Goal: Task Accomplishment & Management: Use online tool/utility

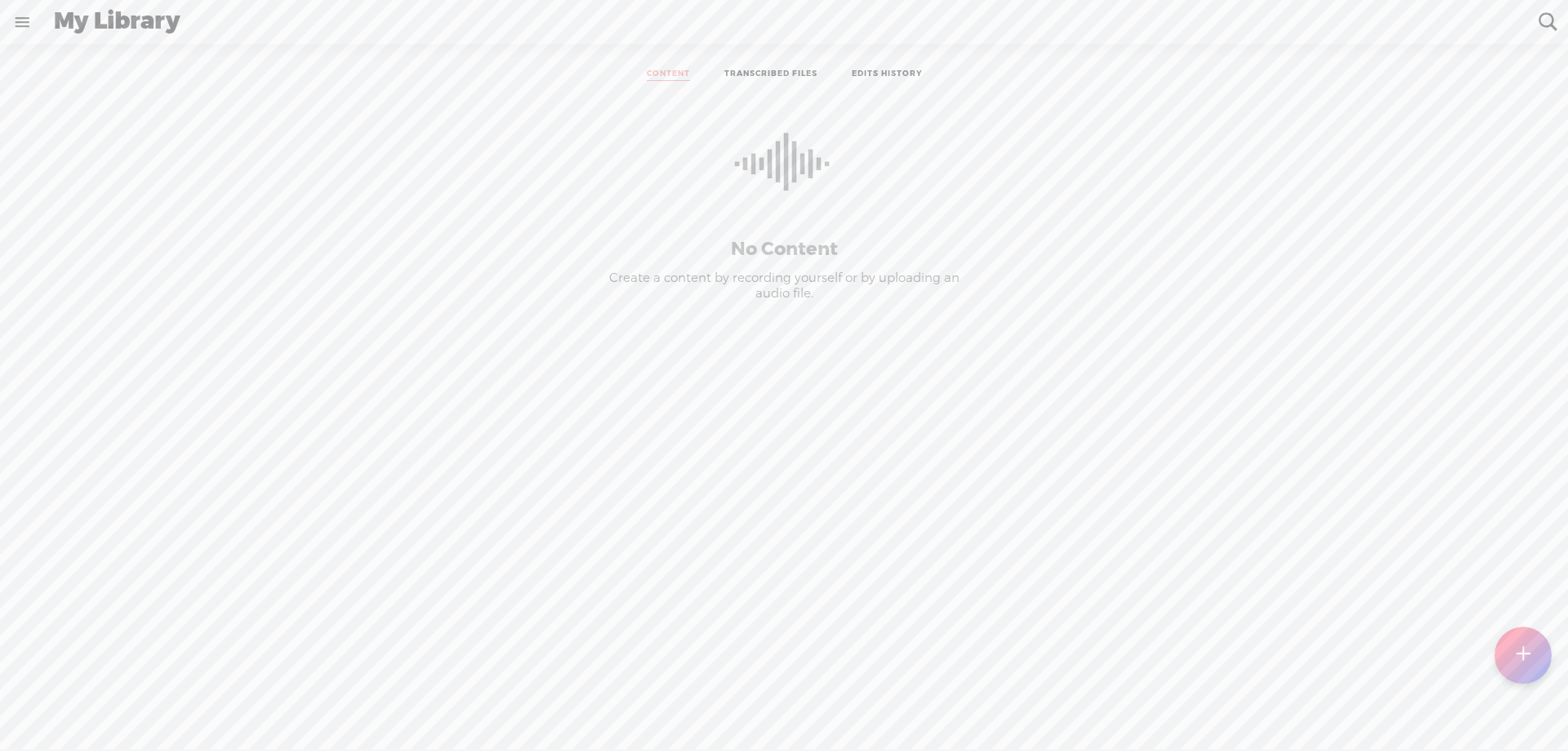
click at [1520, 654] on t at bounding box center [1523, 655] width 14 height 36
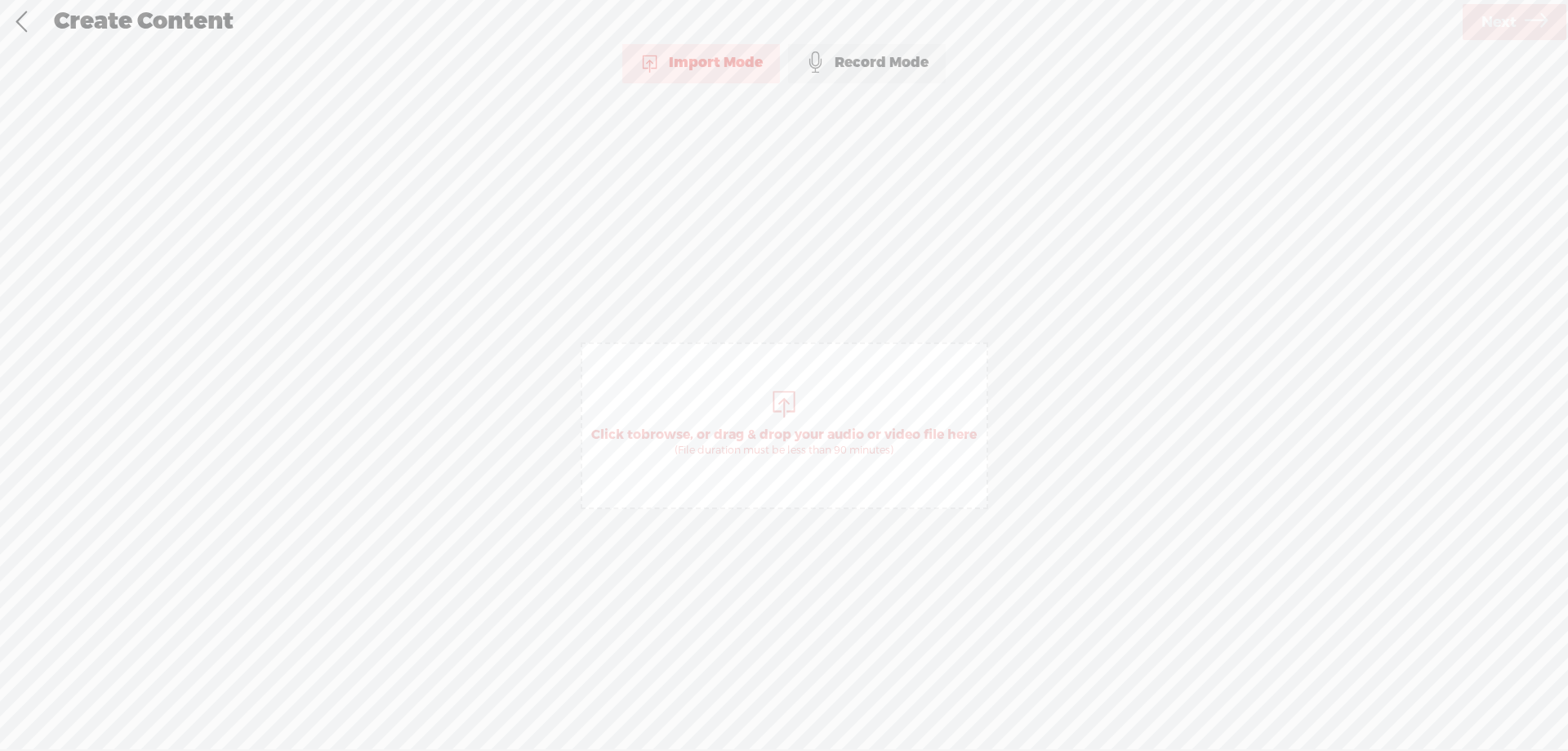
click at [704, 57] on div "Import Mode" at bounding box center [701, 62] width 158 height 41
click at [746, 427] on span "Click to browse , or drag & drop your audio or video file here (File duration m…" at bounding box center [784, 441] width 402 height 47
click at [1516, 23] on span "Next" at bounding box center [1499, 23] width 36 height 42
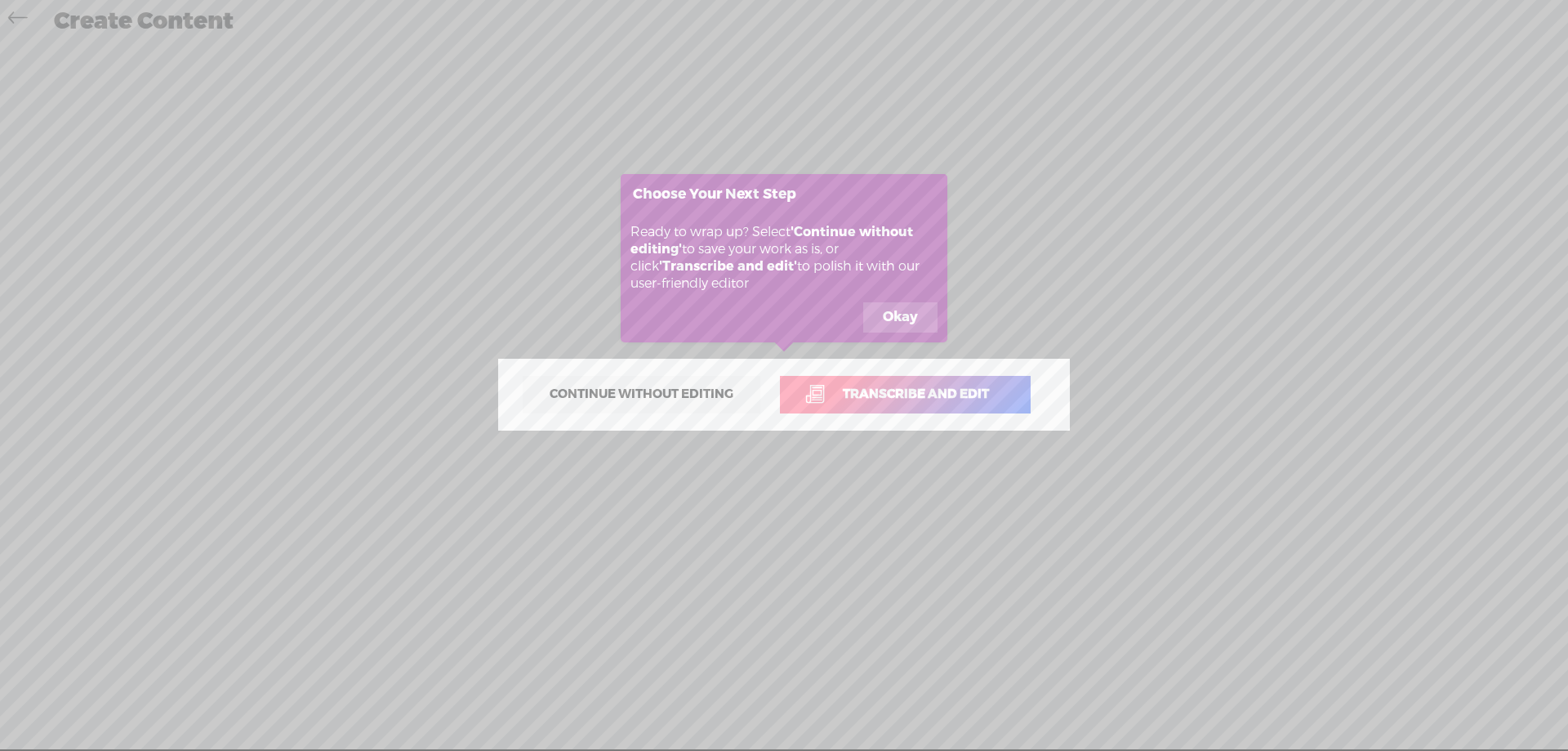
click at [884, 314] on button "Okay" at bounding box center [901, 318] width 75 height 31
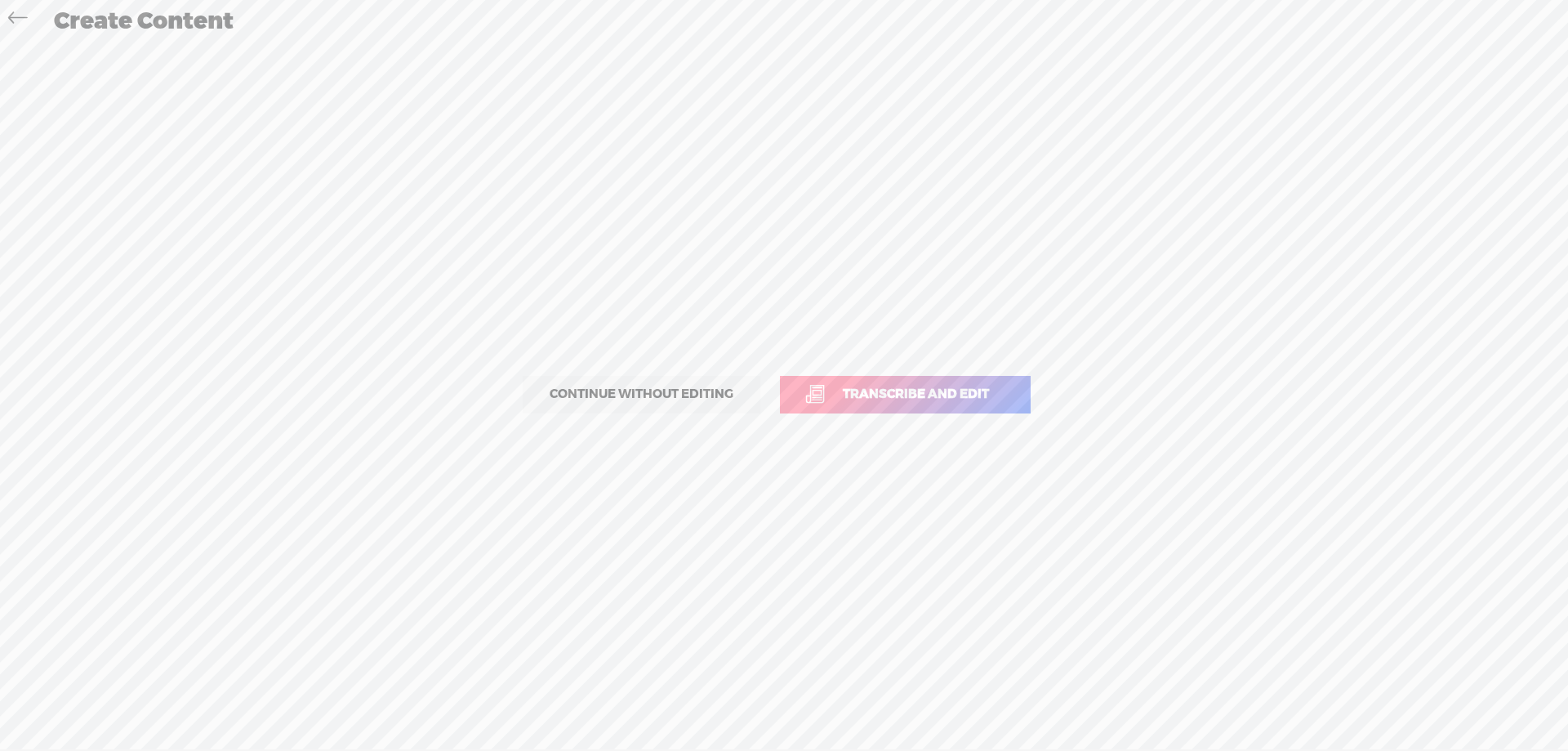
click at [899, 402] on span "Transcribe and edit" at bounding box center [916, 395] width 180 height 19
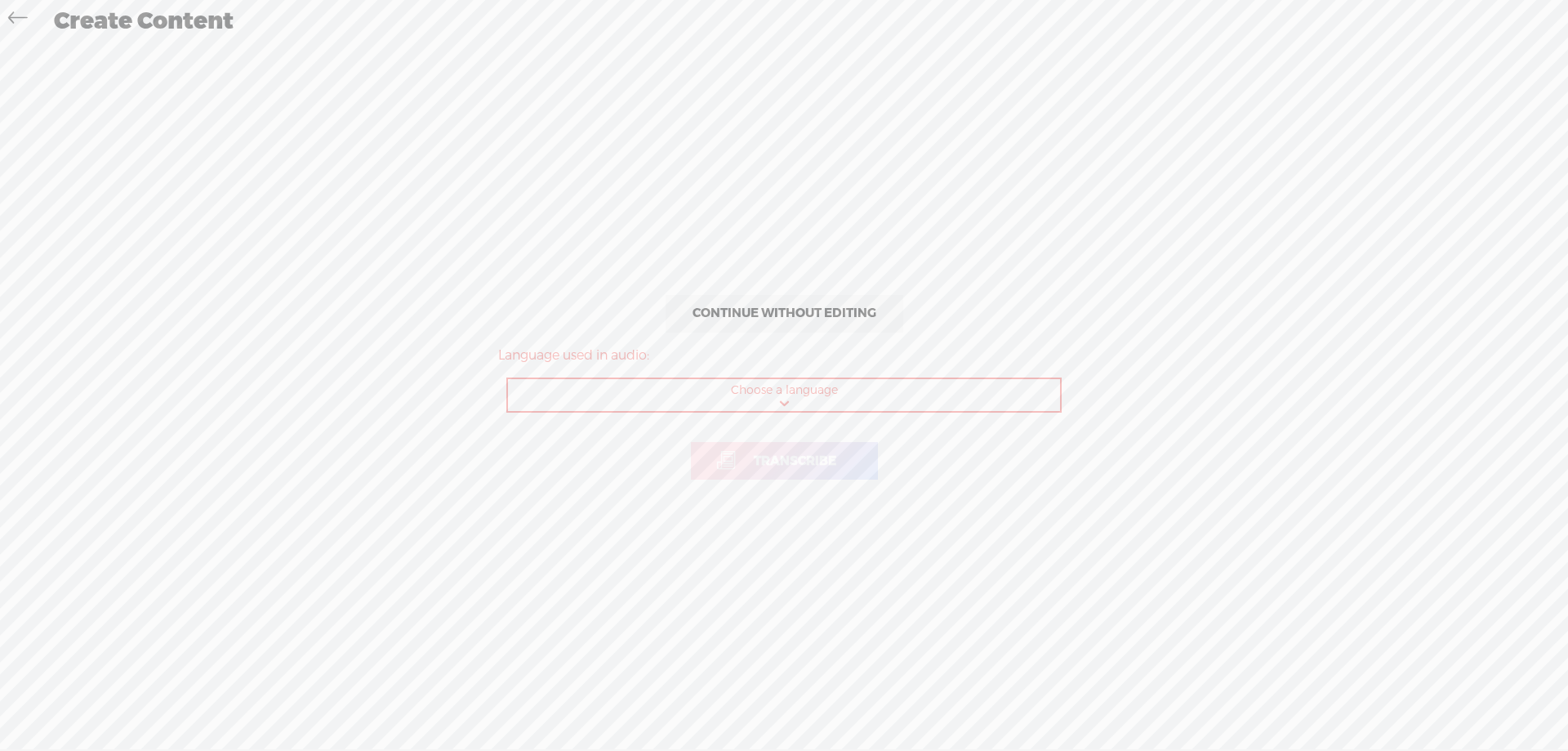
click at [834, 403] on select "Choose a language Afrikaans Albanian Amharic Arabic, Gulf Arabic, Modern Standa…" at bounding box center [784, 395] width 554 height 34
select select "en-[GEOGRAPHIC_DATA]"
click at [508, 379] on select "Choose a language Afrikaans Albanian Amharic Arabic, Gulf Arabic, Modern Standa…" at bounding box center [784, 395] width 554 height 34
click at [795, 465] on span "Transcribe" at bounding box center [795, 461] width 117 height 19
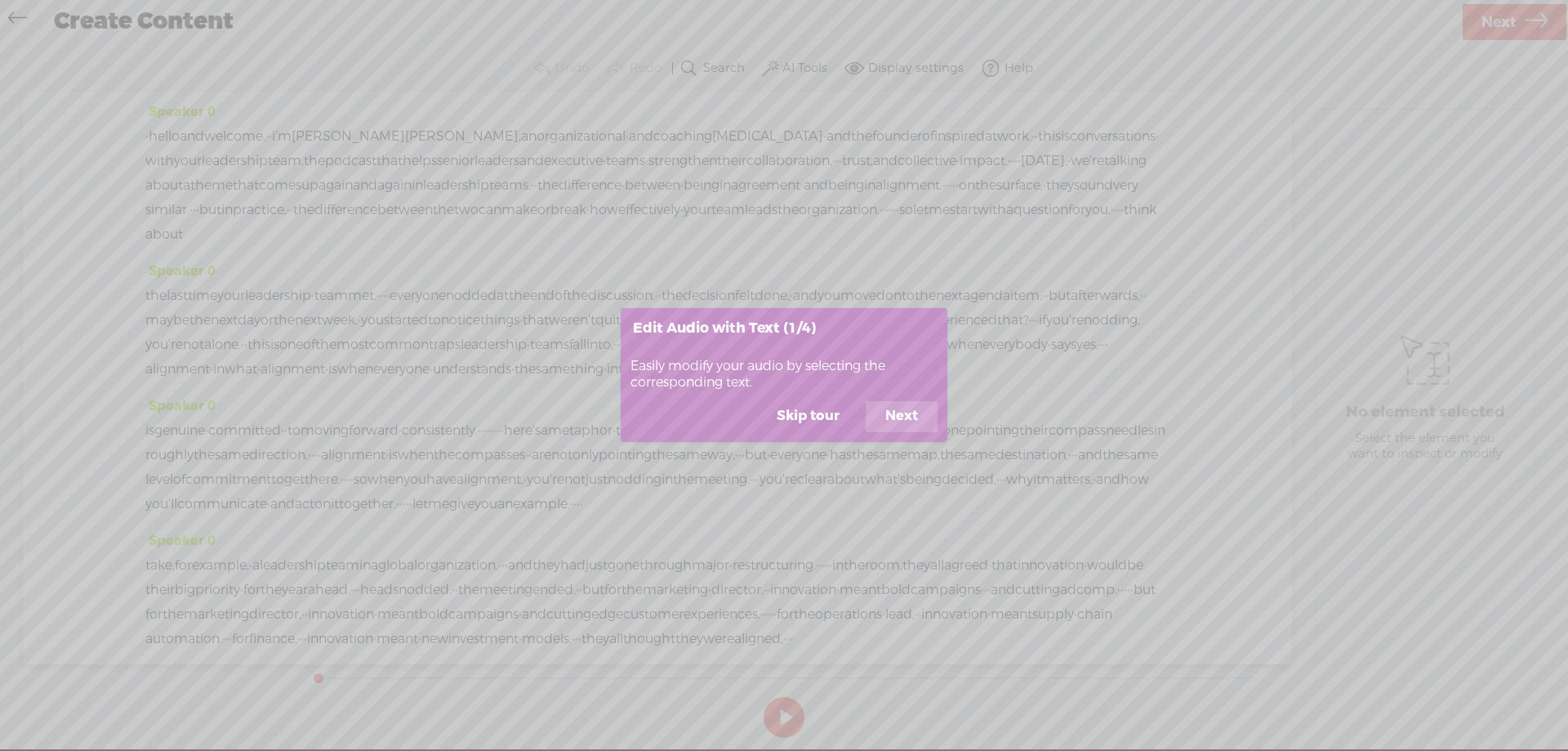
click at [901, 416] on button "Next" at bounding box center [901, 417] width 72 height 31
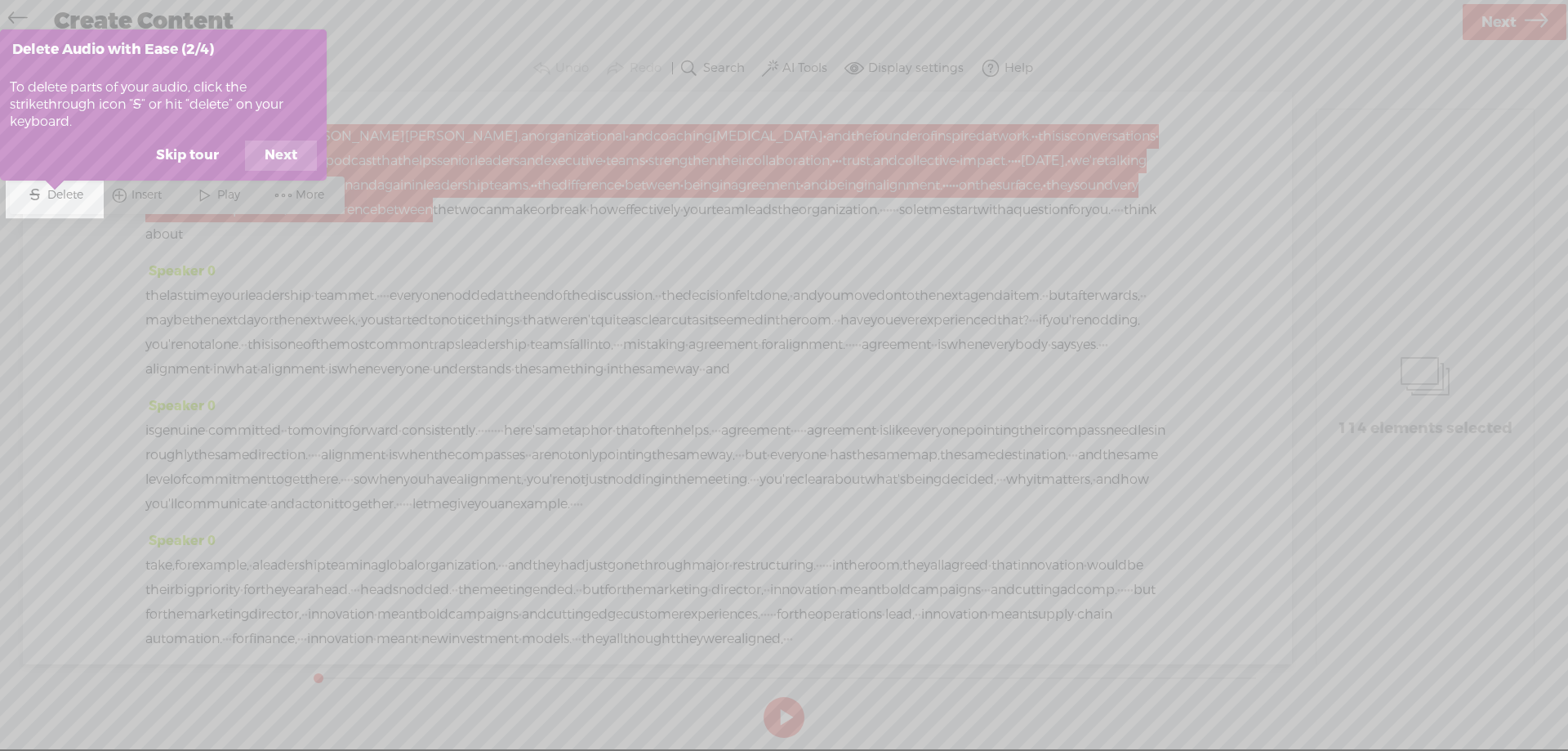
click at [281, 153] on button "Next" at bounding box center [281, 156] width 72 height 31
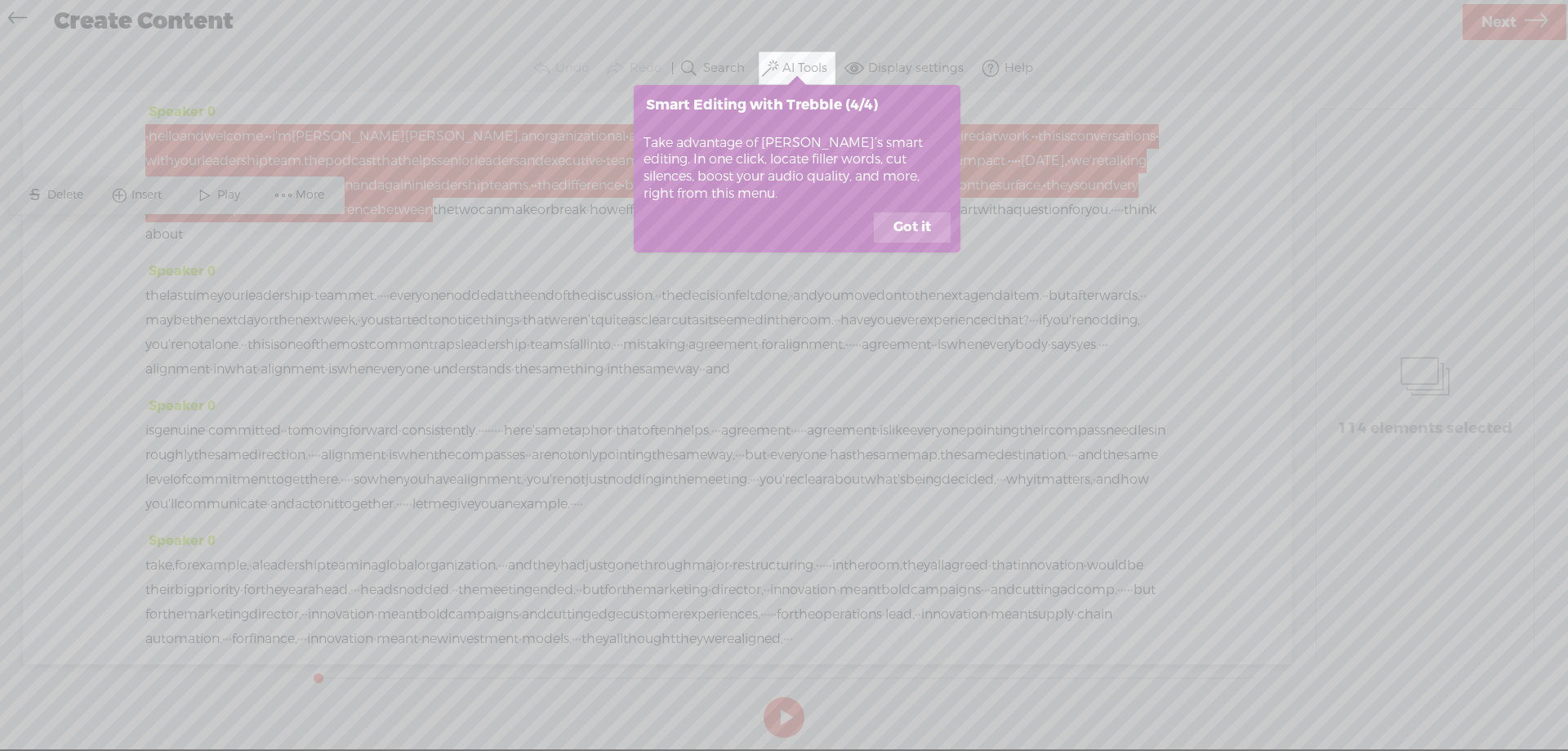
click at [929, 227] on button "Got it" at bounding box center [912, 228] width 77 height 31
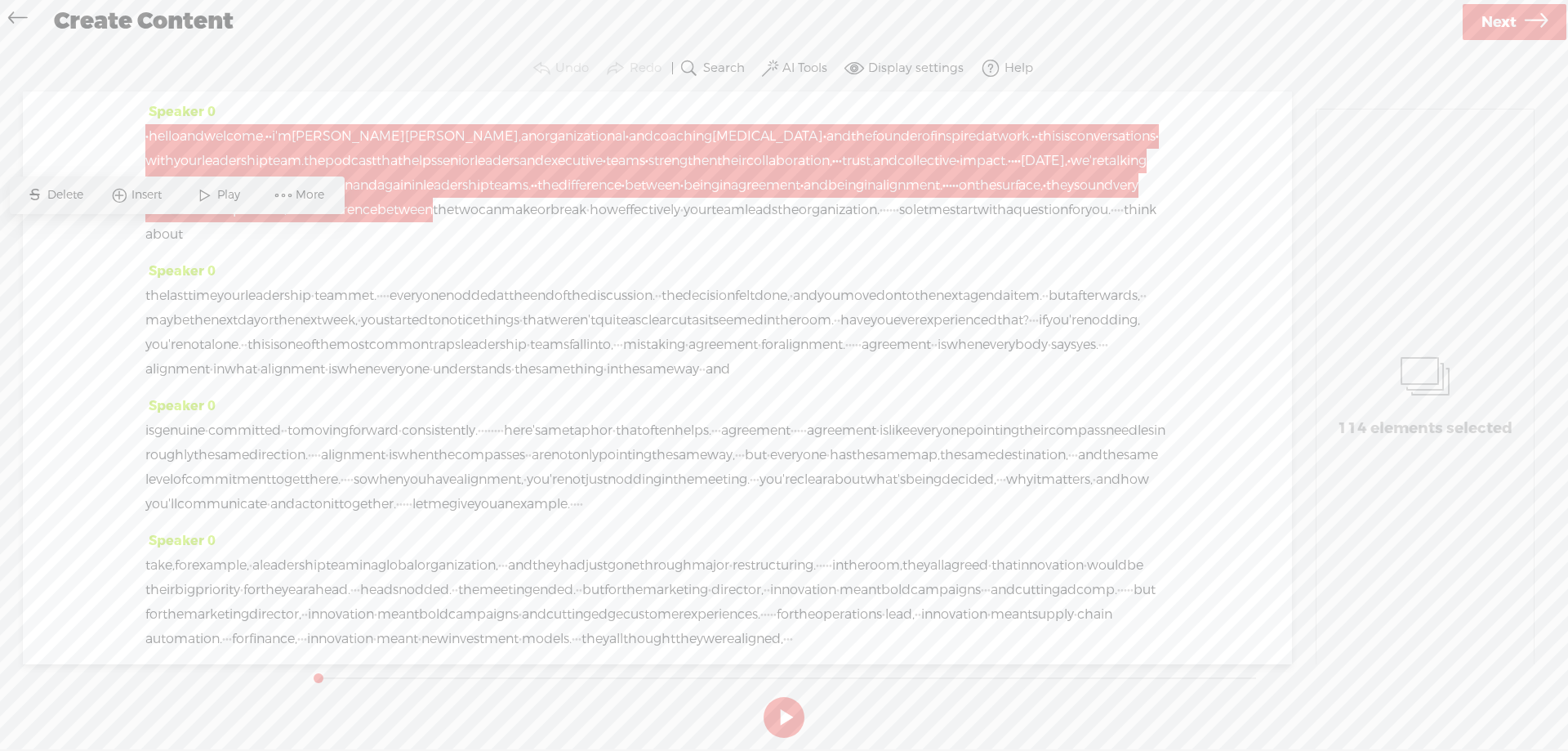
click at [211, 197] on span at bounding box center [205, 195] width 24 height 29
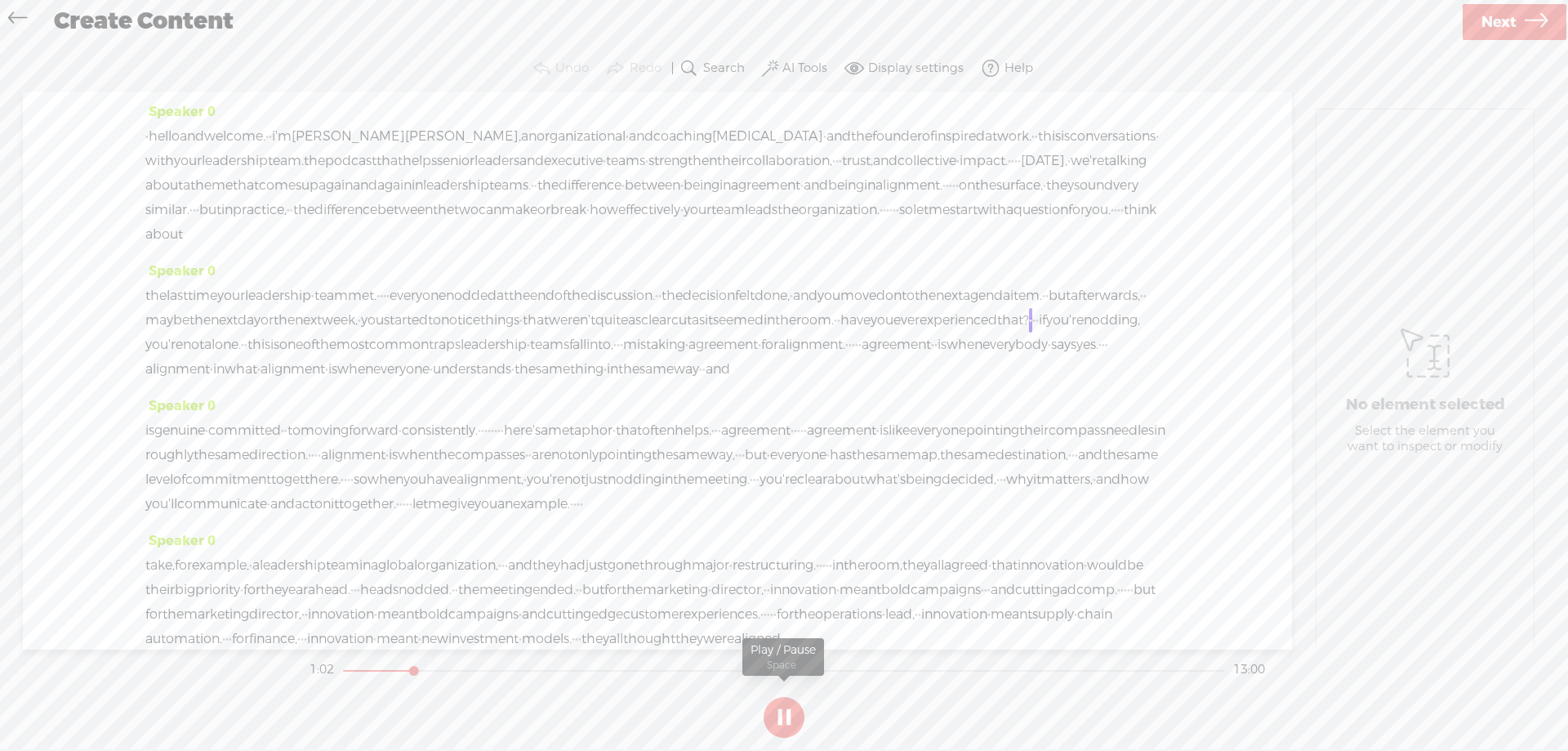
click at [783, 713] on button at bounding box center [784, 717] width 41 height 41
click at [523, 332] on span "·" at bounding box center [521, 320] width 3 height 24
click at [814, 304] on span "Delete" at bounding box center [821, 305] width 40 height 16
click at [441, 332] on span "to" at bounding box center [434, 320] width 13 height 24
click at [862, 308] on span "Play" at bounding box center [875, 305] width 27 height 16
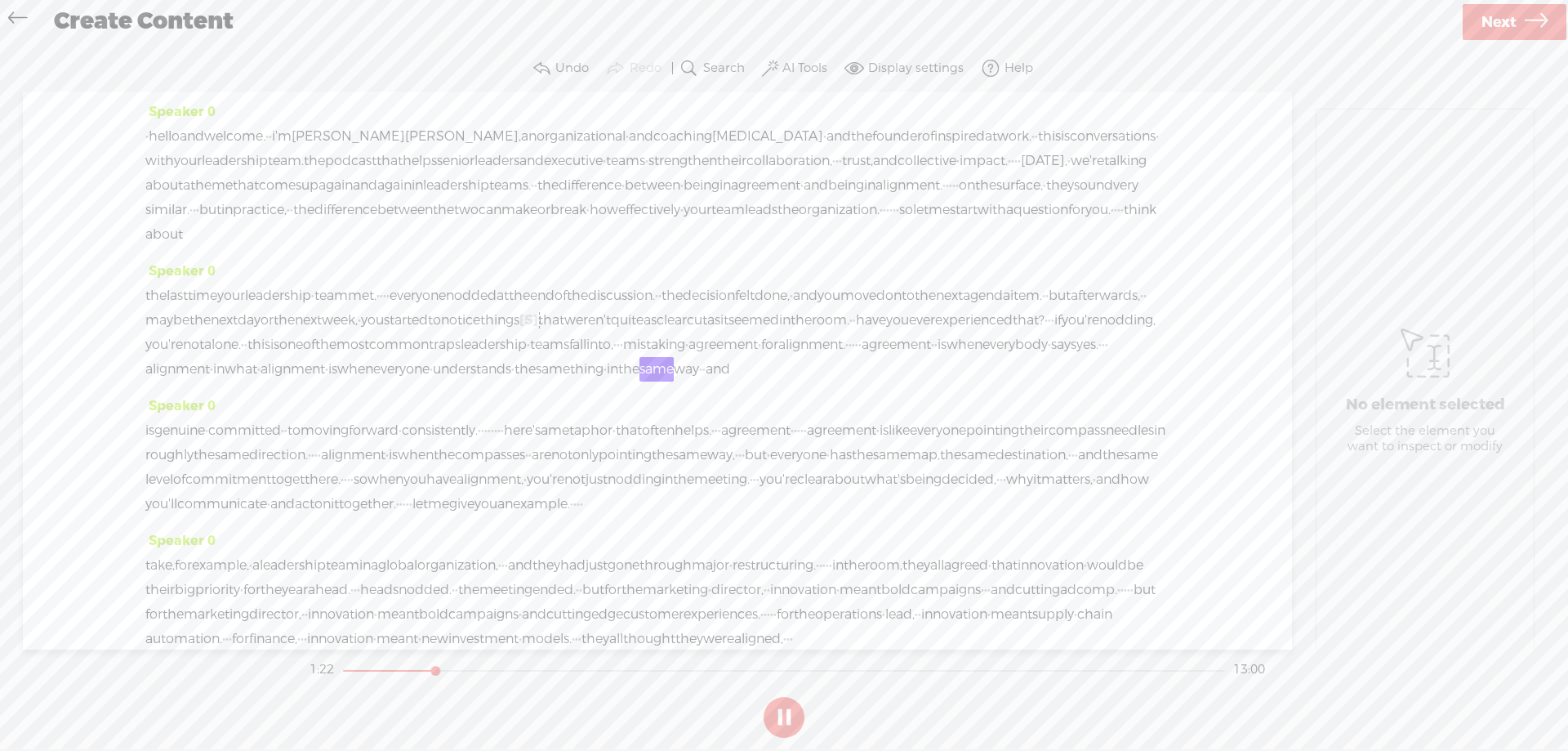
click at [788, 722] on button at bounding box center [784, 717] width 41 height 41
drag, startPoint x: 1046, startPoint y: 391, endPoint x: 191, endPoint y: 419, distance: 855.5
click at [191, 382] on div "the last time your leadership · team met. · · · · everyone nodded at the end of…" at bounding box center [657, 332] width 1024 height 98
click at [849, 357] on span "·" at bounding box center [850, 344] width 3 height 24
click at [716, 351] on span at bounding box center [712, 355] width 24 height 29
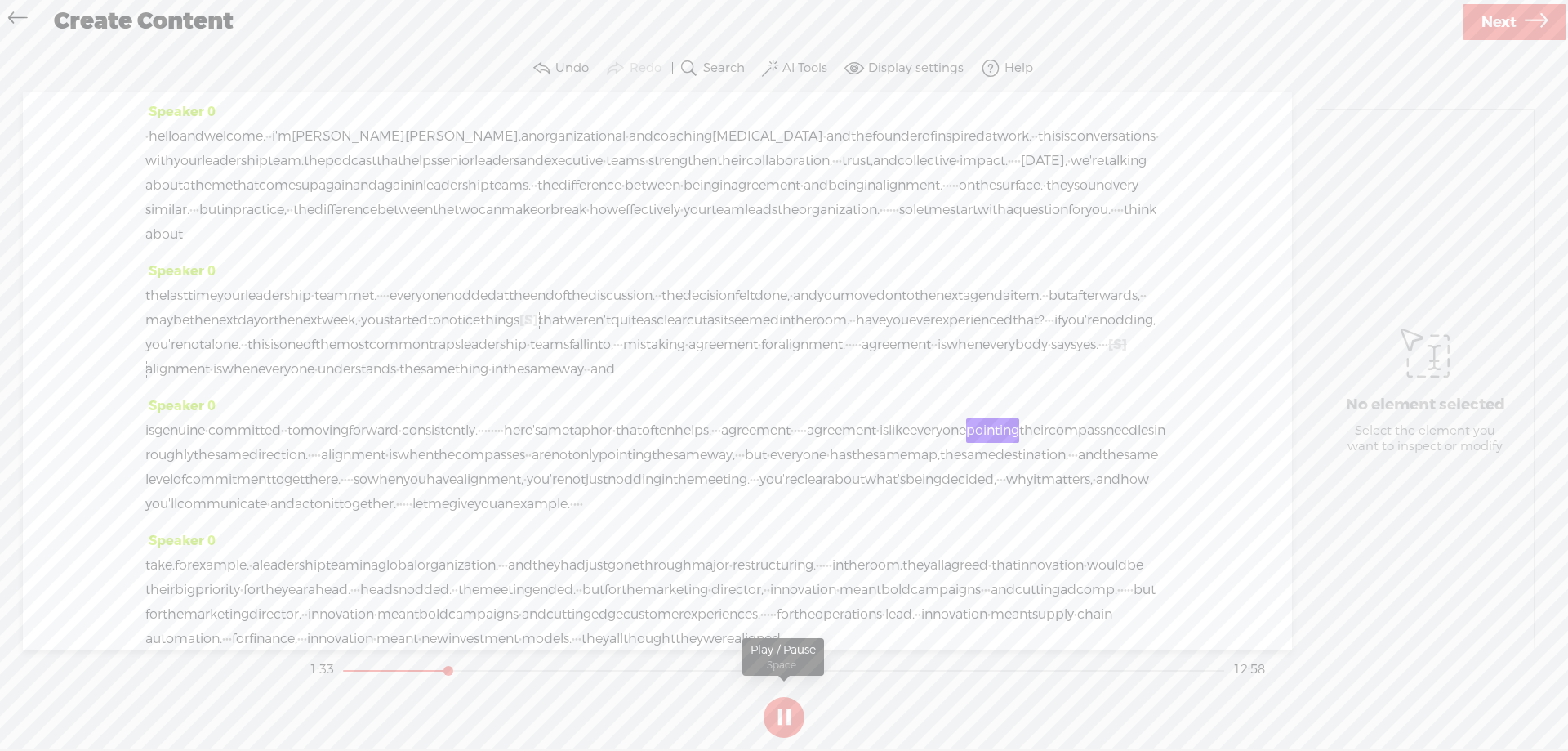
click at [785, 720] on button at bounding box center [784, 717] width 41 height 41
drag, startPoint x: 907, startPoint y: 473, endPoint x: 1044, endPoint y: 480, distance: 137.2
click at [1044, 480] on div "is genuine · committed · · to moving forward · consistently. · · · · · · · · he…" at bounding box center [657, 467] width 1024 height 98
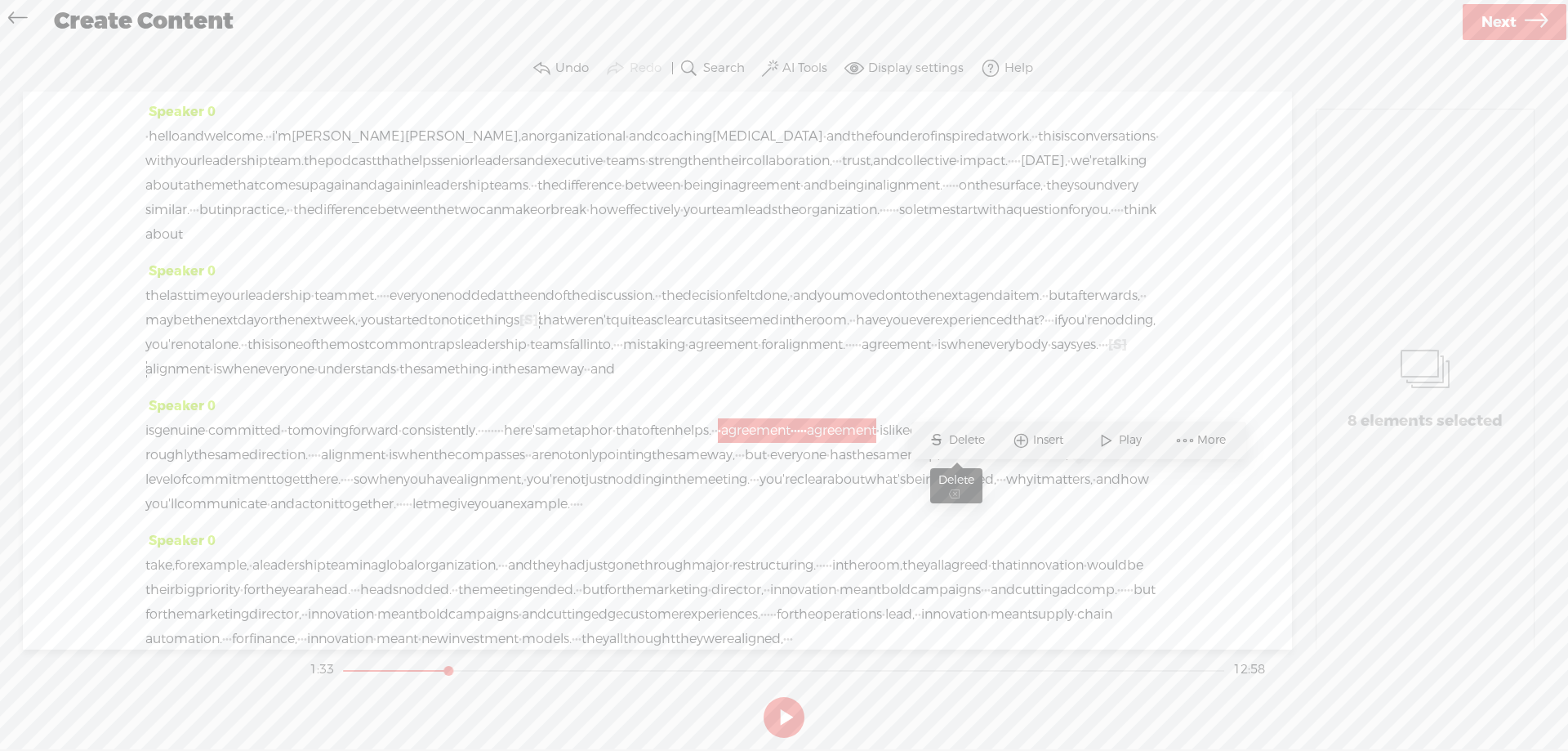
click at [977, 433] on span "Delete" at bounding box center [969, 440] width 40 height 16
click at [674, 443] on span "often" at bounding box center [659, 430] width 33 height 24
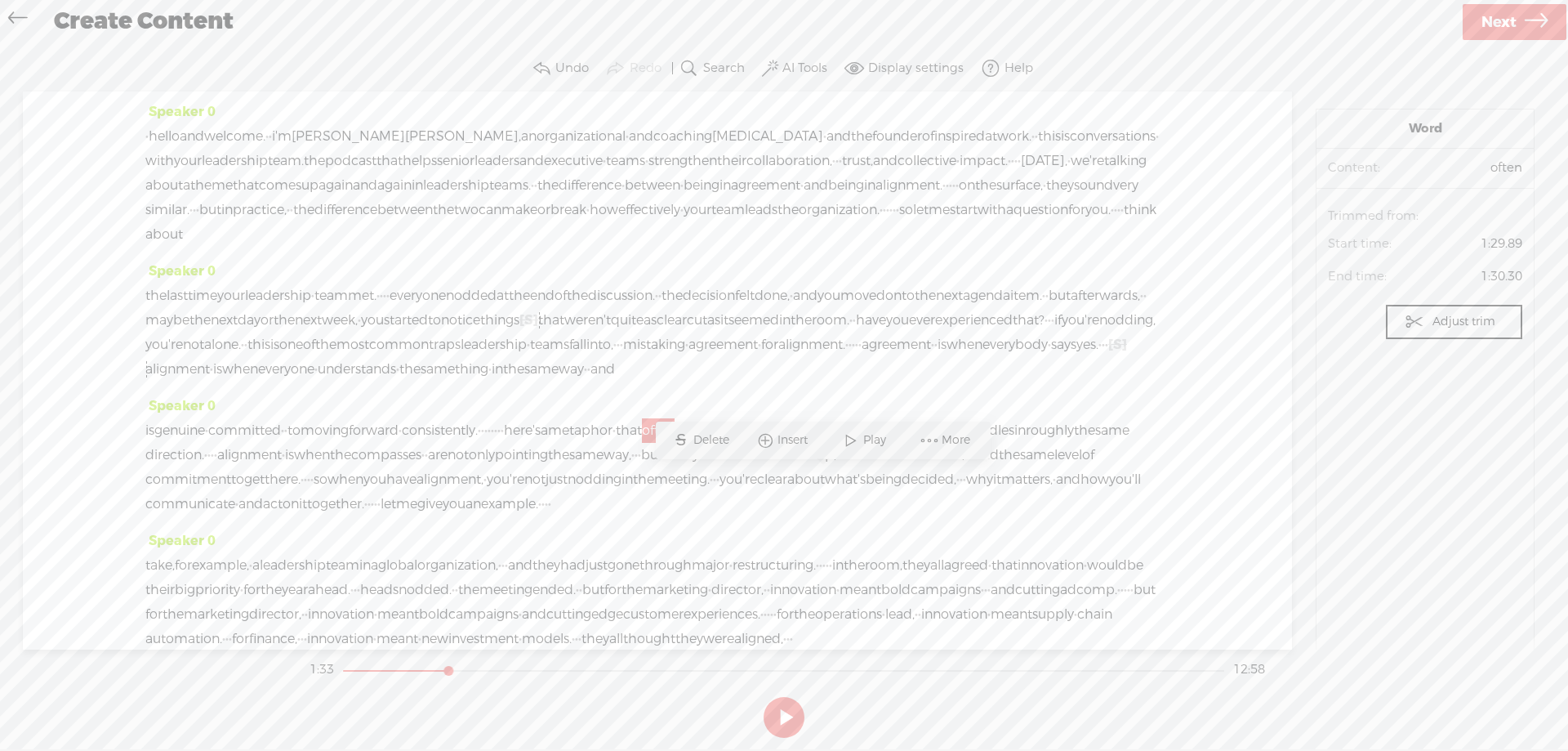
click at [865, 433] on span "Play" at bounding box center [876, 440] width 27 height 16
click at [566, 64] on label "Undo" at bounding box center [572, 69] width 34 height 16
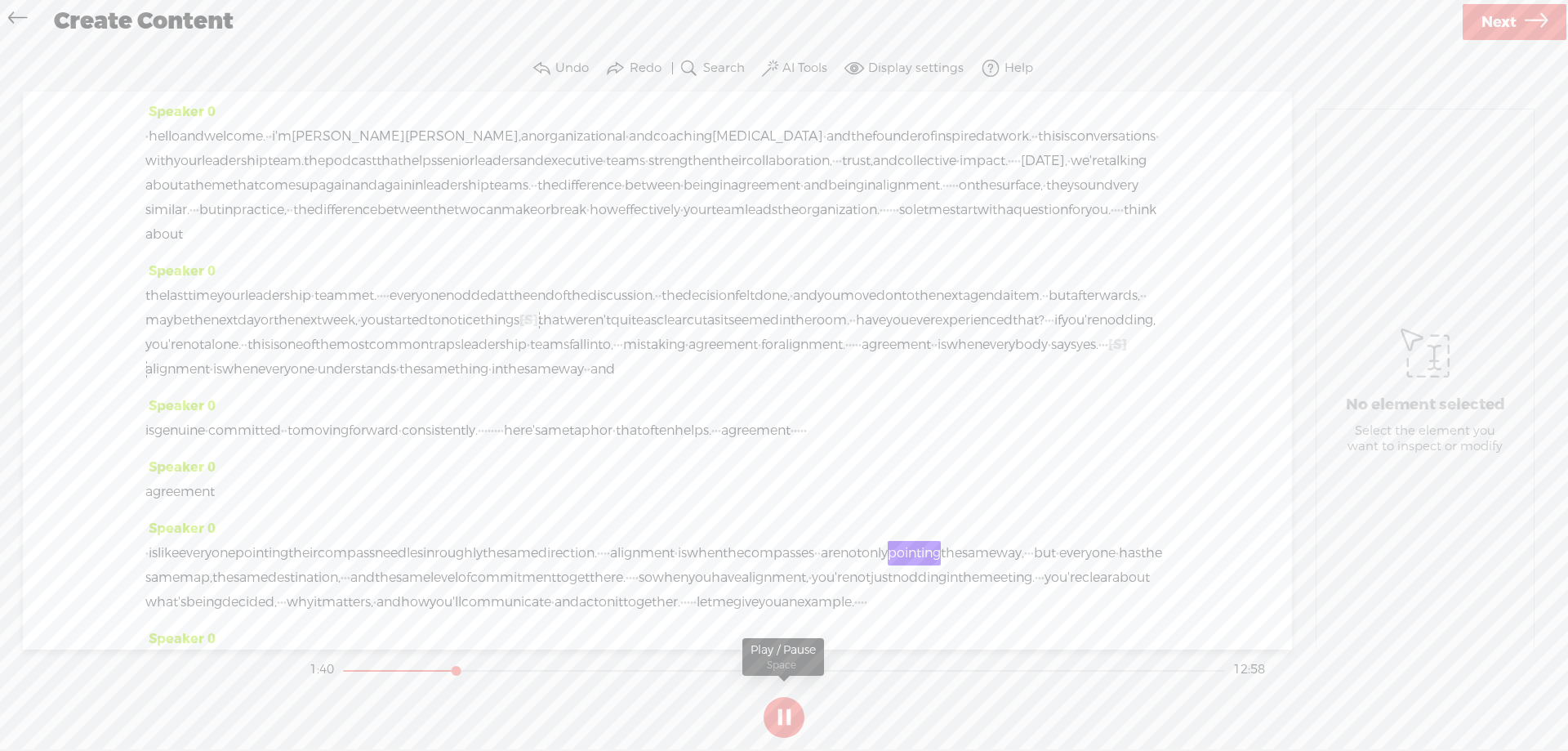
click at [775, 716] on button at bounding box center [784, 717] width 41 height 41
click at [947, 357] on span "when" at bounding box center [964, 344] width 36 height 24
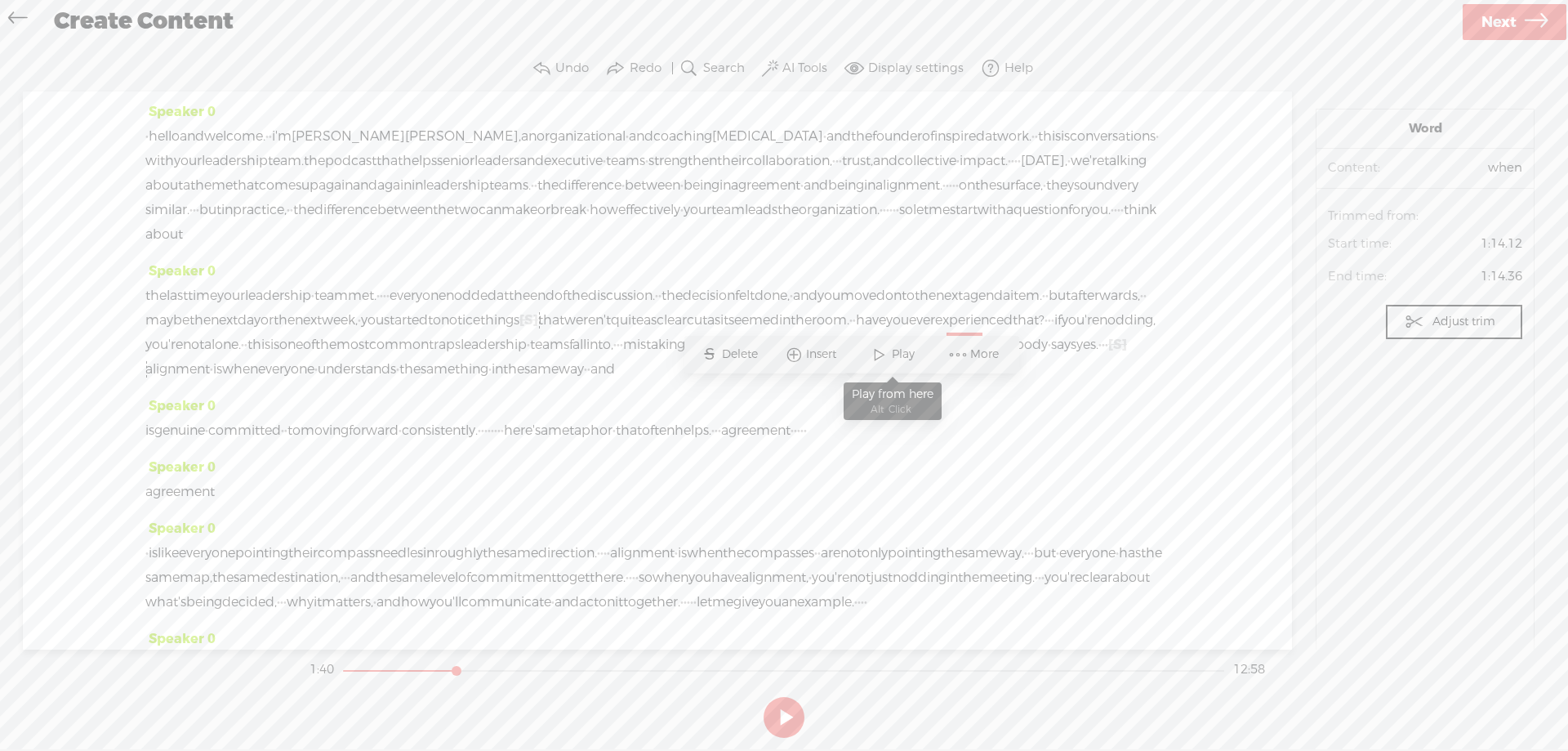
click at [878, 351] on span at bounding box center [880, 355] width 24 height 29
click at [642, 443] on span "that" at bounding box center [628, 430] width 26 height 24
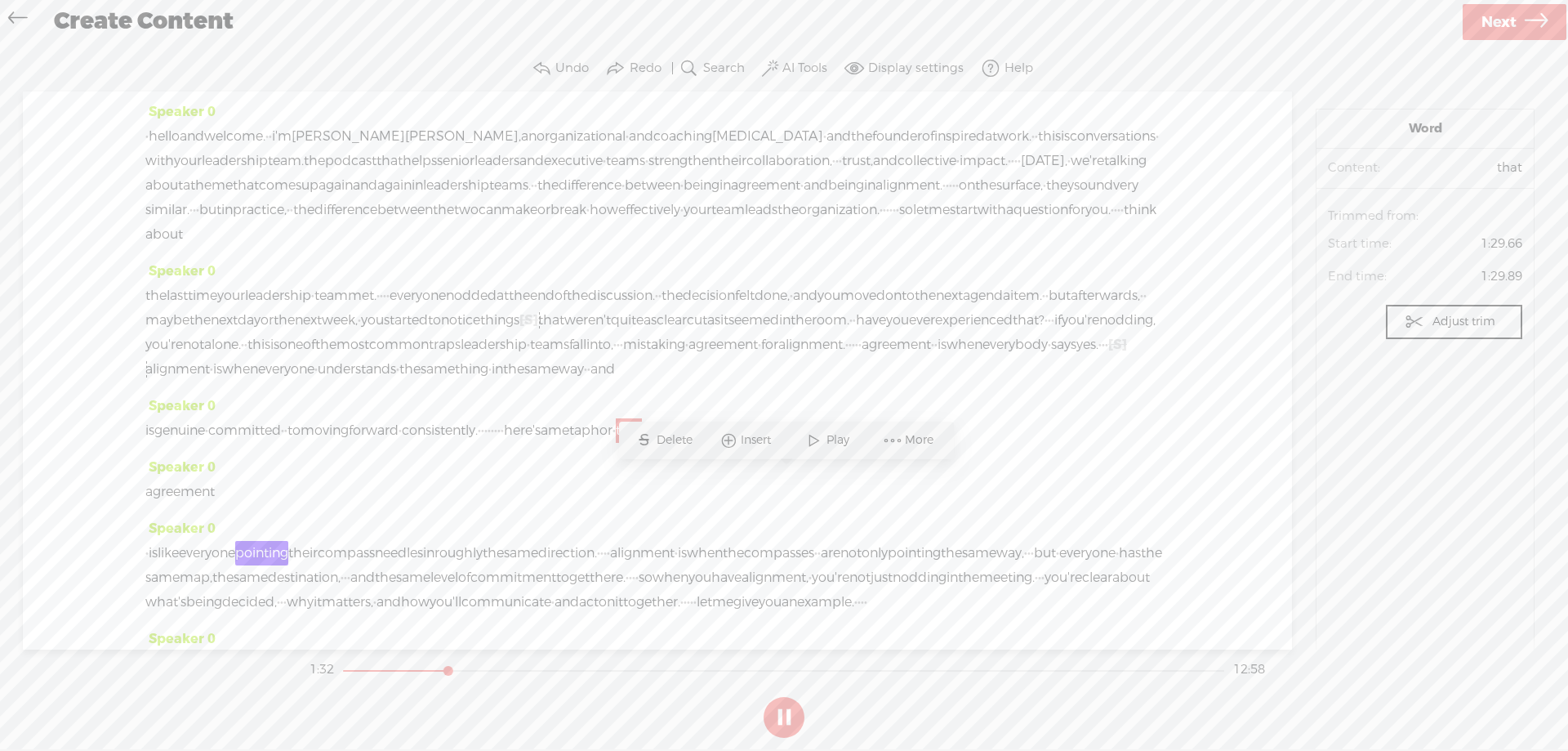
click at [776, 722] on button at bounding box center [784, 717] width 41 height 41
drag, startPoint x: 917, startPoint y: 480, endPoint x: 1060, endPoint y: 480, distance: 143.0
click at [1060, 443] on div "is genuine · committed · · to moving forward · consistently. · · · · · · · · he…" at bounding box center [657, 430] width 1024 height 24
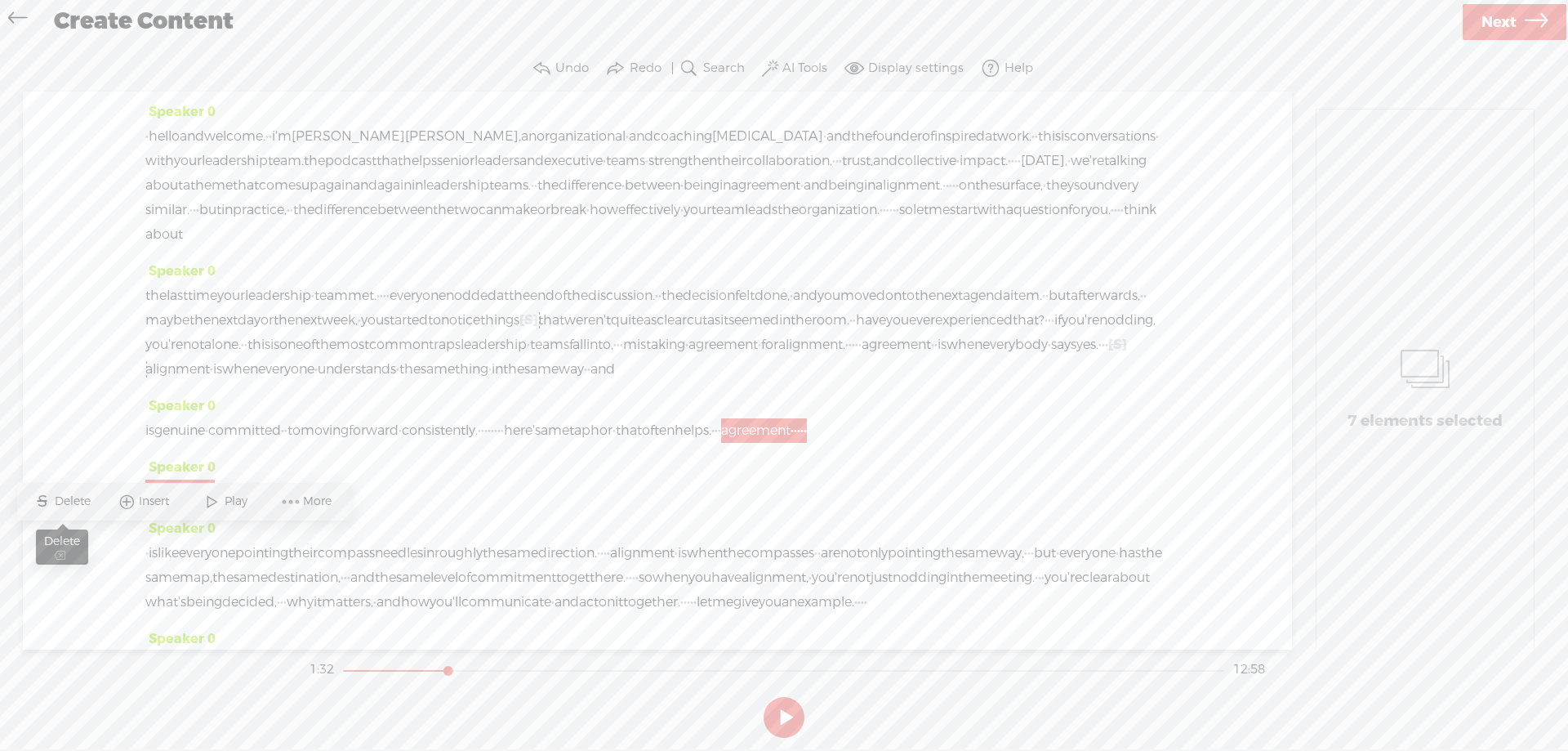
click at [68, 496] on span "Delete" at bounding box center [75, 501] width 40 height 16
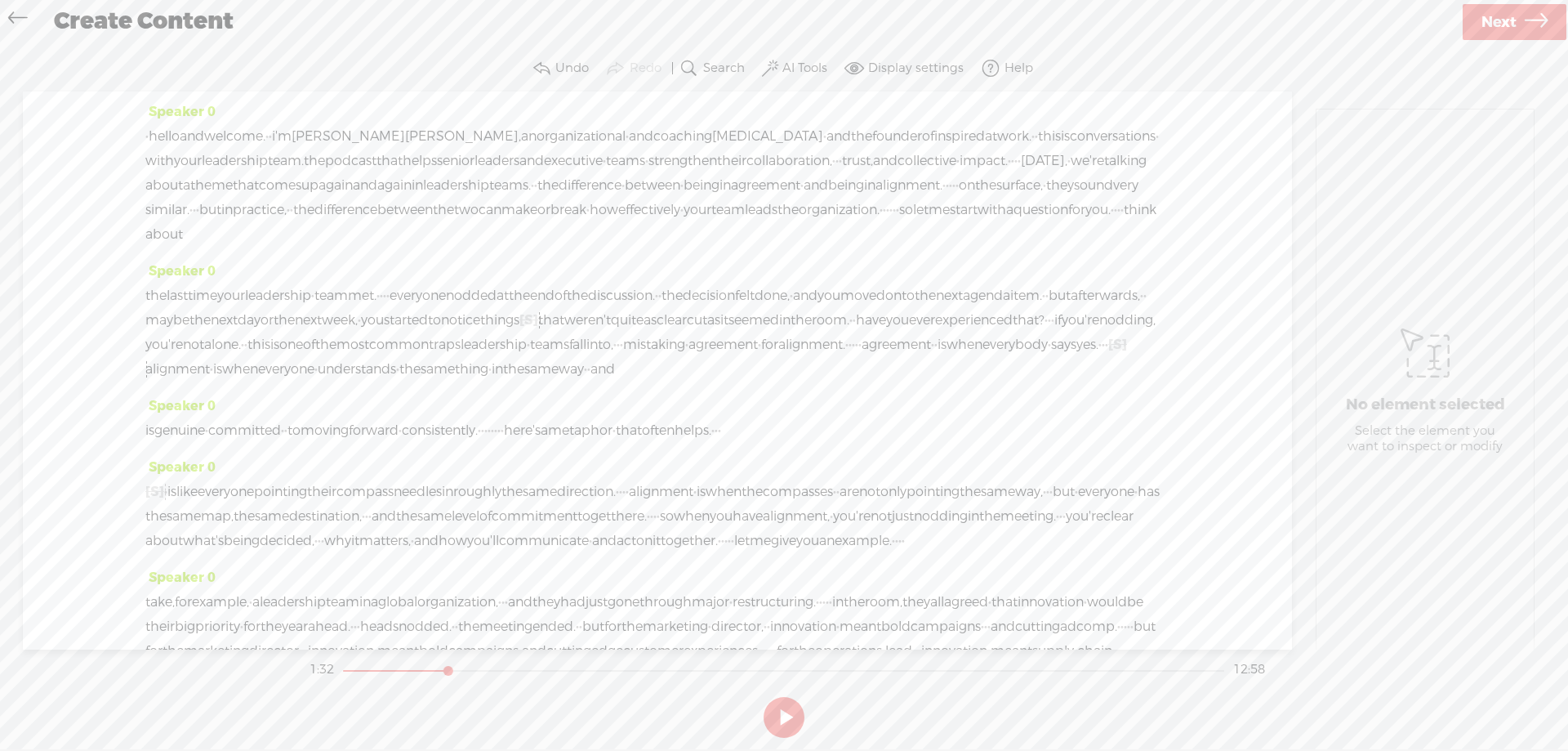
click at [615, 443] on span "·" at bounding box center [615, 430] width 3 height 24
click at [485, 443] on span "·" at bounding box center [483, 430] width 3 height 24
click at [625, 432] on span "Play" at bounding box center [623, 440] width 27 height 16
click at [784, 714] on button at bounding box center [784, 717] width 41 height 41
click at [568, 65] on label "Undo" at bounding box center [572, 69] width 34 height 16
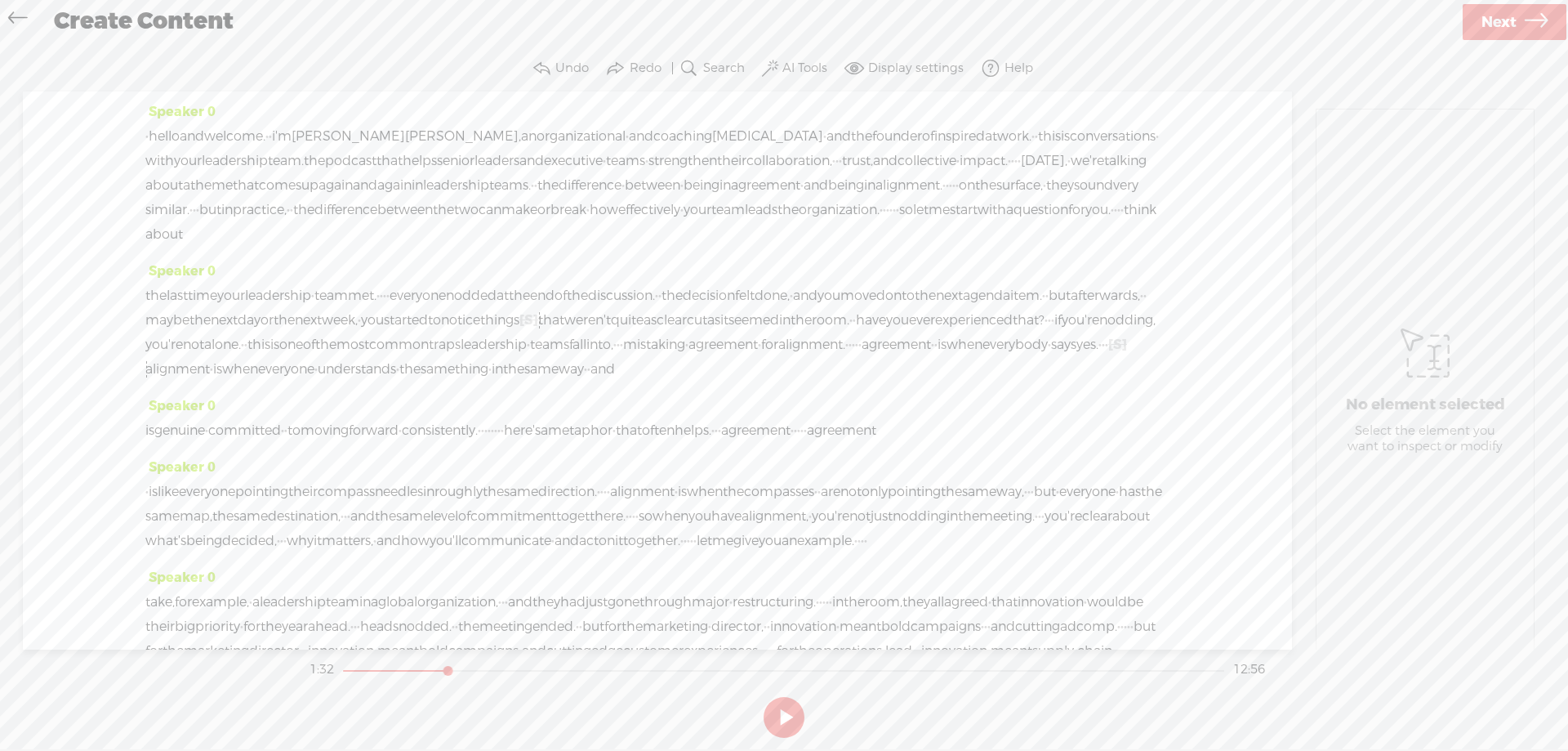
drag, startPoint x: 907, startPoint y: 479, endPoint x: 993, endPoint y: 479, distance: 86.0
click at [993, 443] on div "is genuine · committed · · to moving forward · consistently. · · · · · · · · he…" at bounding box center [657, 430] width 1024 height 24
click at [844, 436] on span "Delete" at bounding box center [845, 440] width 40 height 16
click at [498, 443] on span "·" at bounding box center [496, 430] width 3 height 24
click at [650, 439] on span "Play" at bounding box center [660, 440] width 27 height 16
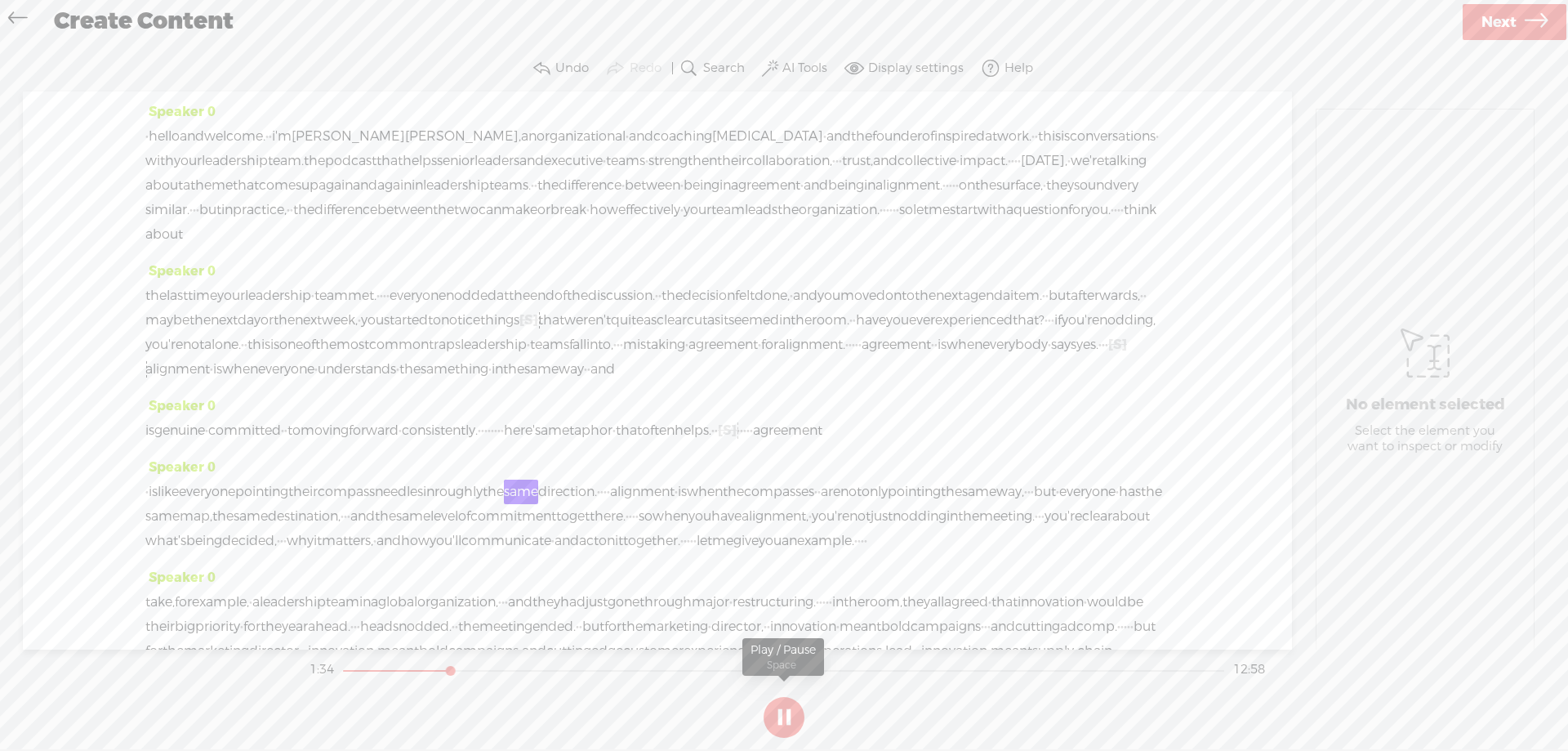
click at [776, 719] on button at bounding box center [784, 717] width 41 height 41
drag, startPoint x: 899, startPoint y: 477, endPoint x: 940, endPoint y: 479, distance: 41.0
click at [940, 443] on div "is genuine · committed · · to moving forward · consistently. · · · · · · · · he…" at bounding box center [657, 430] width 1024 height 24
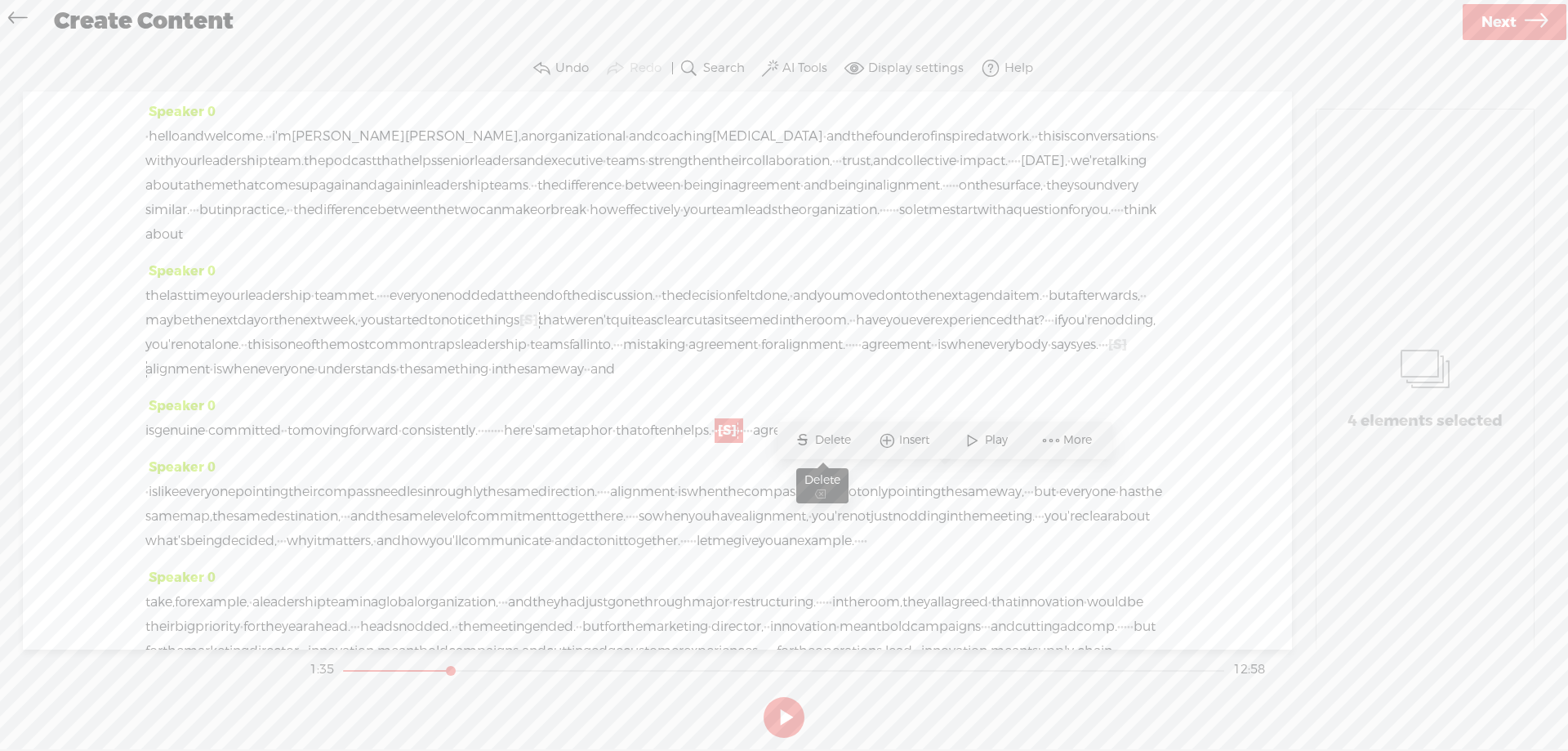
click at [807, 434] on span "S" at bounding box center [803, 441] width 24 height 29
click at [541, 443] on span "here's" at bounding box center [522, 430] width 36 height 24
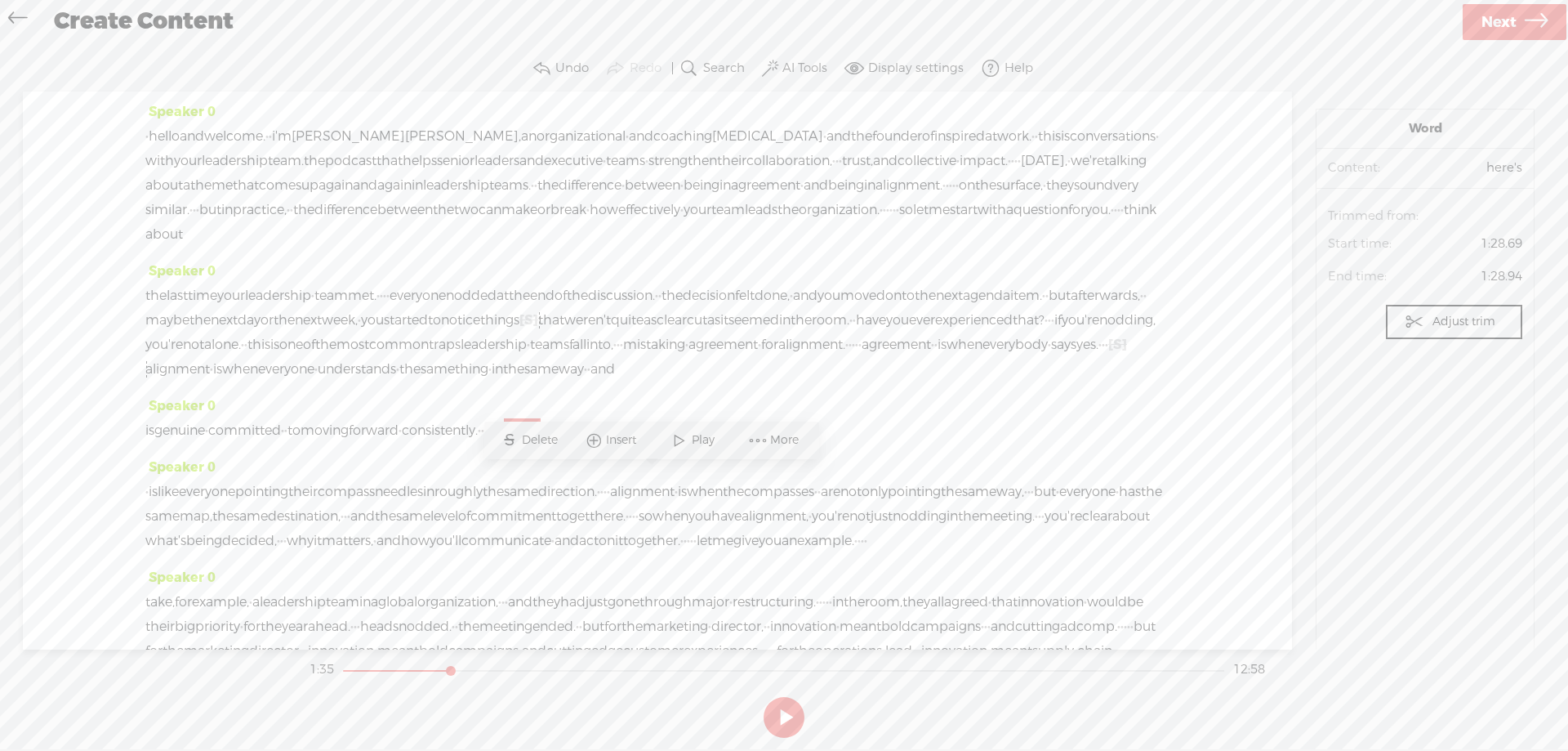
click at [498, 443] on span "·" at bounding box center [496, 430] width 3 height 24
click at [654, 441] on span "Play" at bounding box center [660, 440] width 27 height 16
click at [783, 715] on button at bounding box center [784, 717] width 41 height 41
click at [821, 504] on span "·" at bounding box center [819, 492] width 3 height 24
drag, startPoint x: 999, startPoint y: 540, endPoint x: 985, endPoint y: 540, distance: 14.0
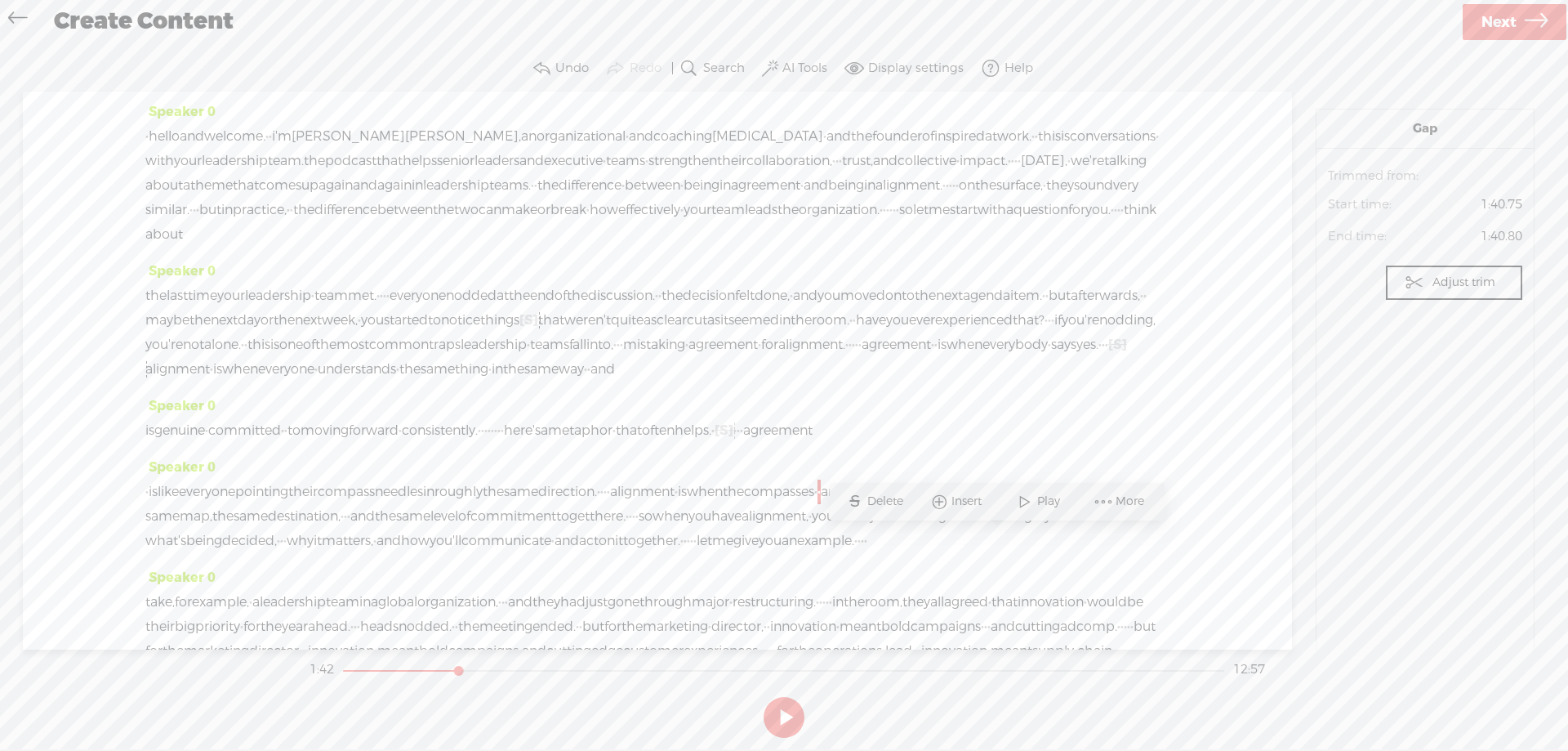
click at [985, 540] on div "· is like everyone pointing their compass needles in roughly the same direction…" at bounding box center [657, 516] width 1024 height 74
click at [862, 495] on span "Delete" at bounding box center [878, 501] width 40 height 16
click at [607, 504] on span "·" at bounding box center [605, 492] width 3 height 24
click at [758, 492] on span at bounding box center [748, 502] width 24 height 29
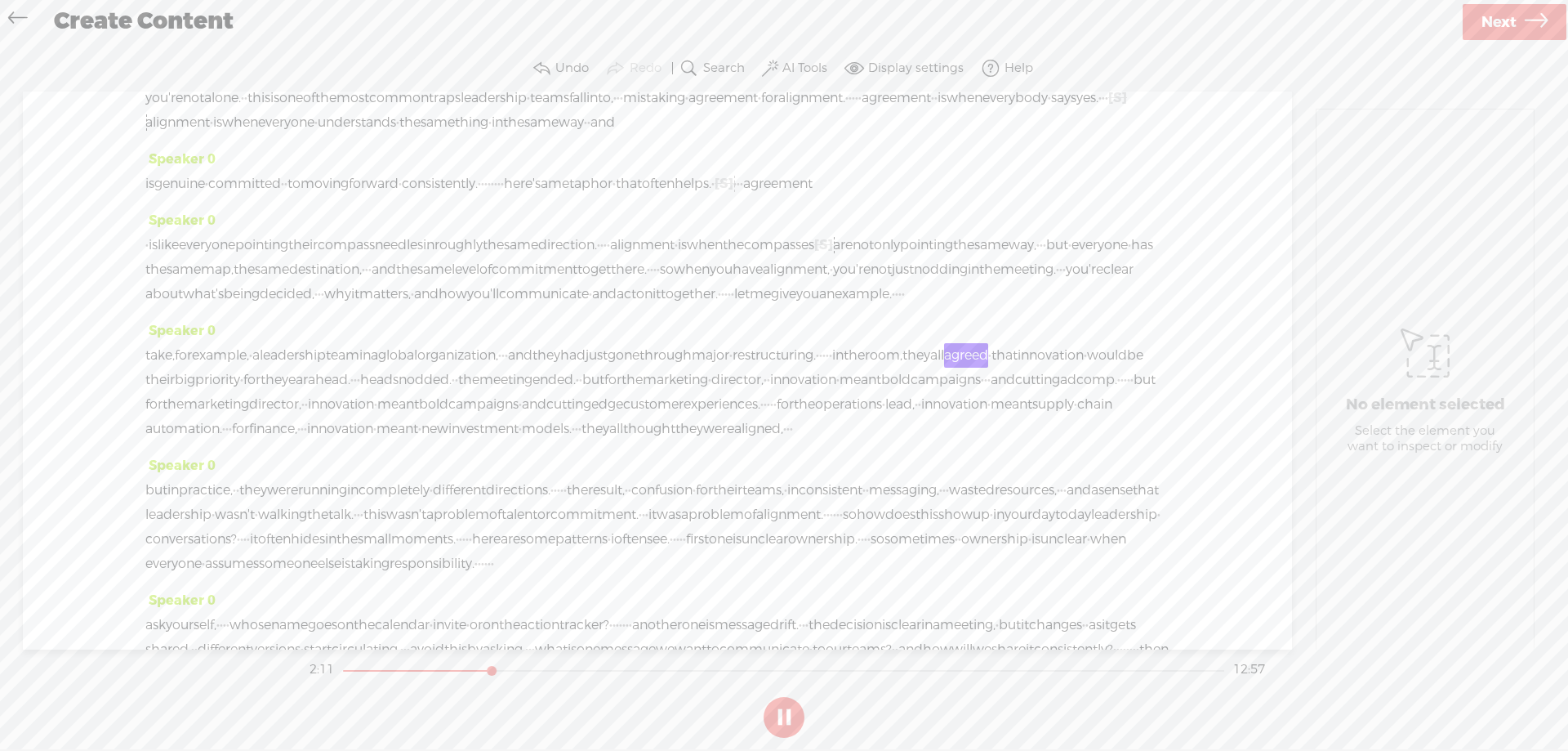
scroll to position [327, 0]
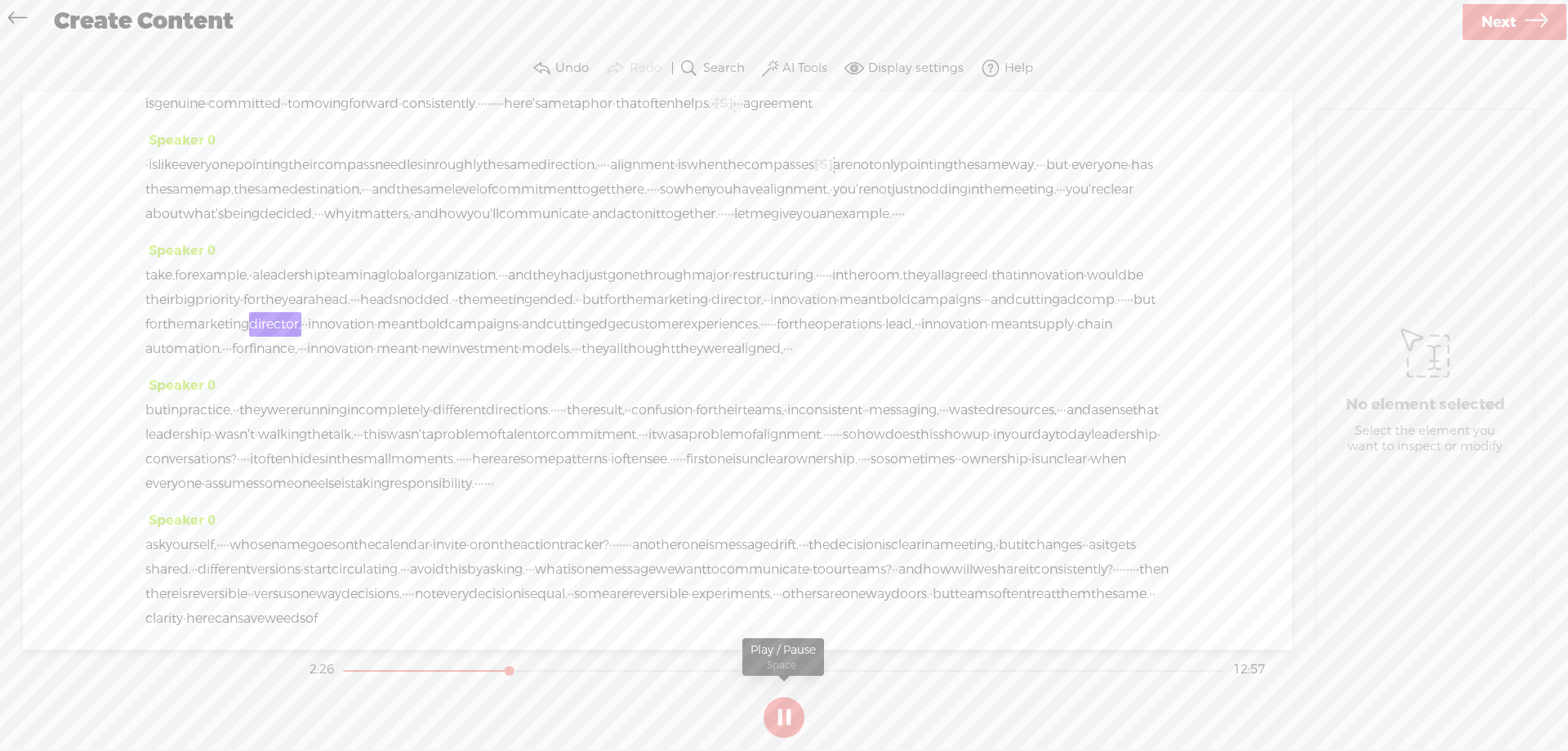
click at [772, 714] on button at bounding box center [784, 717] width 41 height 41
drag, startPoint x: 1022, startPoint y: 370, endPoint x: 773, endPoint y: 399, distance: 250.7
click at [773, 361] on div "take, for example, · a leadership team in a global organization, · · · and they…" at bounding box center [657, 311] width 1024 height 98
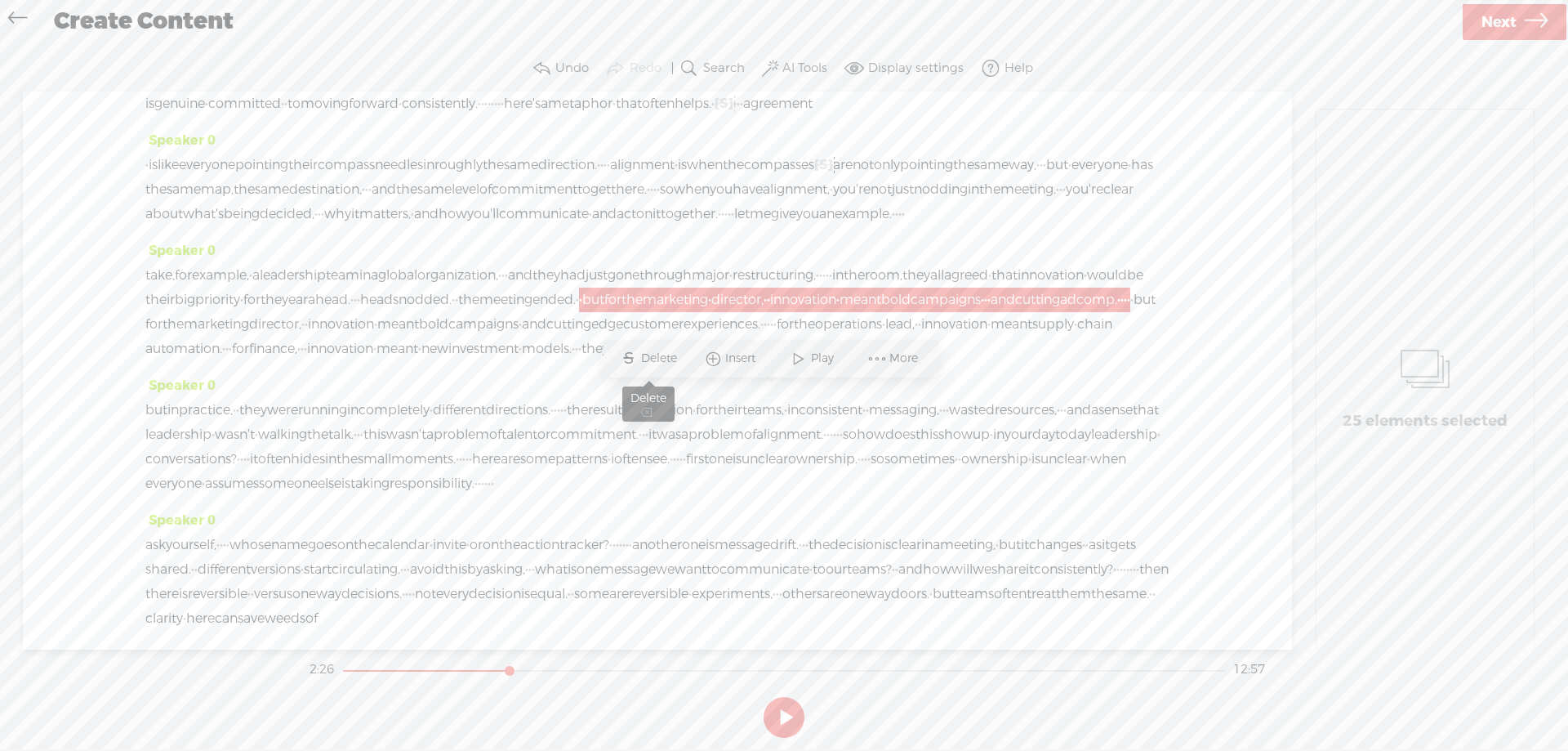
click at [644, 356] on span "Delete" at bounding box center [661, 358] width 40 height 16
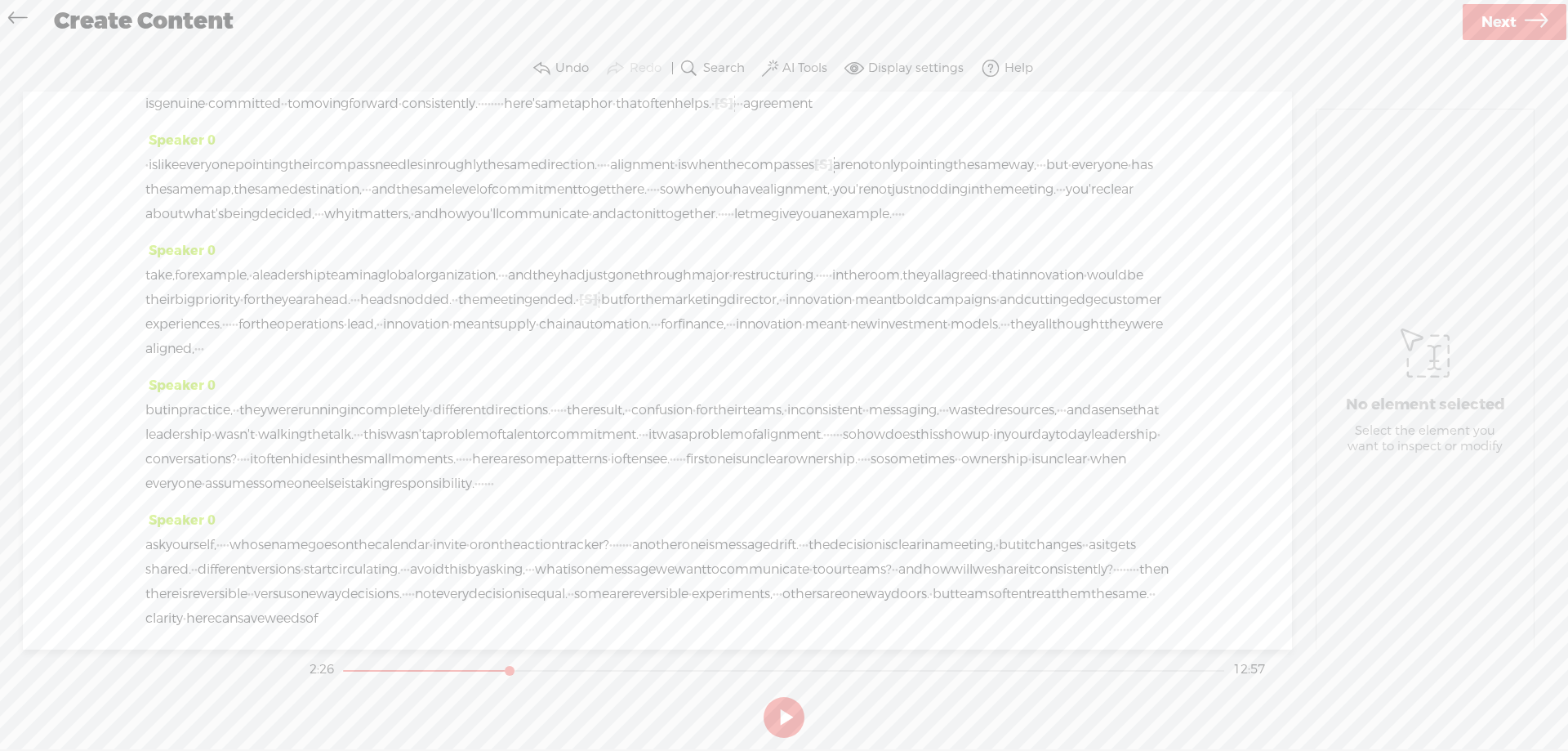
click at [829, 288] on span "·" at bounding box center [828, 275] width 3 height 24
click at [1061, 304] on span "Play" at bounding box center [1070, 310] width 27 height 16
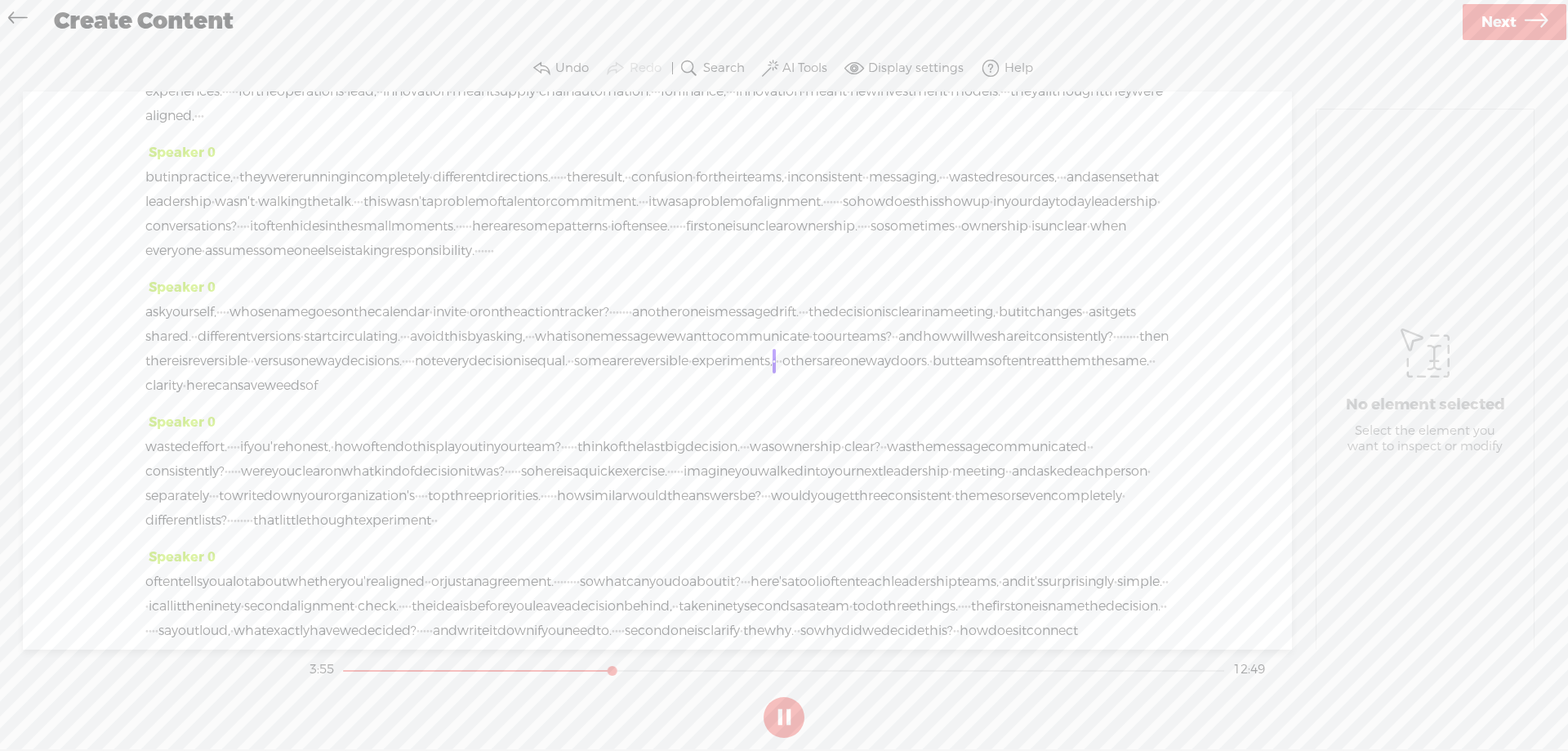
scroll to position [654, 0]
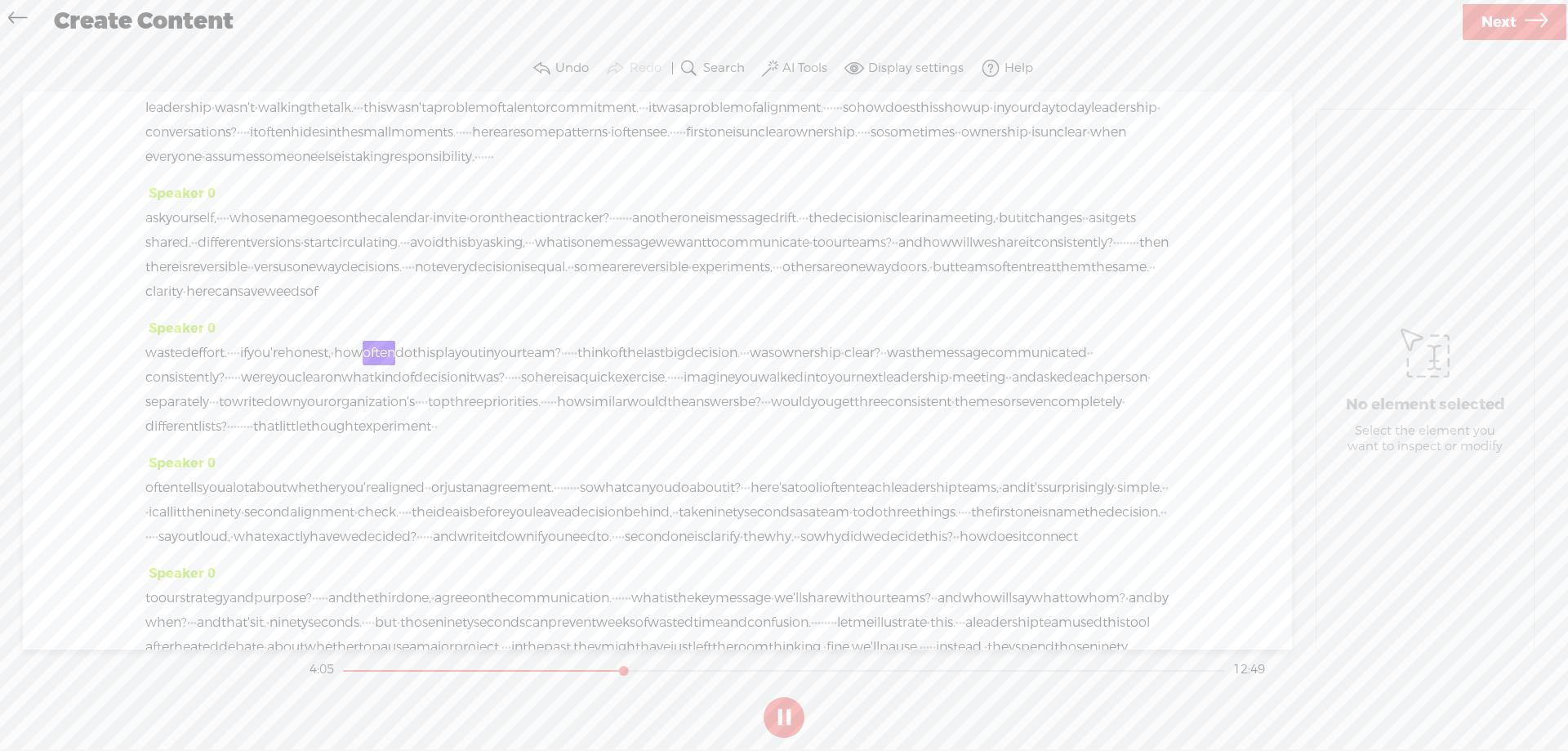
click at [782, 719] on button at bounding box center [784, 717] width 41 height 41
click at [305, 304] on span "weeds" at bounding box center [284, 291] width 41 height 24
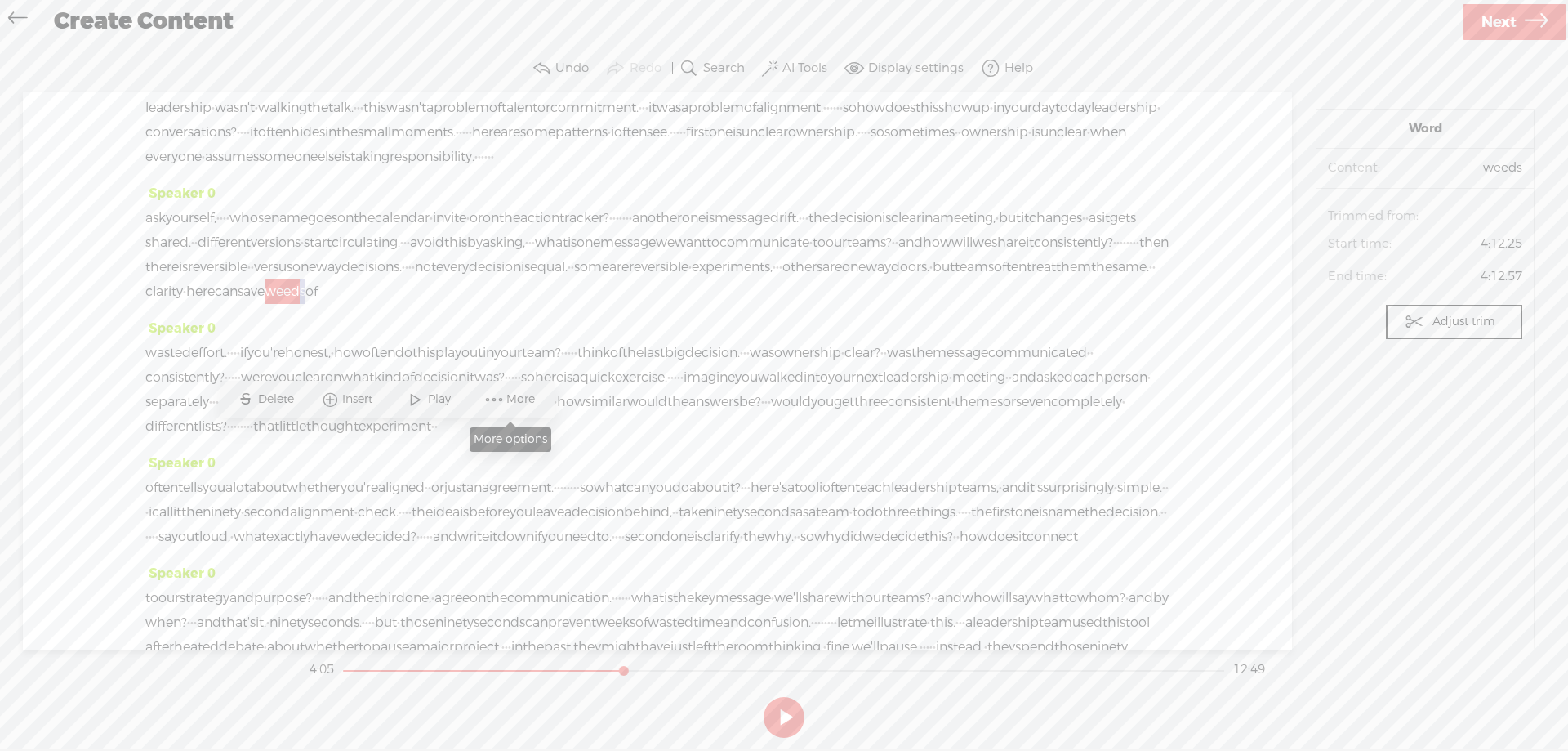
click at [518, 395] on span "More" at bounding box center [523, 399] width 33 height 16
click at [626, 265] on span "Correct transcript" at bounding box center [651, 267] width 166 height 36
click at [305, 389] on input "weeds" at bounding box center [352, 391] width 153 height 30
type input "weeks"
click at [457, 388] on label "Correct" at bounding box center [480, 391] width 47 height 34
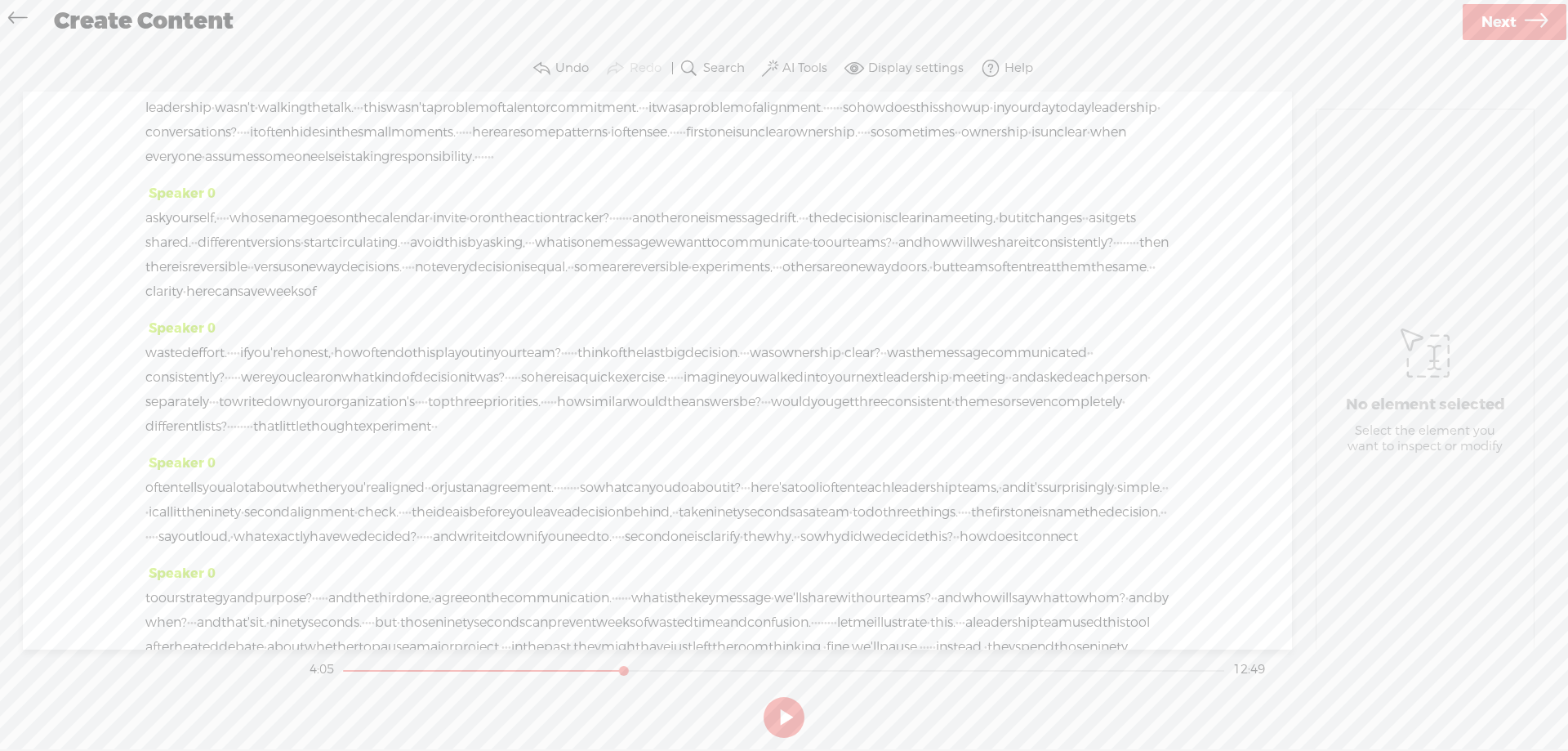
click at [237, 304] on span "can" at bounding box center [226, 291] width 23 height 24
click at [356, 396] on span "Play" at bounding box center [368, 399] width 27 height 16
click at [413, 365] on span "do" at bounding box center [404, 353] width 17 height 24
click at [784, 715] on button at bounding box center [784, 717] width 41 height 41
click at [625, 454] on span "More" at bounding box center [625, 460] width 33 height 16
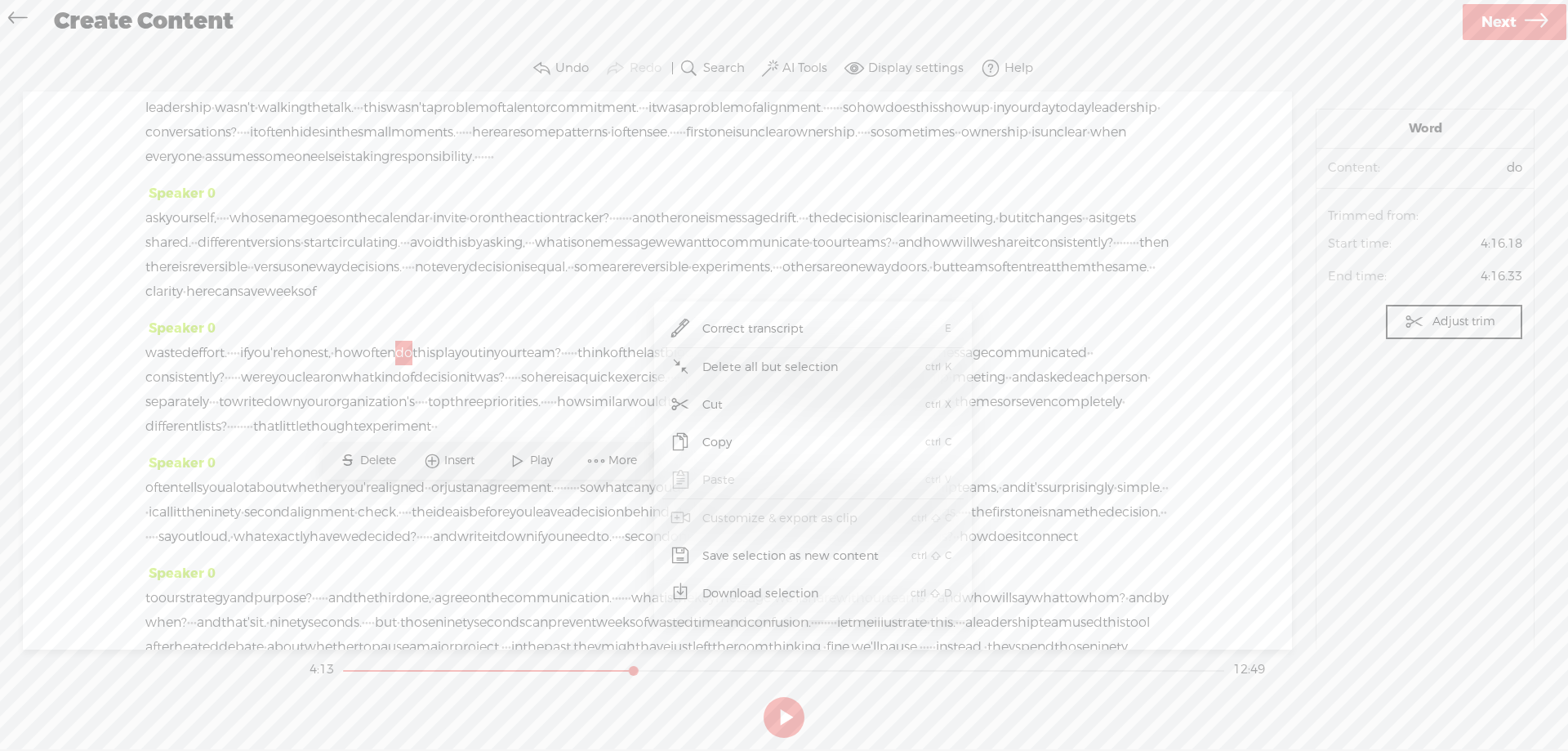
click at [745, 326] on span "Correct transcript" at bounding box center [753, 329] width 166 height 36
click at [413, 449] on input "do" at bounding box center [453, 453] width 153 height 30
type input "does"
click at [572, 449] on label "Correct" at bounding box center [582, 453] width 47 height 34
click at [240, 365] on span "·" at bounding box center [238, 353] width 3 height 24
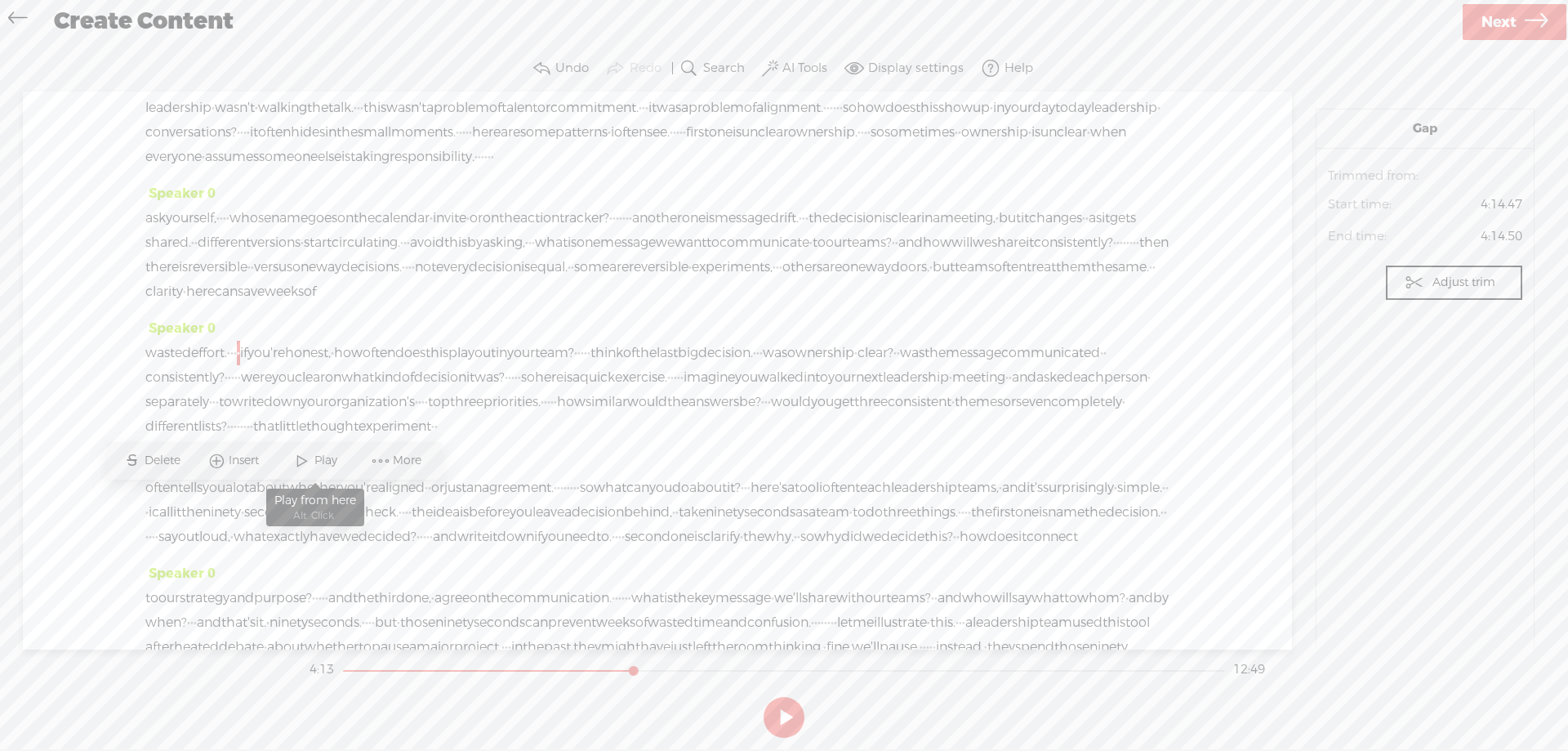
click at [303, 457] on span at bounding box center [302, 460] width 24 height 29
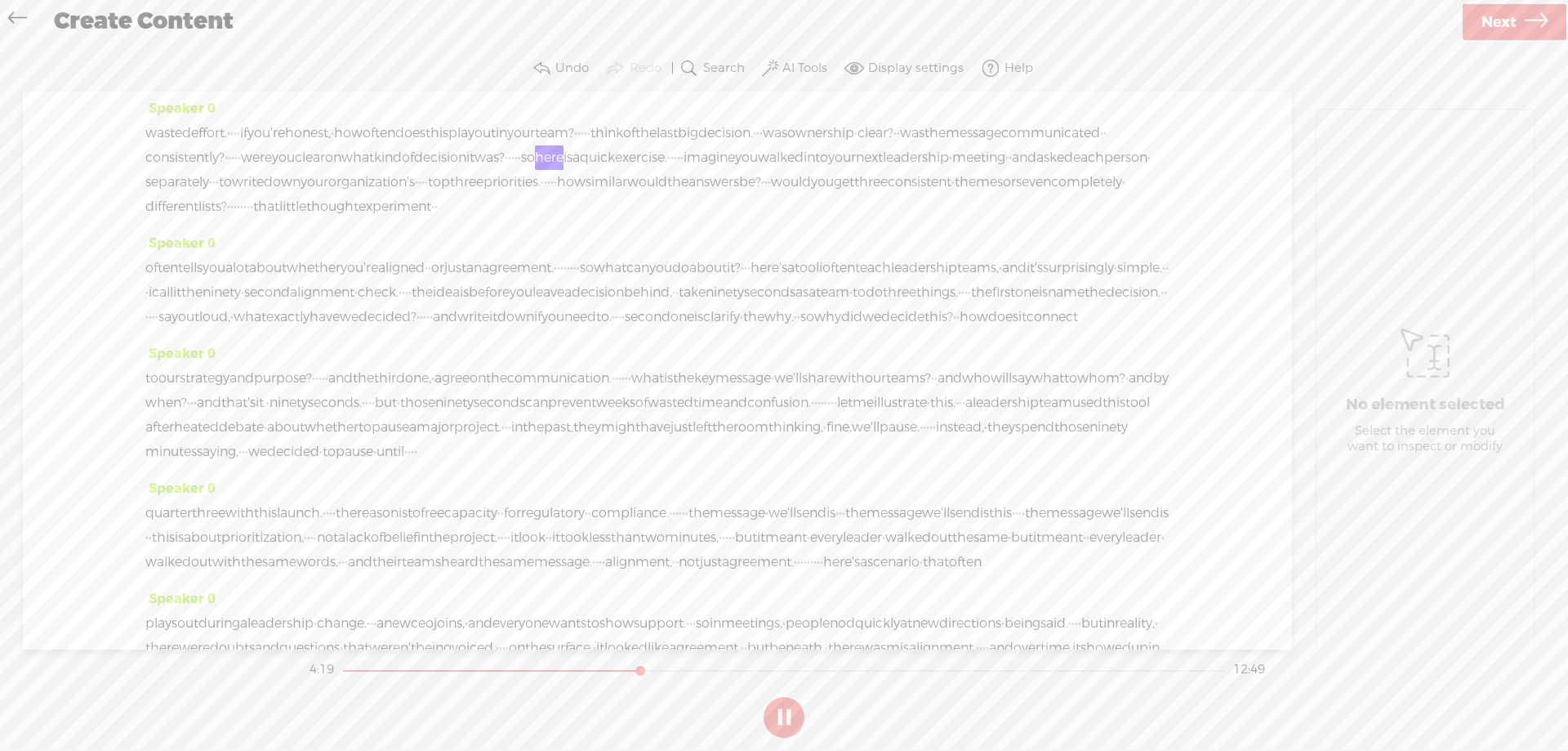
scroll to position [898, 0]
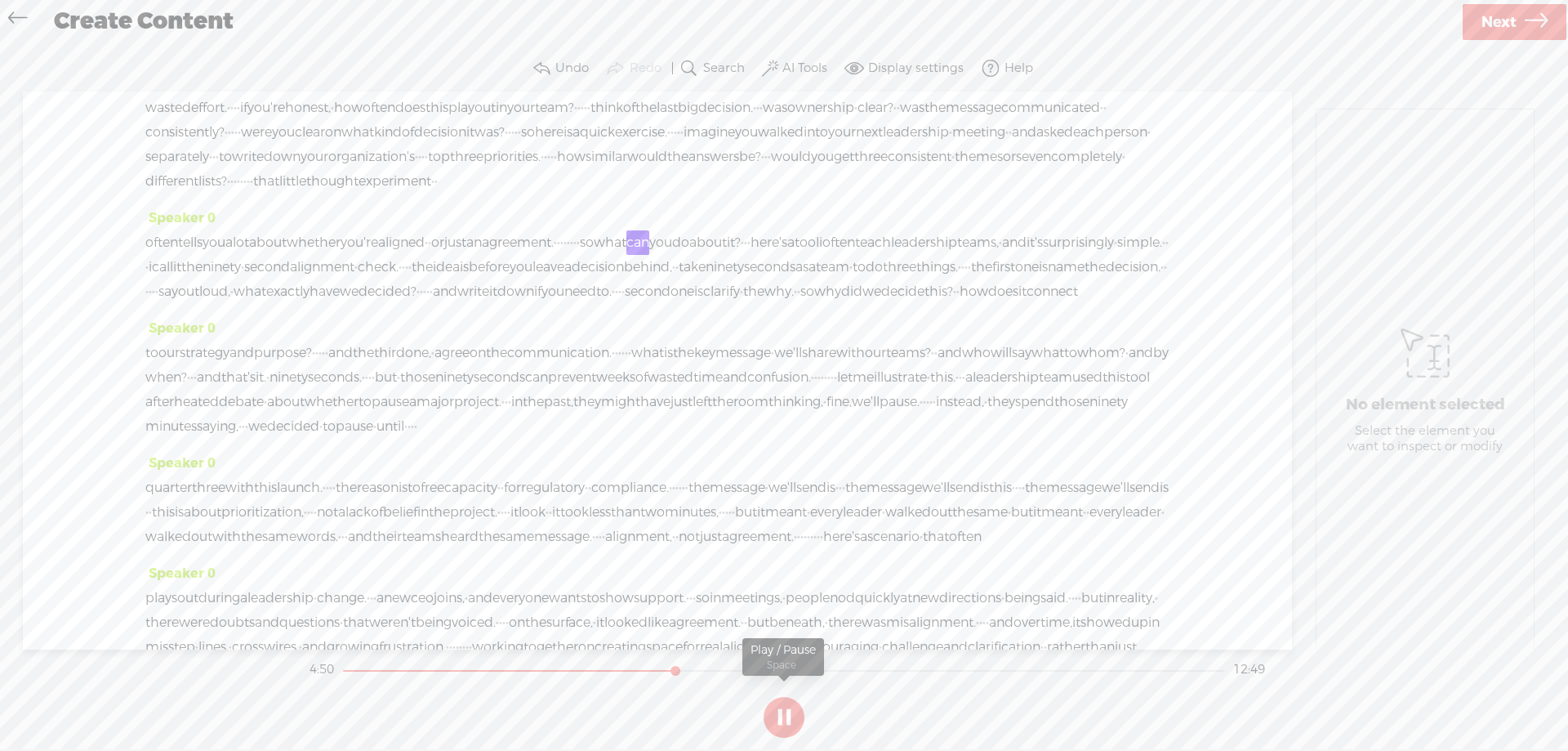
click at [790, 709] on button at bounding box center [784, 717] width 41 height 41
click at [482, 255] on span "an" at bounding box center [474, 243] width 16 height 24
click at [718, 369] on span "More" at bounding box center [710, 375] width 33 height 16
drag, startPoint x: 840, startPoint y: 238, endPoint x: 639, endPoint y: 403, distance: 260.0
click at [840, 238] on span "Correct transcript" at bounding box center [837, 243] width 166 height 36
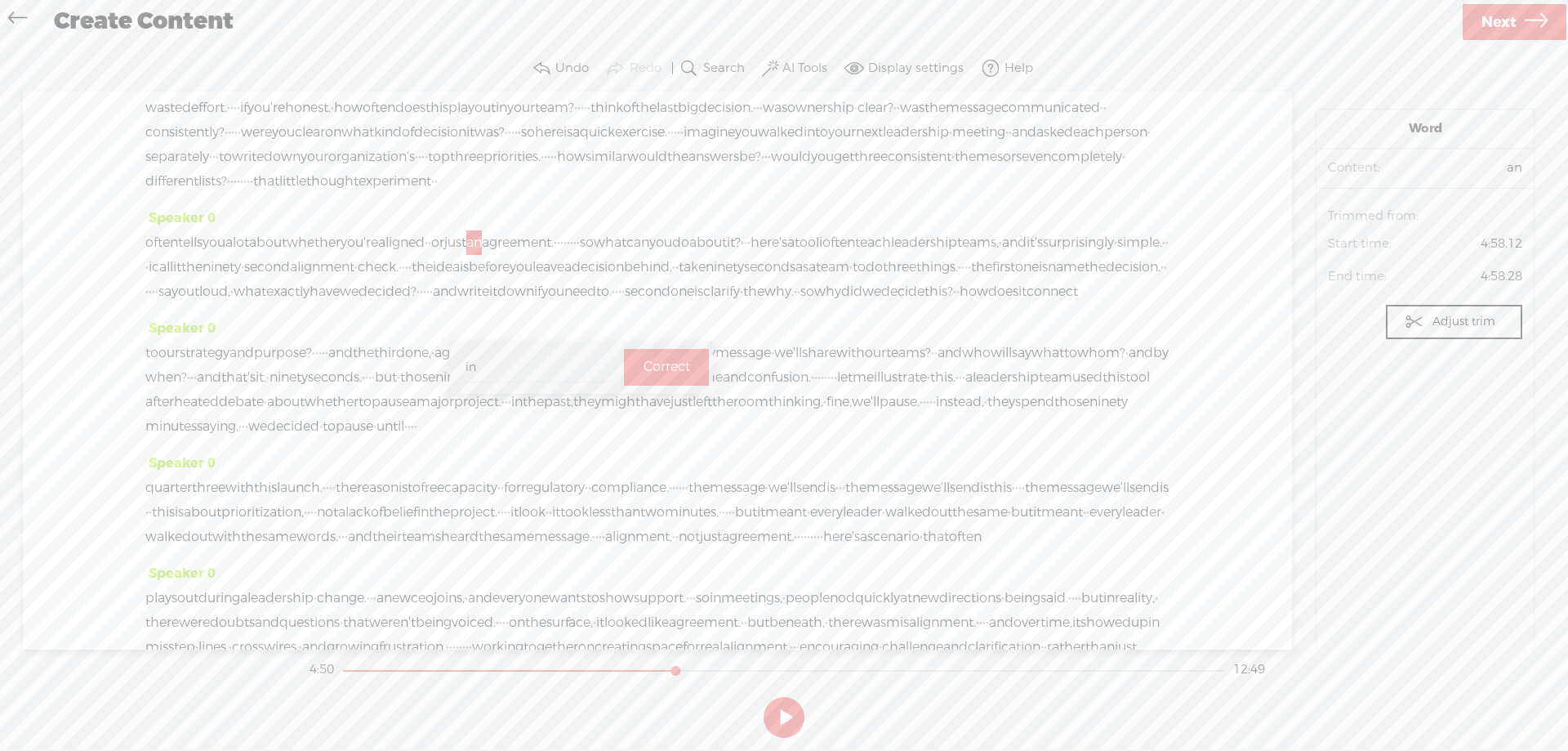
type input "in"
click at [647, 361] on label "Correct" at bounding box center [667, 367] width 47 height 34
click at [431, 255] on span "·" at bounding box center [430, 243] width 3 height 24
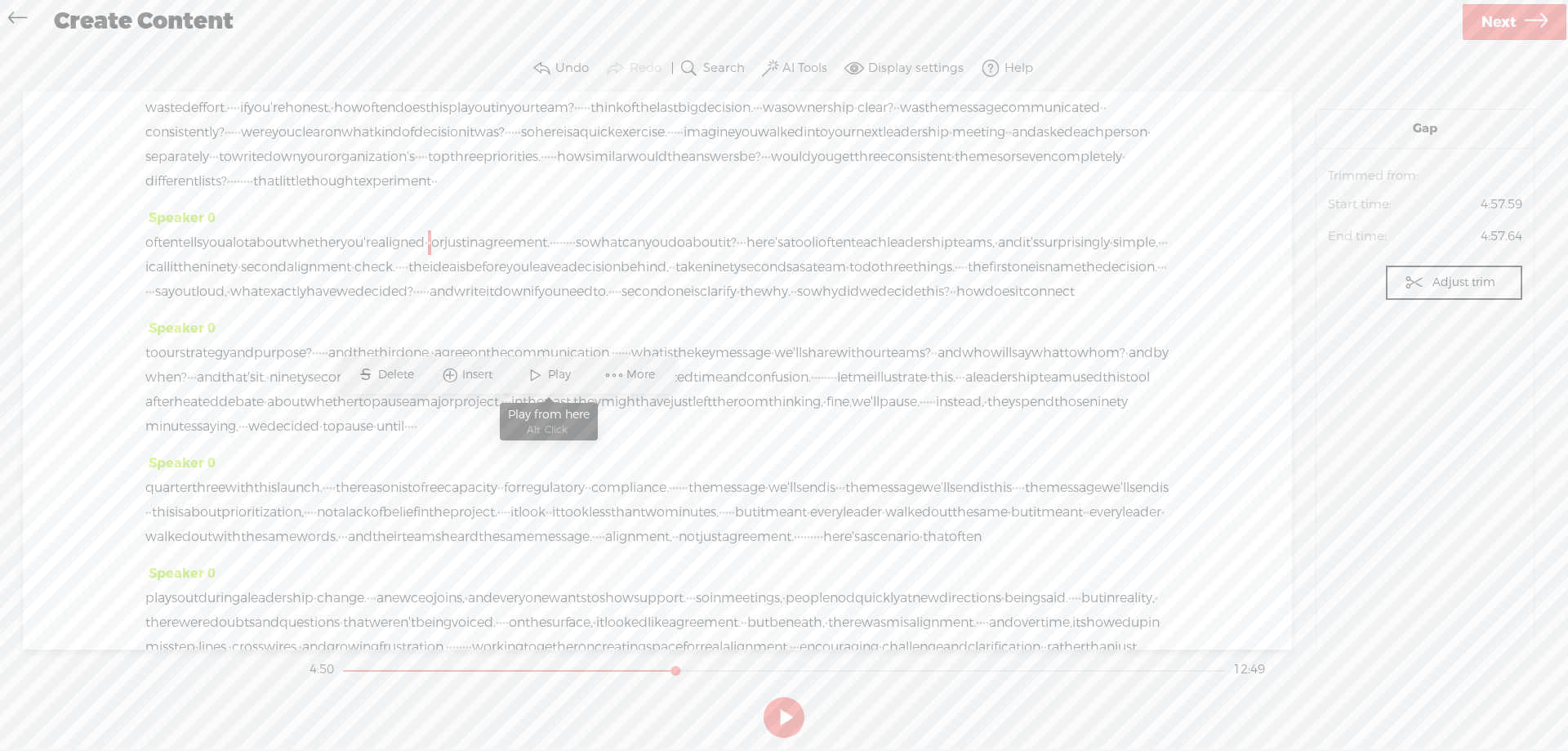
click at [561, 365] on span "Play" at bounding box center [549, 375] width 81 height 29
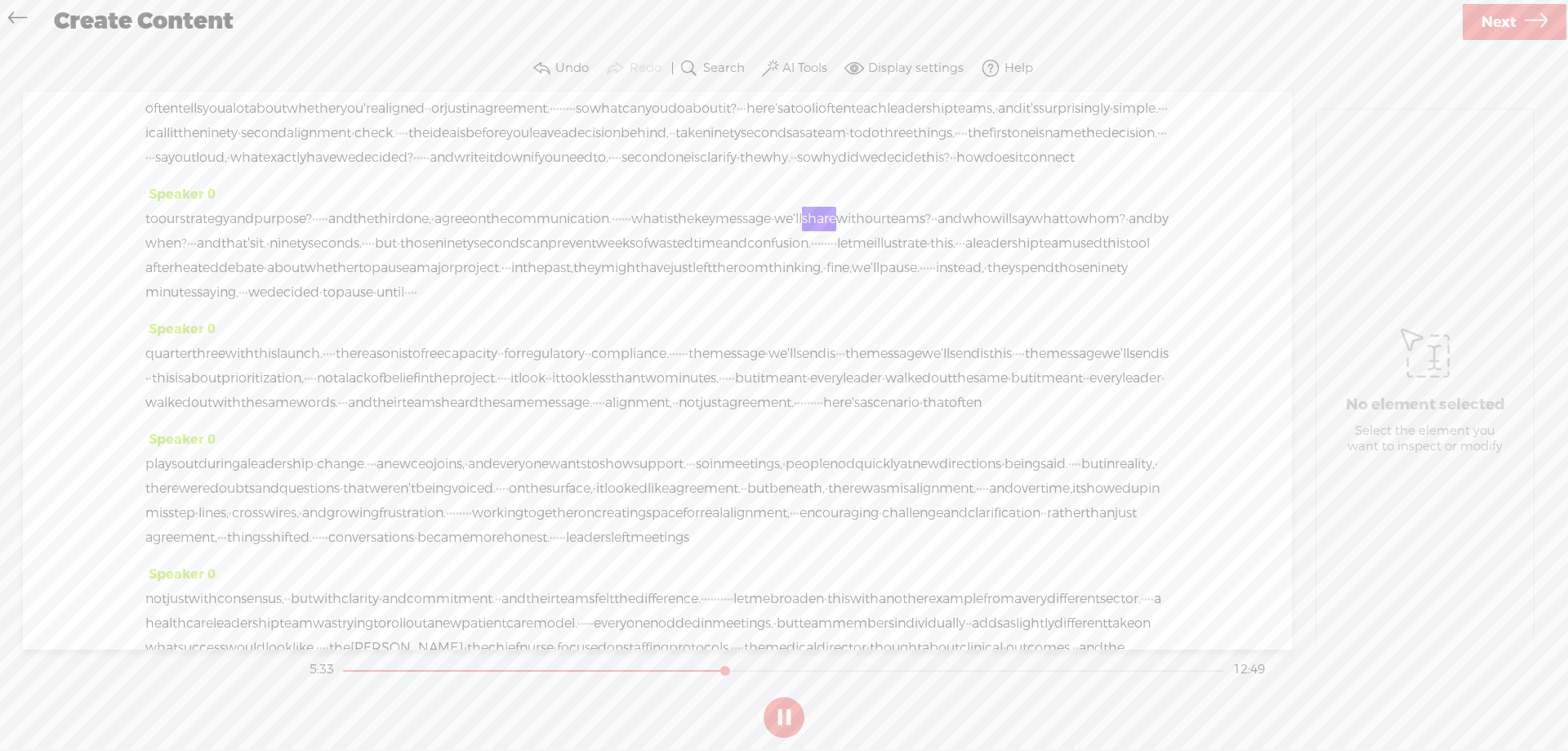
scroll to position [1144, 0]
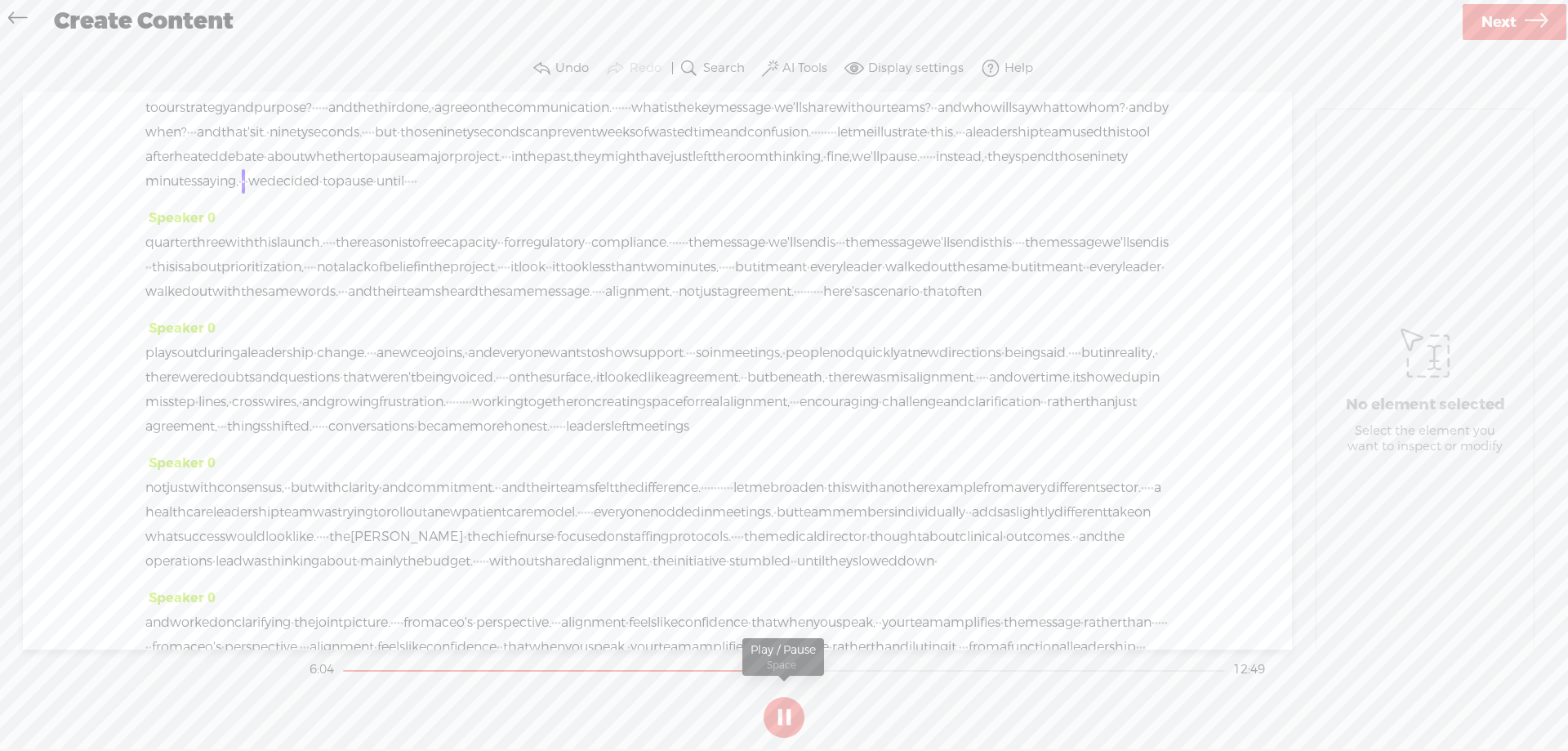
click at [774, 715] on button at bounding box center [784, 717] width 41 height 41
click at [933, 169] on span "·" at bounding box center [934, 157] width 3 height 24
click at [792, 360] on span "Delete" at bounding box center [806, 362] width 40 height 16
click at [823, 169] on span "·" at bounding box center [825, 157] width 3 height 24
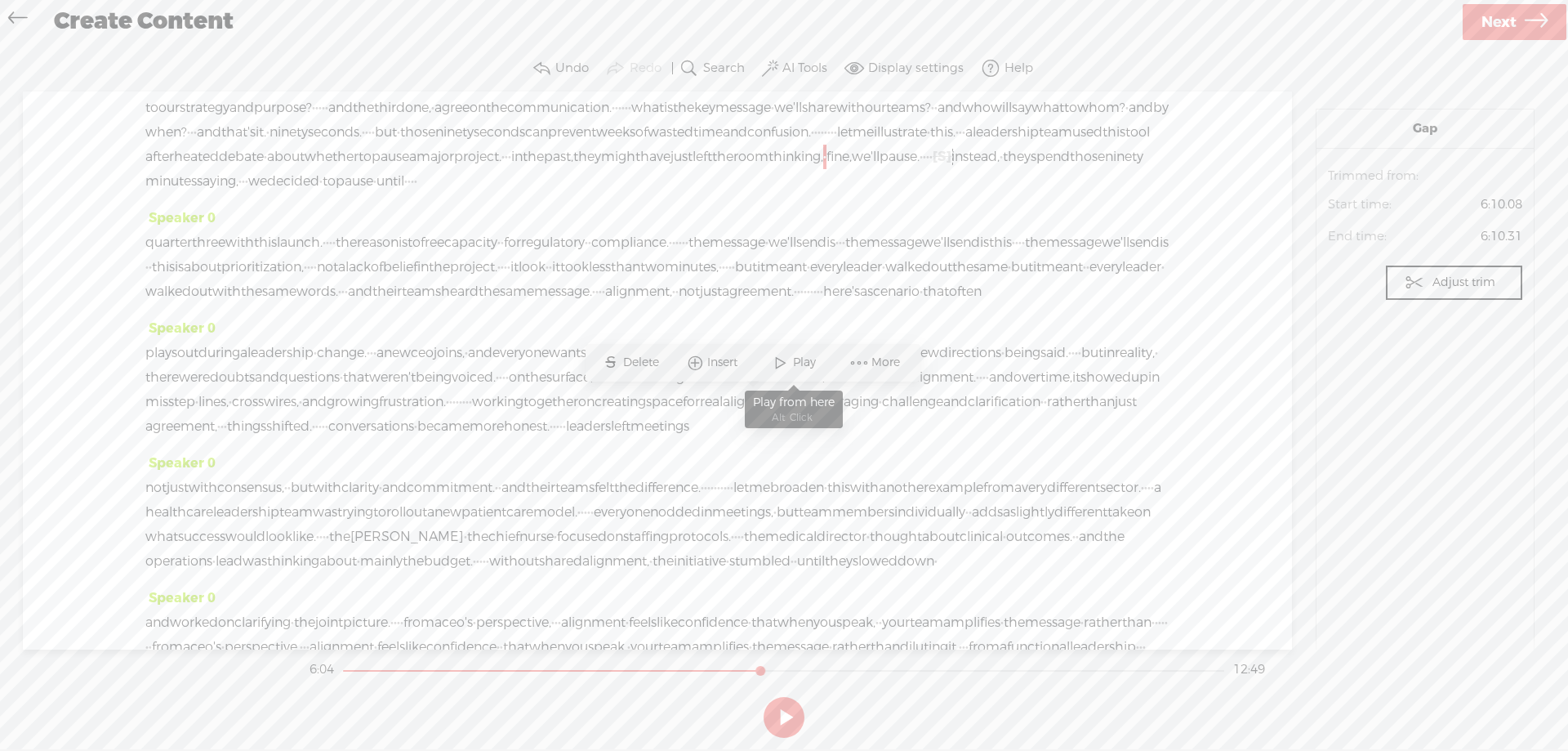
click at [786, 356] on span at bounding box center [781, 362] width 24 height 29
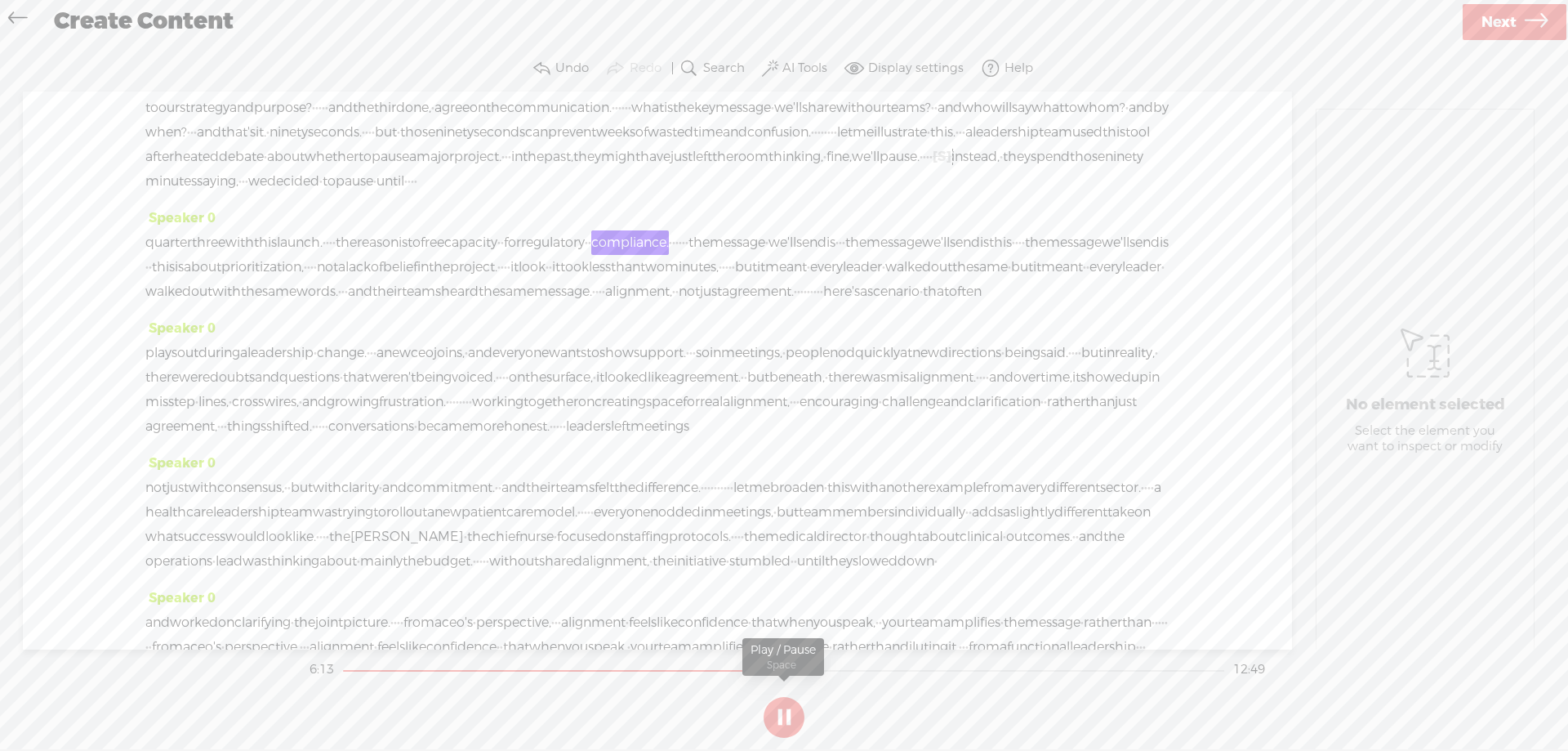
click at [780, 715] on button at bounding box center [784, 717] width 41 height 41
drag, startPoint x: 539, startPoint y: 428, endPoint x: 572, endPoint y: 425, distance: 33.1
click at [572, 193] on div "to our strategy and purpose? · · · · · and the third one, · agree on the commun…" at bounding box center [657, 144] width 1024 height 98
click at [449, 381] on span "Delete" at bounding box center [459, 387] width 40 height 16
click at [319, 193] on span "decided" at bounding box center [293, 181] width 52 height 24
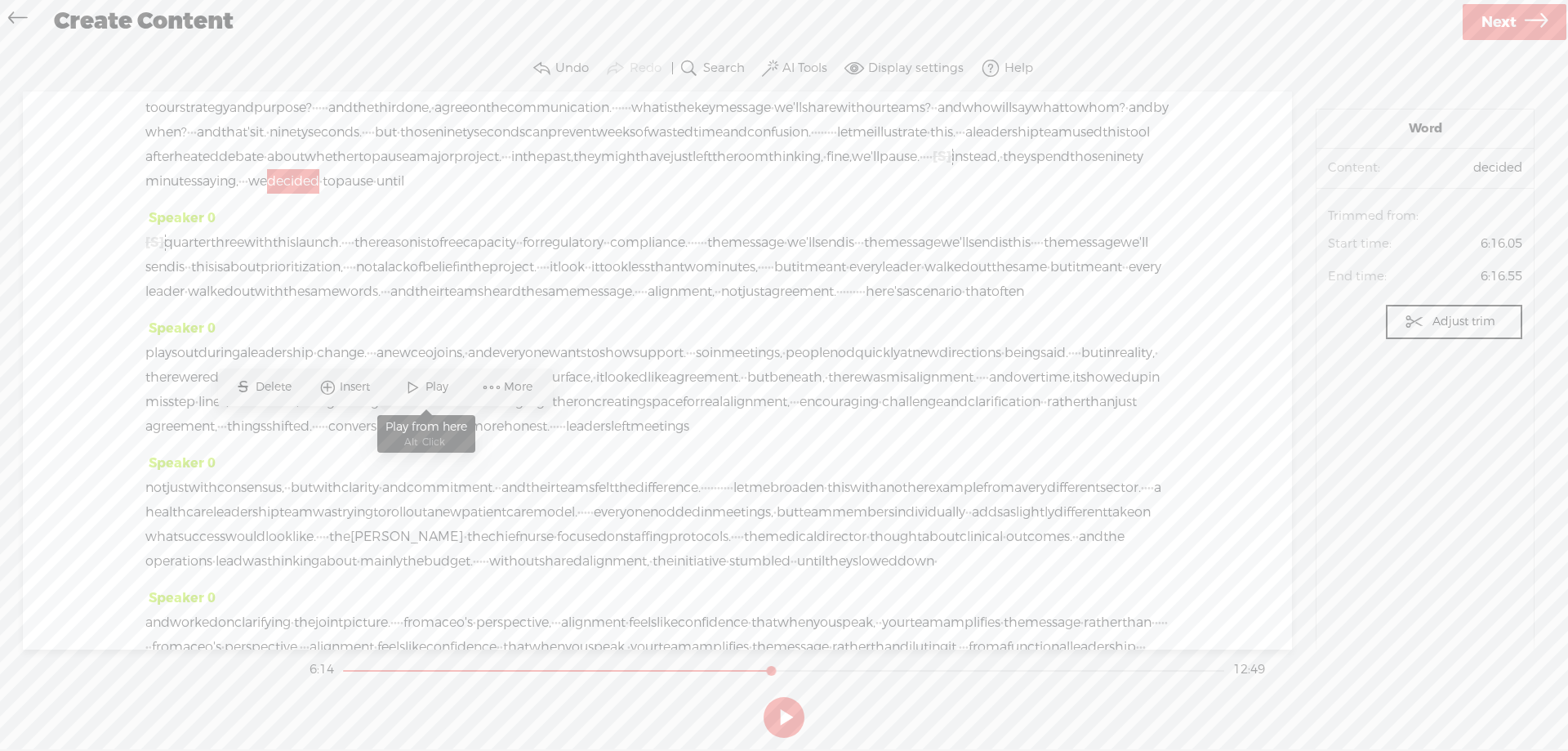
click at [421, 377] on span at bounding box center [413, 388] width 24 height 29
click at [781, 718] on button at bounding box center [784, 717] width 41 height 41
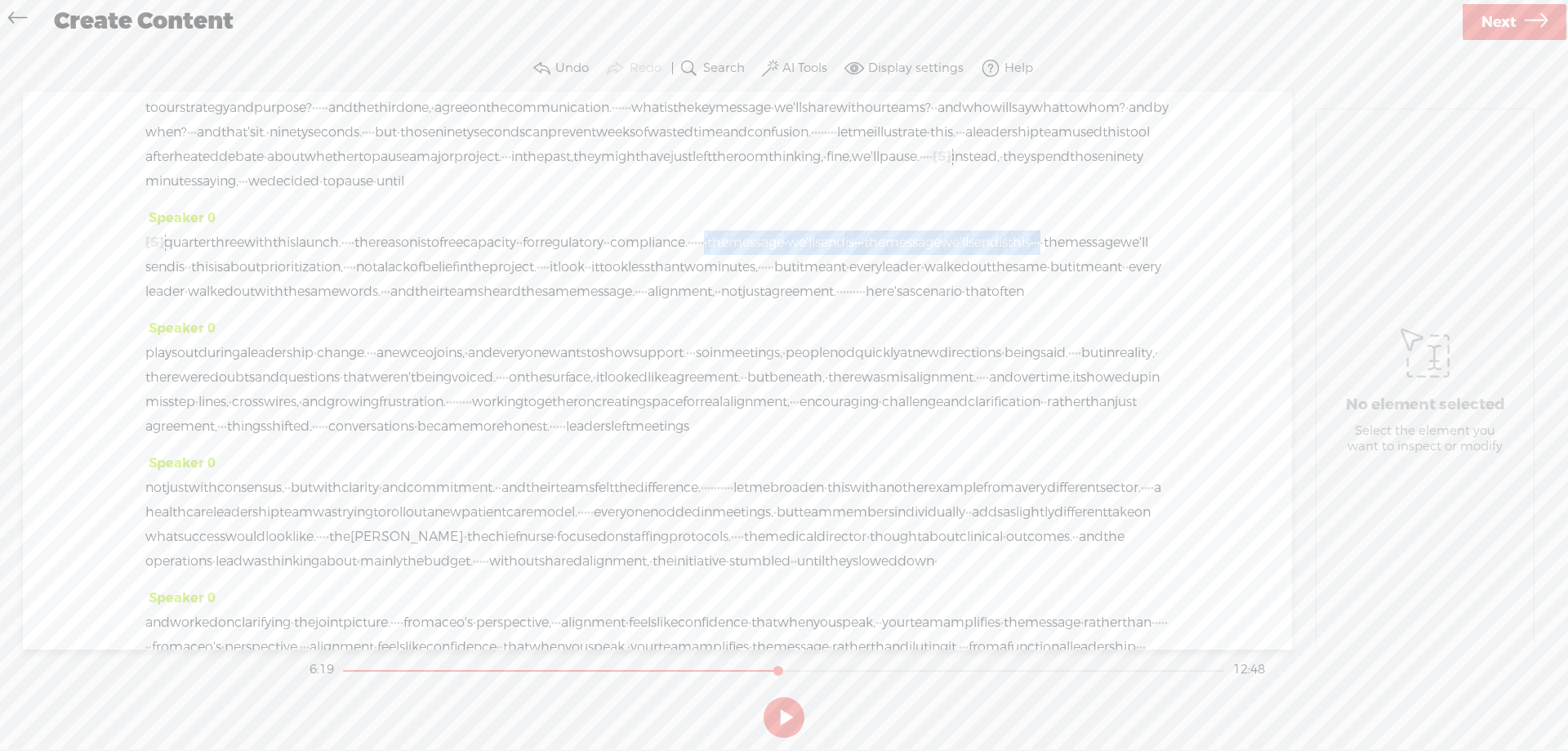
drag, startPoint x: 895, startPoint y: 487, endPoint x: 352, endPoint y: 513, distance: 543.6
click at [352, 304] on div "[S] · · · · quarter three with this launch. · · · · the reason is to free capac…" at bounding box center [657, 267] width 1024 height 74
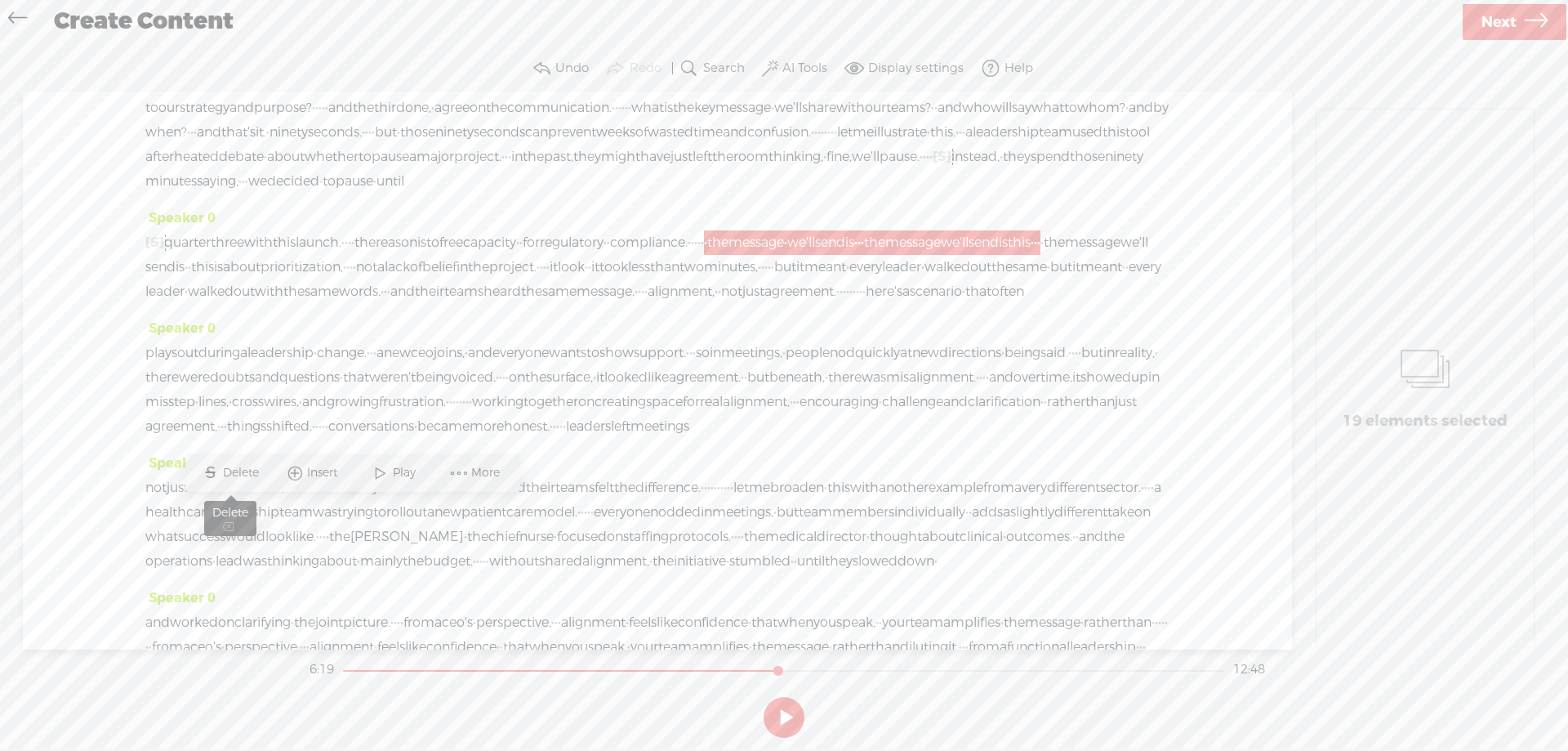
click at [221, 467] on span "S" at bounding box center [211, 473] width 24 height 29
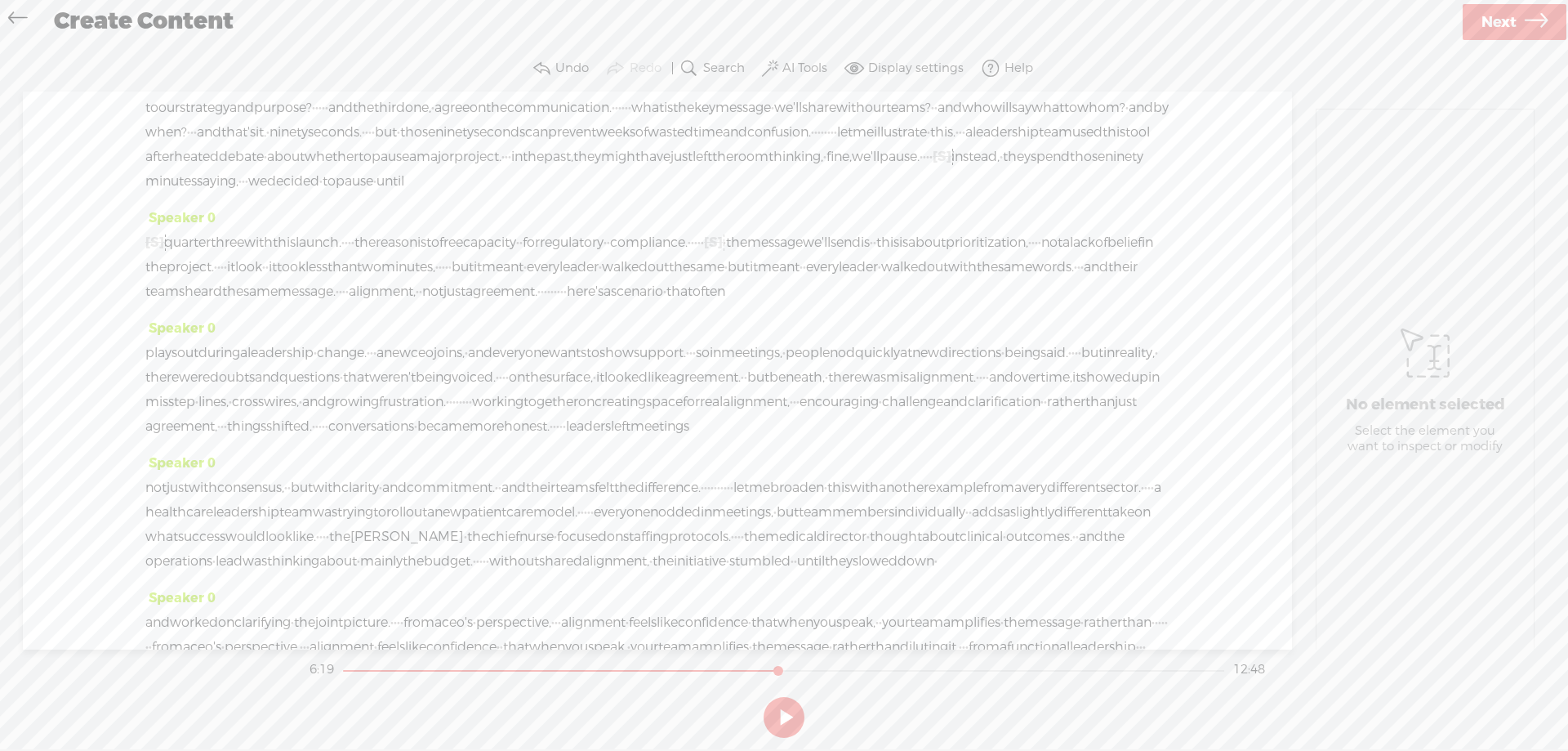
click at [355, 255] on span "·" at bounding box center [353, 243] width 3 height 24
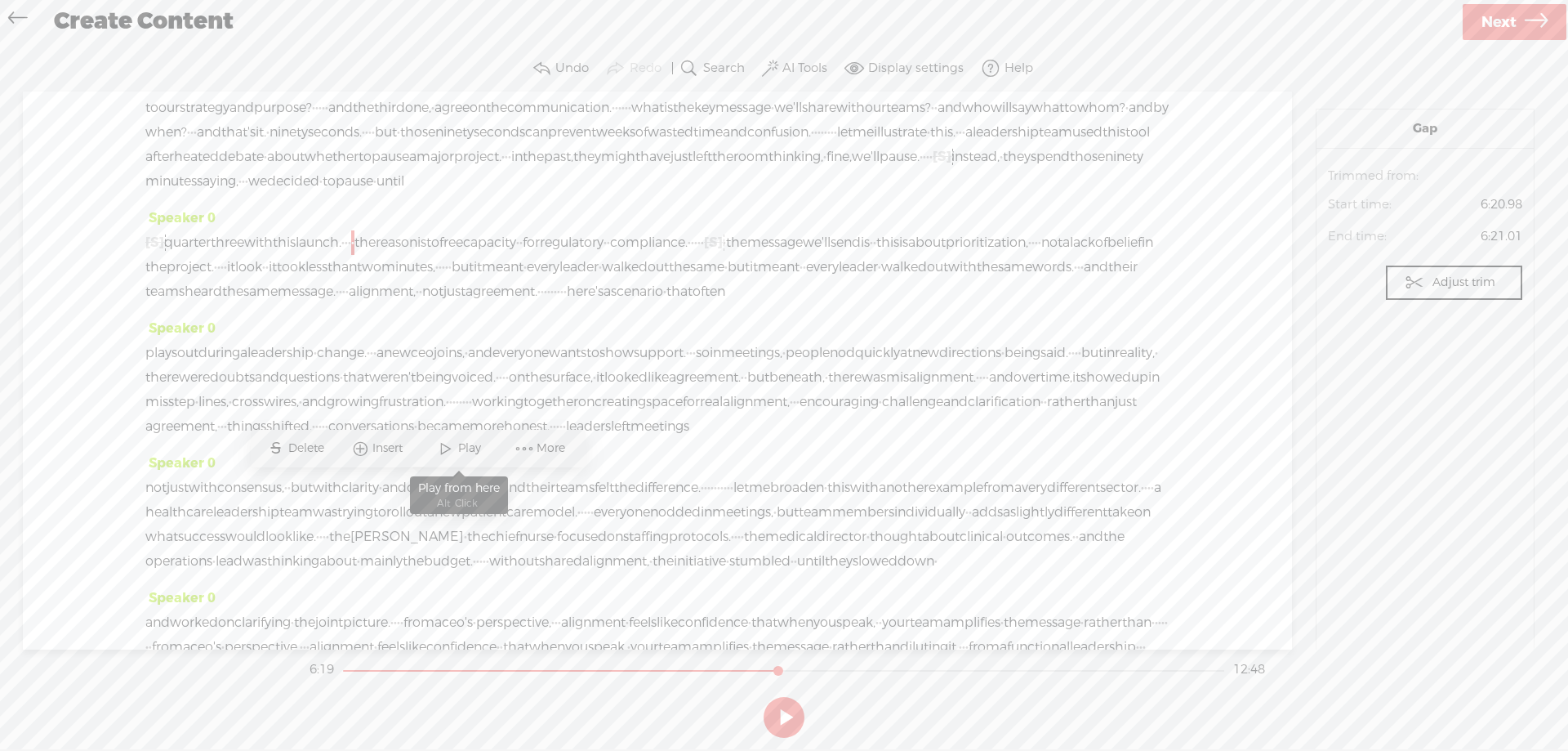
click at [459, 448] on span "Play" at bounding box center [472, 448] width 27 height 16
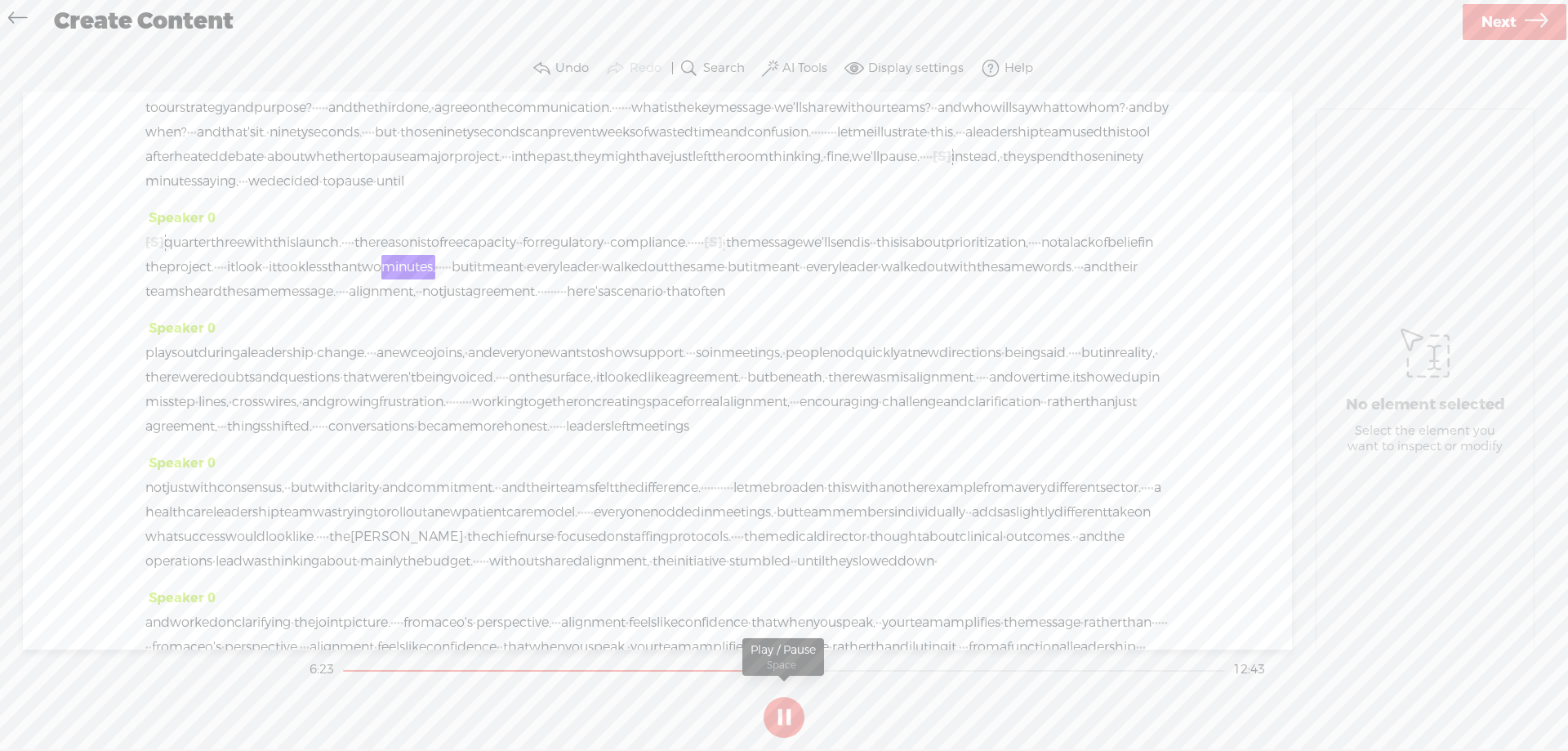
click at [788, 715] on button at bounding box center [784, 717] width 41 height 41
drag, startPoint x: 641, startPoint y: 504, endPoint x: 694, endPoint y: 511, distance: 53.5
click at [694, 304] on div "[S] · · · · quarter three with this launch. · · · · the reason is to free capac…" at bounding box center [657, 267] width 1024 height 74
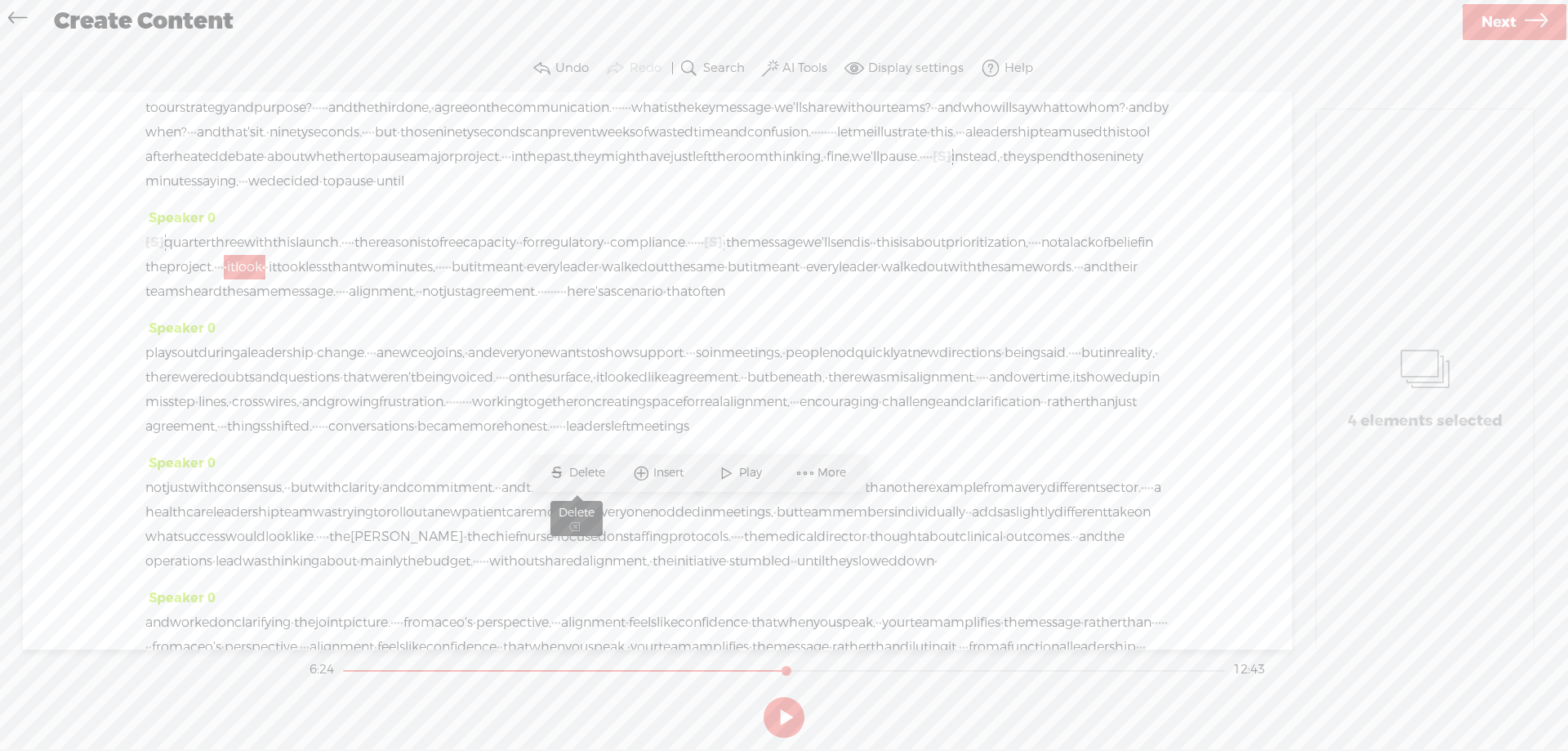
drag, startPoint x: 575, startPoint y: 468, endPoint x: 585, endPoint y: 474, distance: 11.7
click at [575, 468] on span "Delete" at bounding box center [589, 473] width 40 height 16
click at [1108, 255] on span "belief" at bounding box center [1125, 243] width 35 height 24
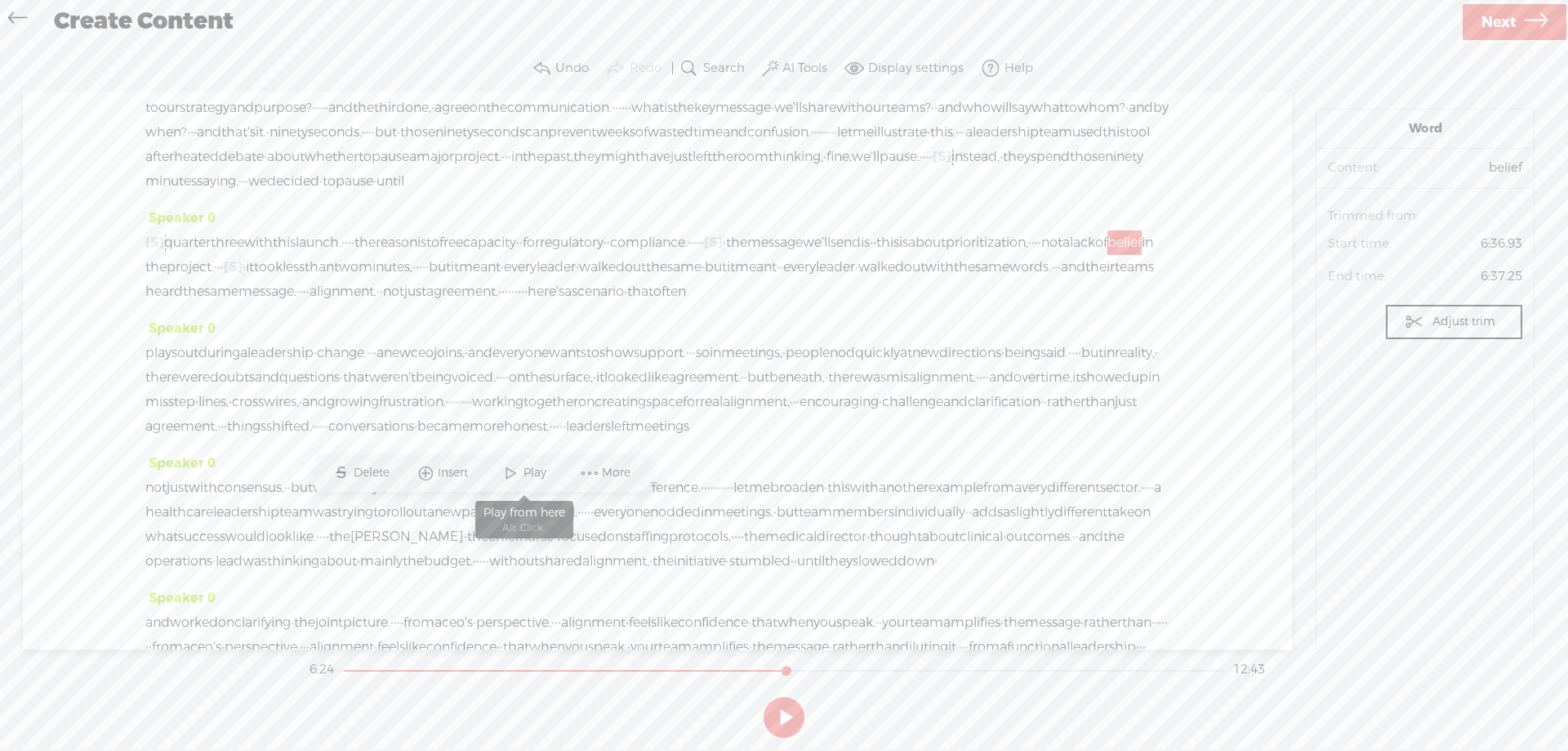
click at [531, 467] on span "Play" at bounding box center [537, 473] width 27 height 16
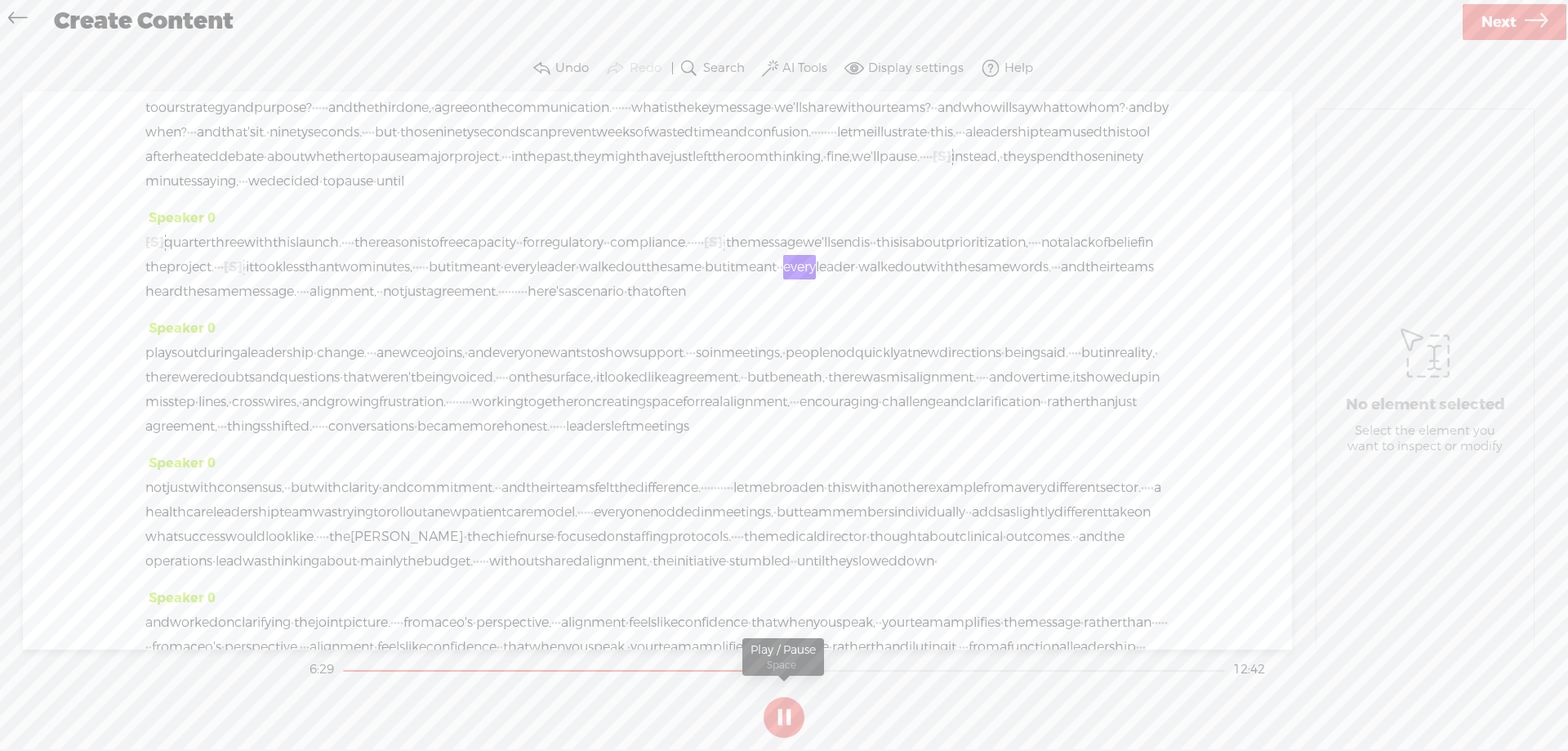
click at [777, 721] on button at bounding box center [784, 717] width 41 height 41
drag, startPoint x: 922, startPoint y: 512, endPoint x: 321, endPoint y: 536, distance: 601.5
click at [296, 304] on div "[S] · · · · quarter three with this launch. · · · · the reason is to free capac…" at bounding box center [657, 267] width 1024 height 74
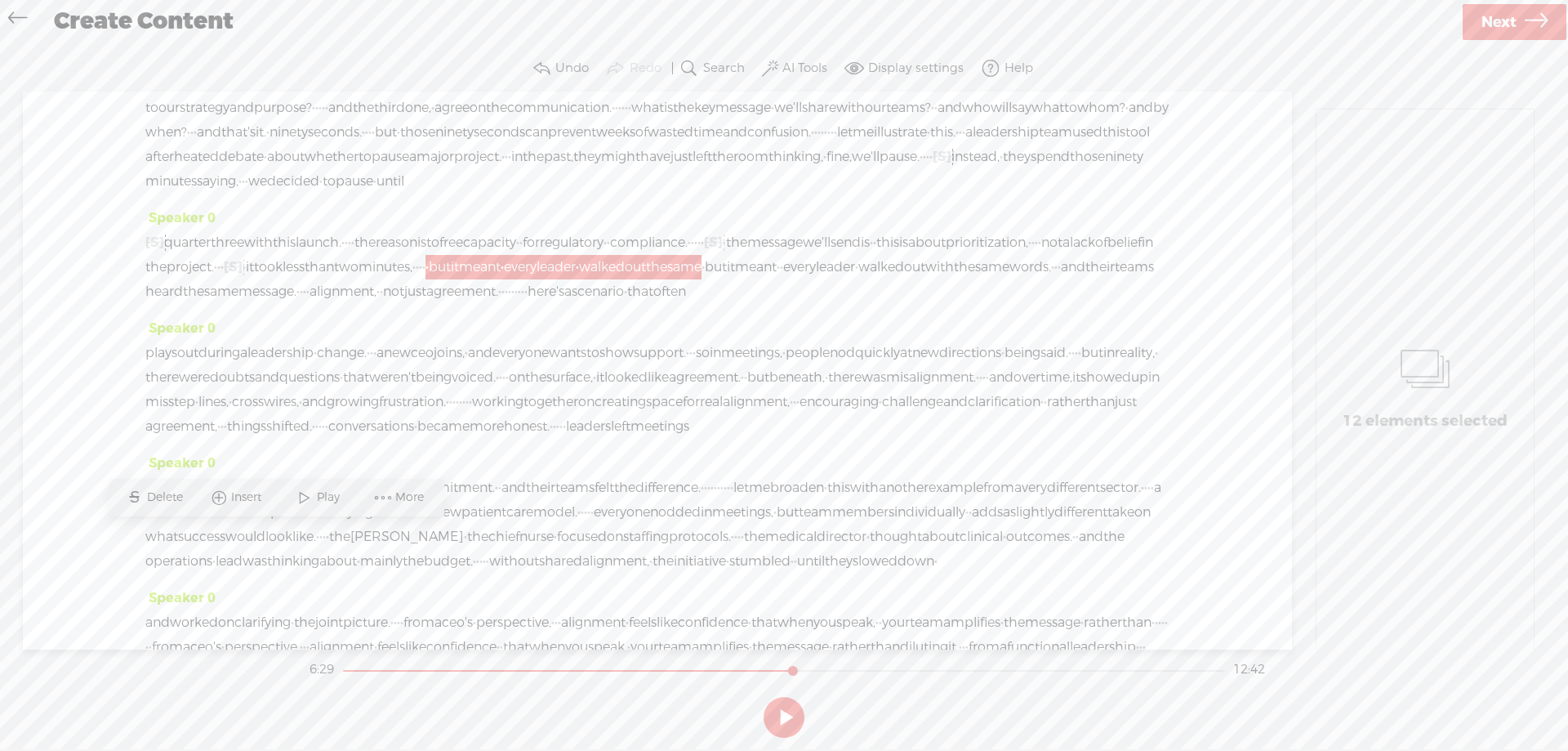
click at [168, 497] on span "Delete" at bounding box center [167, 497] width 40 height 16
click at [413, 279] on span "minutes," at bounding box center [386, 267] width 54 height 24
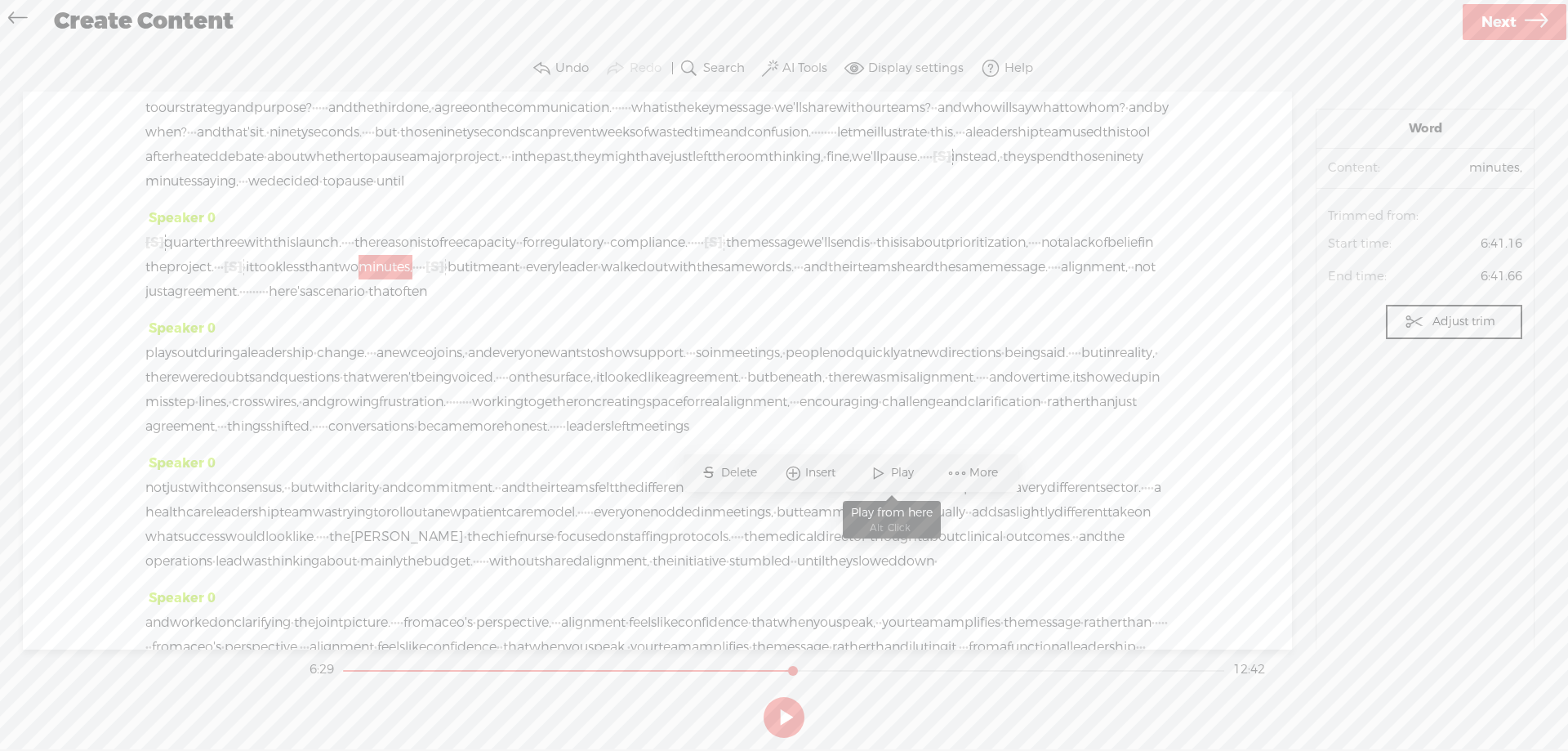
click at [899, 471] on span "Play" at bounding box center [904, 473] width 27 height 16
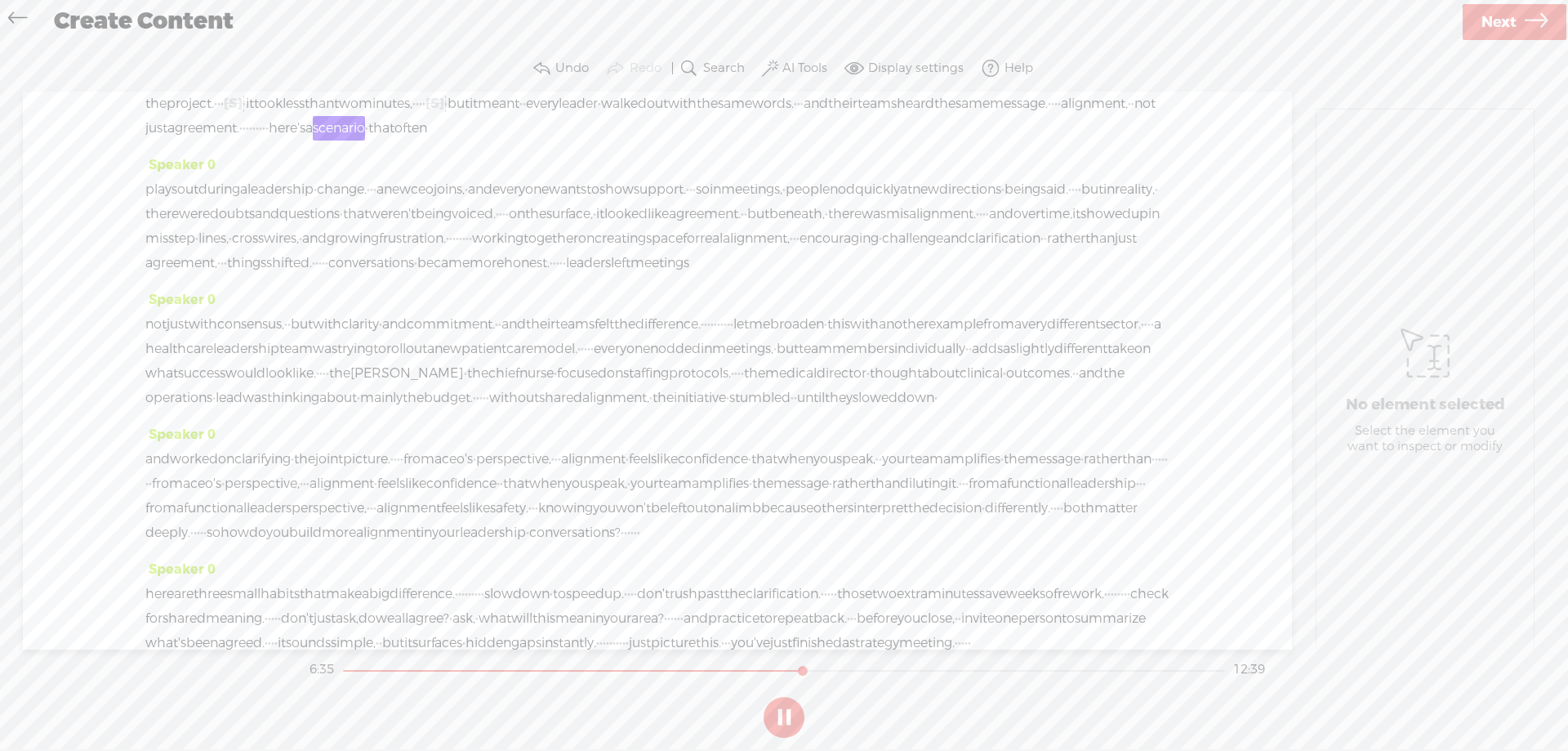
scroll to position [1389, 0]
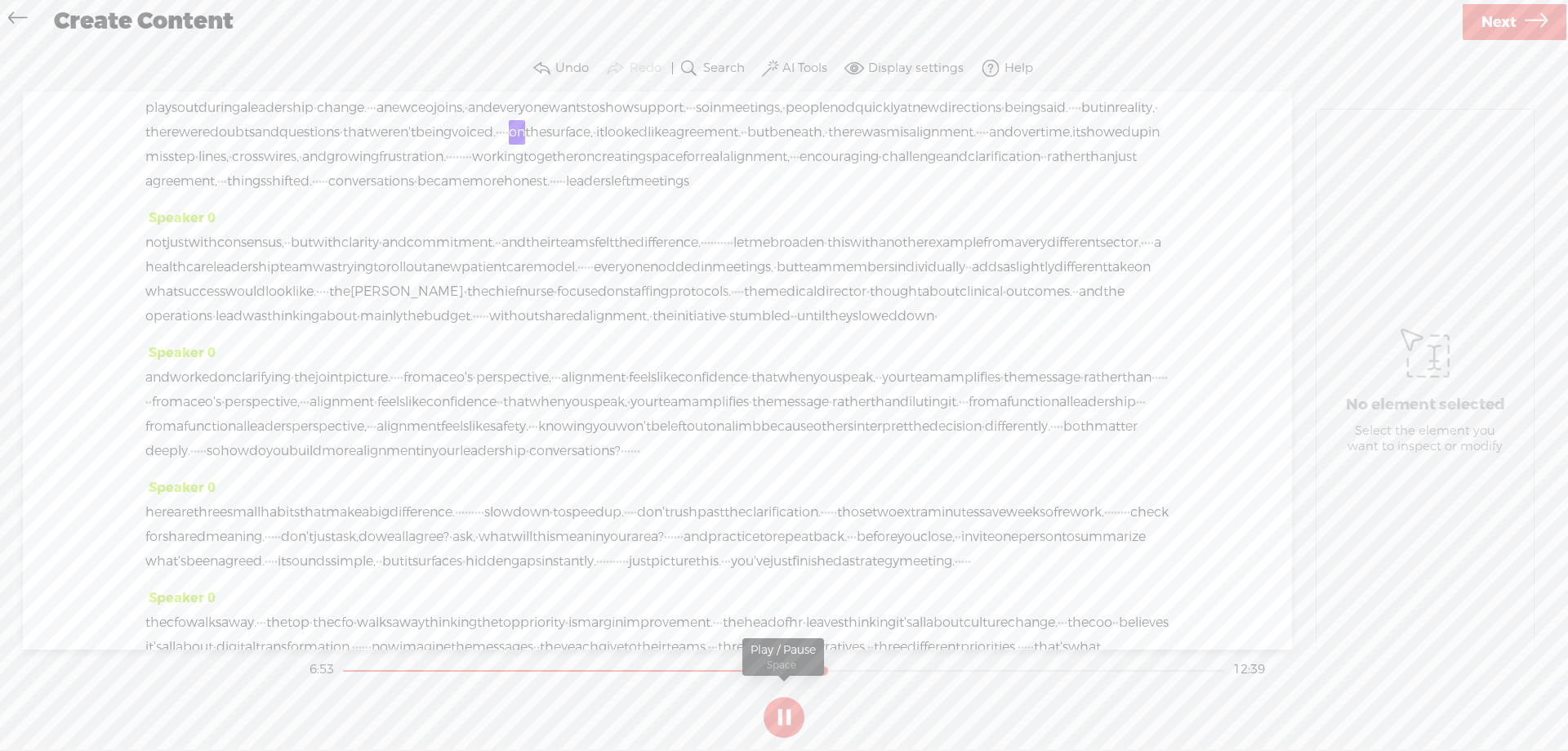
click at [784, 711] on button at bounding box center [784, 717] width 41 height 41
click at [1040, 120] on span "said." at bounding box center [1054, 108] width 28 height 24
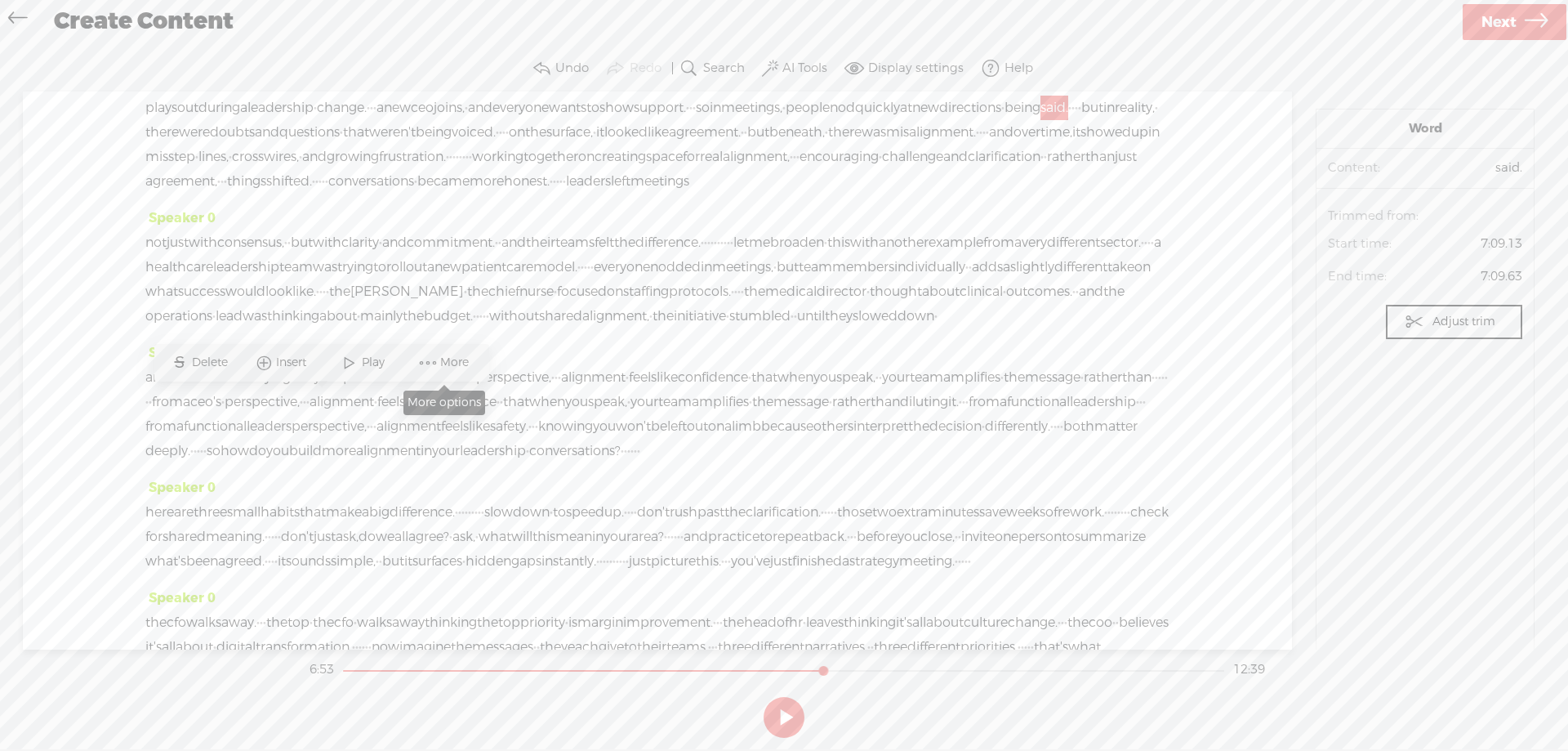
click at [447, 362] on span "More" at bounding box center [457, 362] width 33 height 16
drag, startPoint x: 577, startPoint y: 227, endPoint x: 629, endPoint y: 293, distance: 84.0
click at [577, 227] on span "Correct transcript" at bounding box center [584, 231] width 166 height 36
type input "set."
click at [390, 354] on label "Correct" at bounding box center [413, 355] width 47 height 34
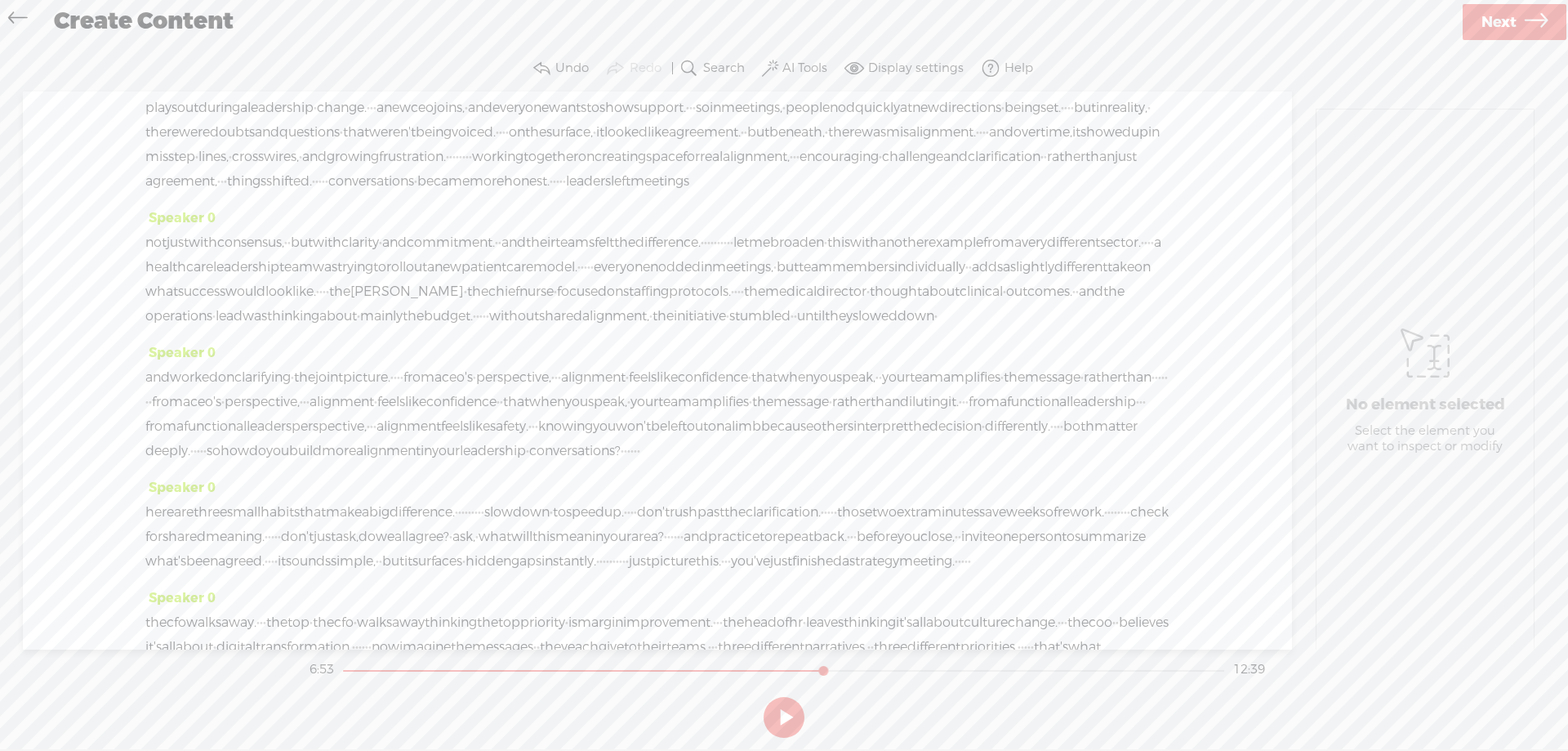
click at [939, 120] on span "directions" at bounding box center [970, 108] width 62 height 24
click at [263, 363] on span "Play" at bounding box center [268, 362] width 27 height 16
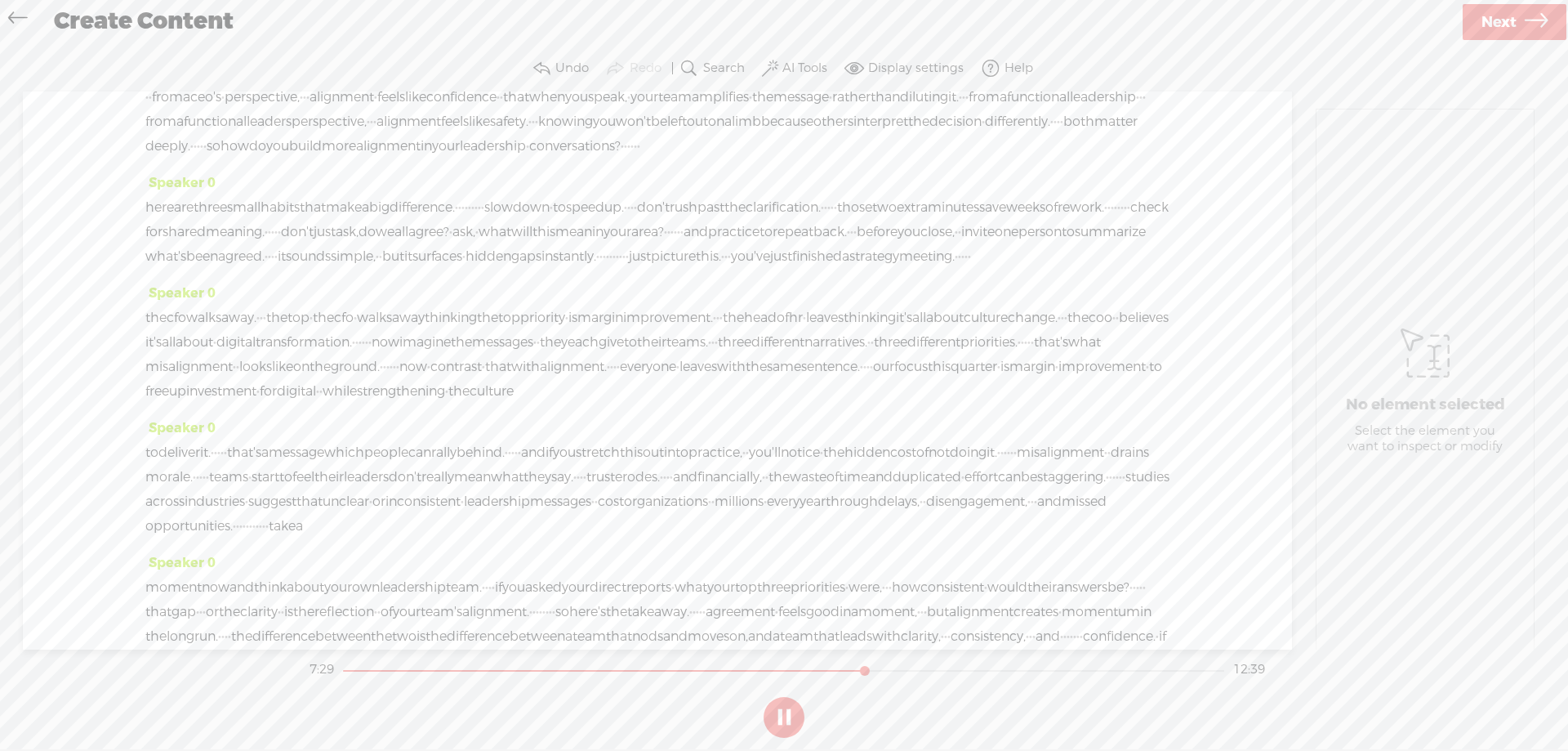
scroll to position [1716, 0]
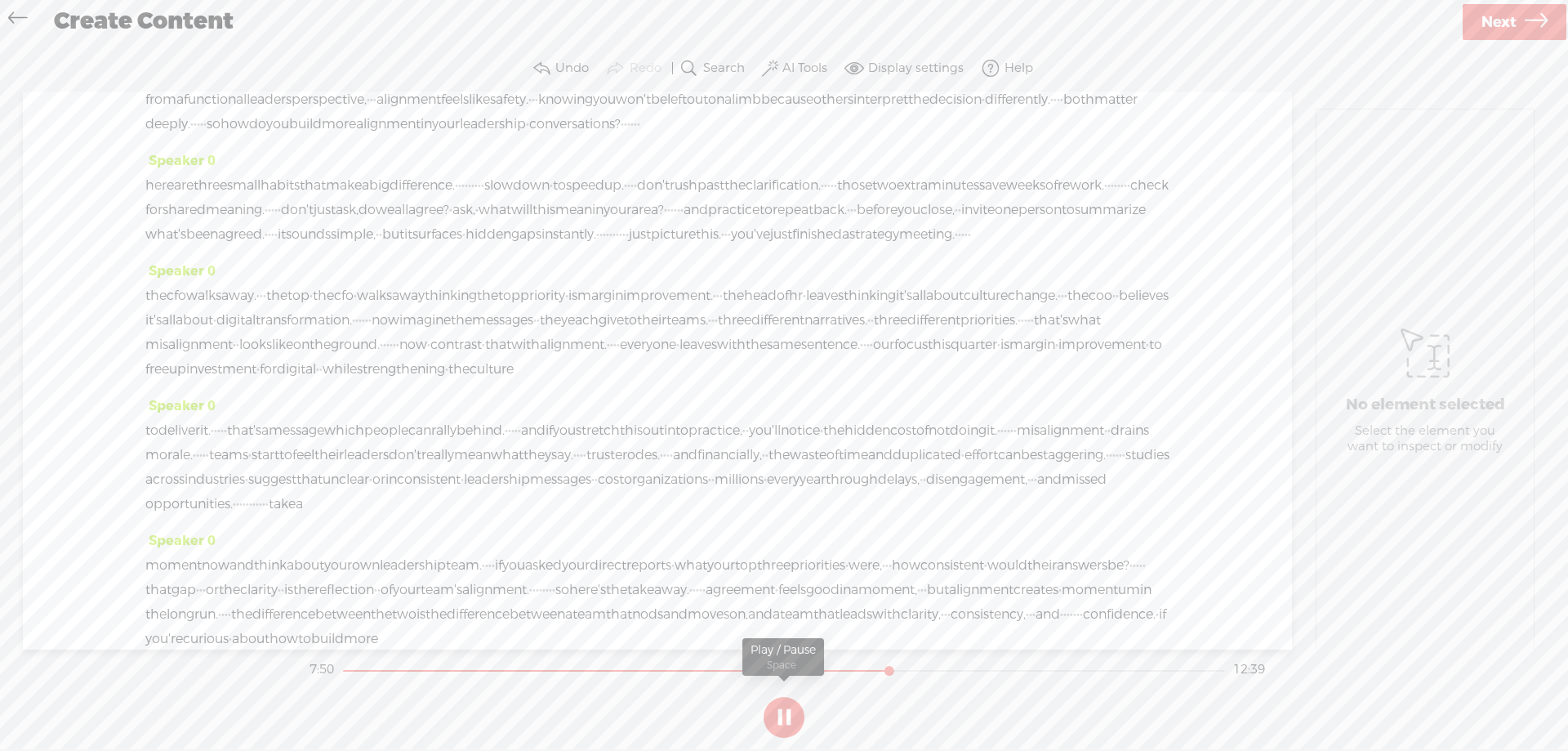
click at [780, 706] on button at bounding box center [784, 717] width 41 height 41
drag, startPoint x: 1062, startPoint y: 259, endPoint x: 1155, endPoint y: 258, distance: 93.0
click at [1034, 211] on span "S Delete" at bounding box center [1024, 219] width 81 height 29
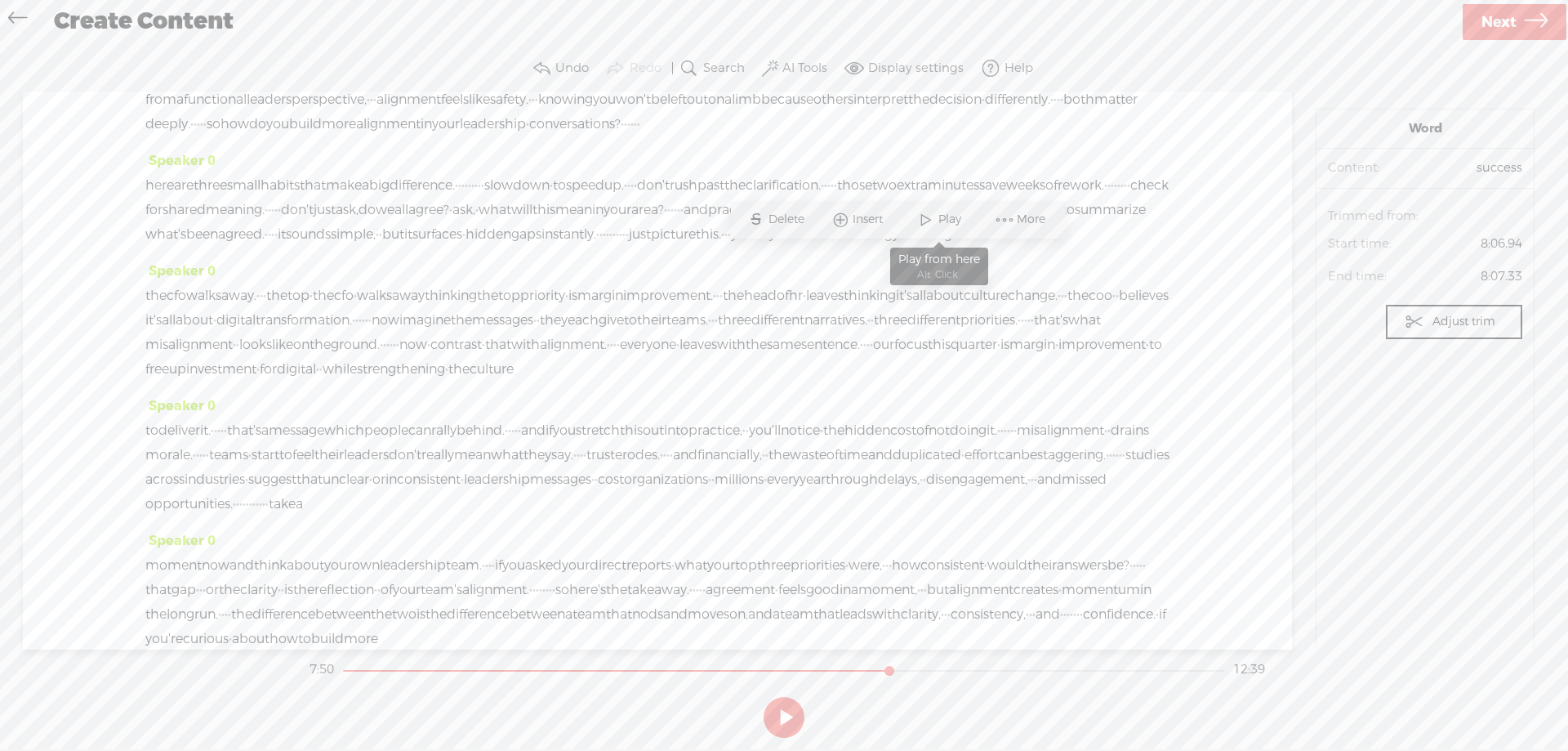
click at [934, 213] on span at bounding box center [926, 219] width 24 height 29
click at [780, 714] on button at bounding box center [784, 717] width 41 height 41
drag, startPoint x: 486, startPoint y: 364, endPoint x: 491, endPoint y: 394, distance: 30.4
click at [491, 136] on div "and worked on clarifying · the joint picture. · · · · from a ceo's · perspectiv…" at bounding box center [657, 87] width 1024 height 98
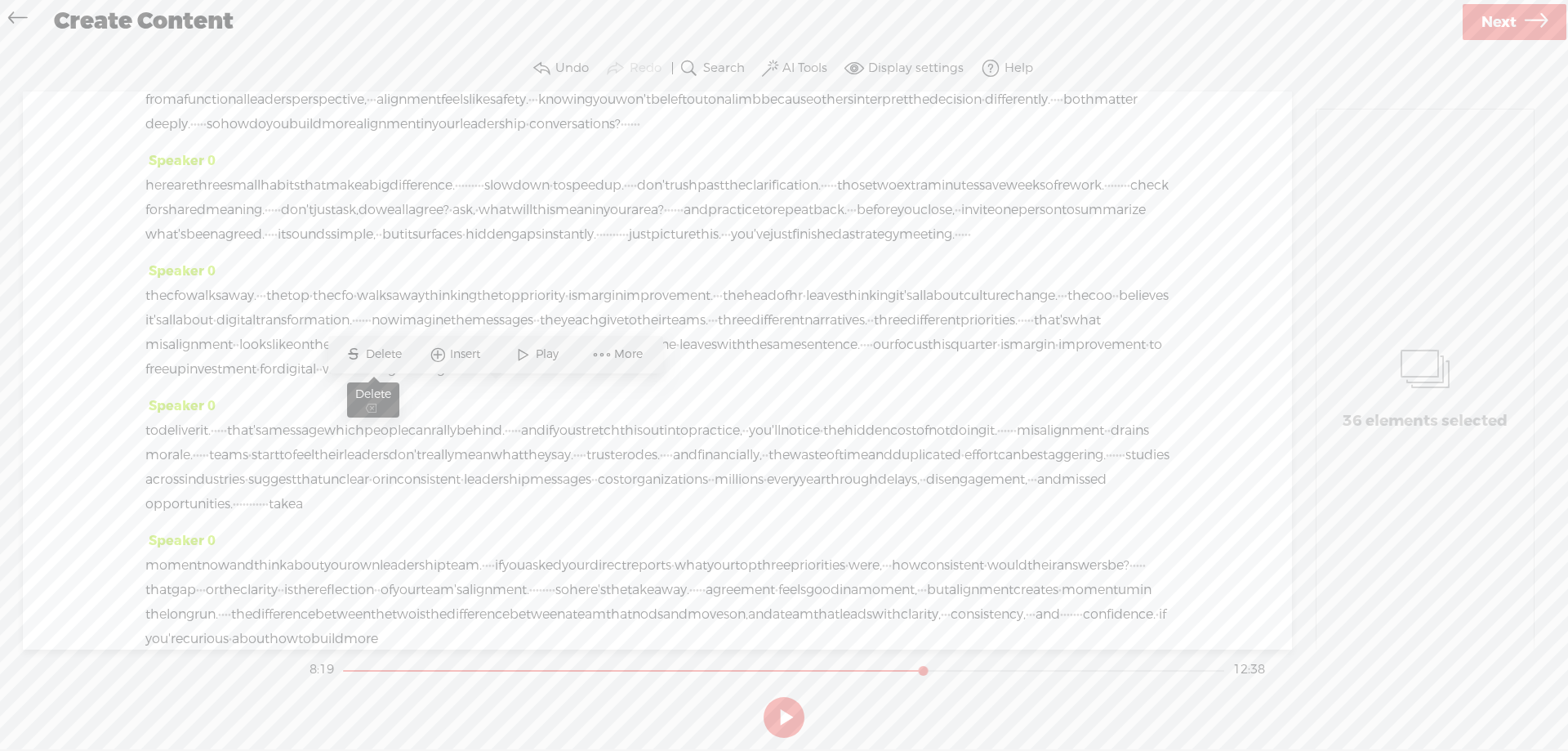
click at [361, 352] on span "S" at bounding box center [354, 355] width 24 height 29
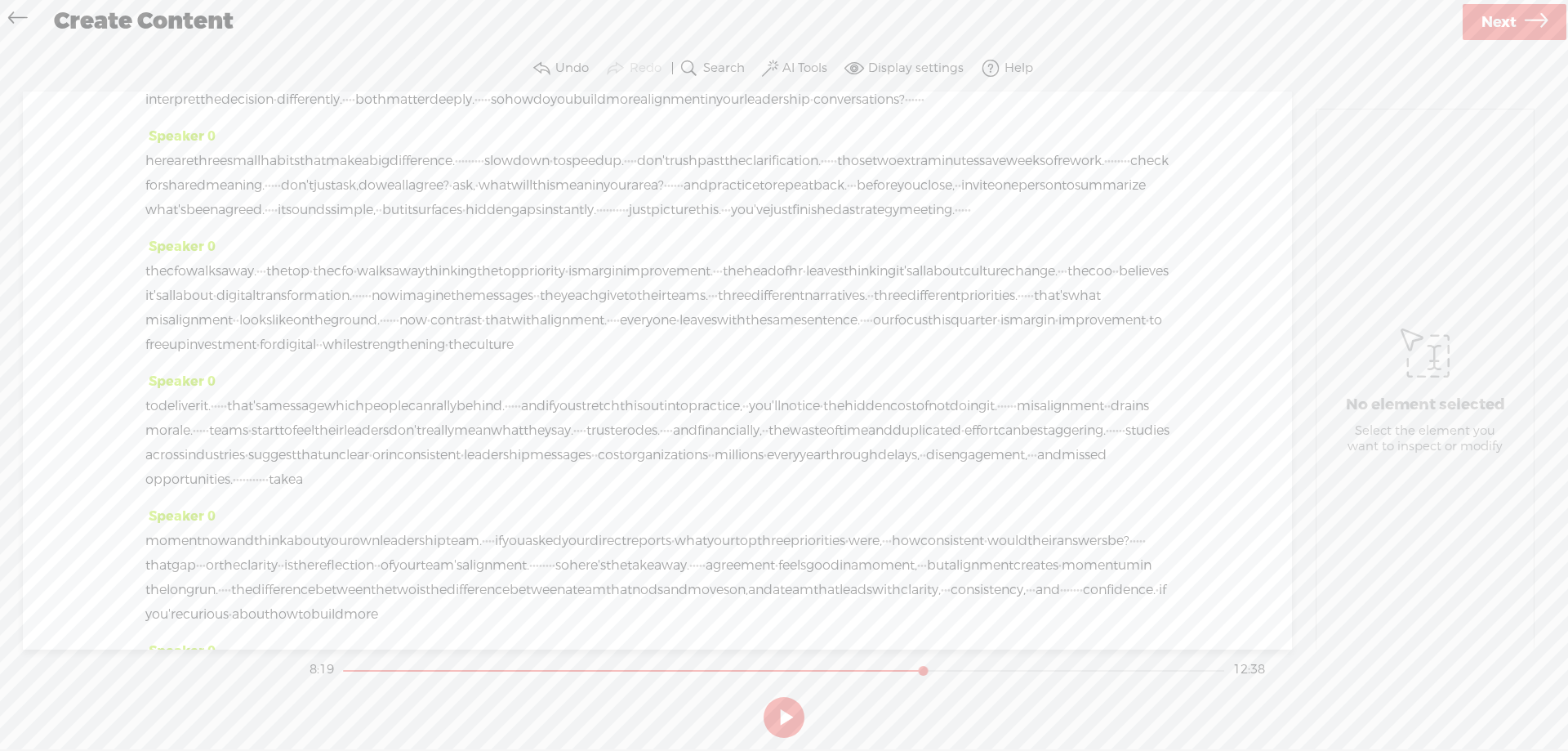
click at [294, 63] on span "·" at bounding box center [292, 50] width 3 height 24
click at [358, 331] on span at bounding box center [355, 330] width 24 height 29
click at [794, 719] on button at bounding box center [784, 717] width 41 height 41
drag, startPoint x: 572, startPoint y: 392, endPoint x: 803, endPoint y: 393, distance: 231.0
click at [803, 112] on div "and worked on clarifying · the joint picture. · · · [S] · from a ceo's · perspe…" at bounding box center [657, 75] width 1024 height 74
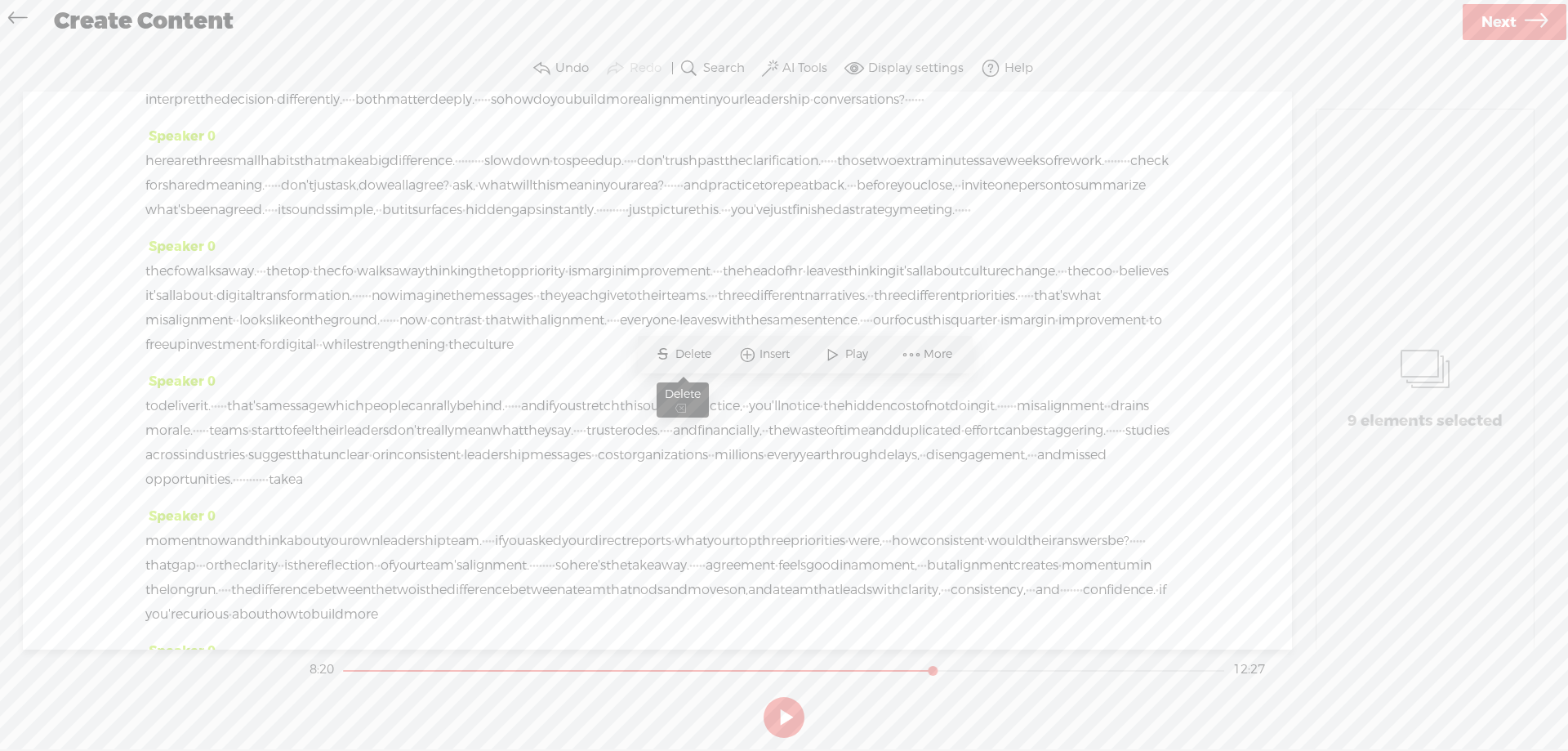
click at [688, 352] on span "Delete" at bounding box center [695, 354] width 40 height 16
click at [1103, 63] on span "rather" at bounding box center [1122, 50] width 38 height 24
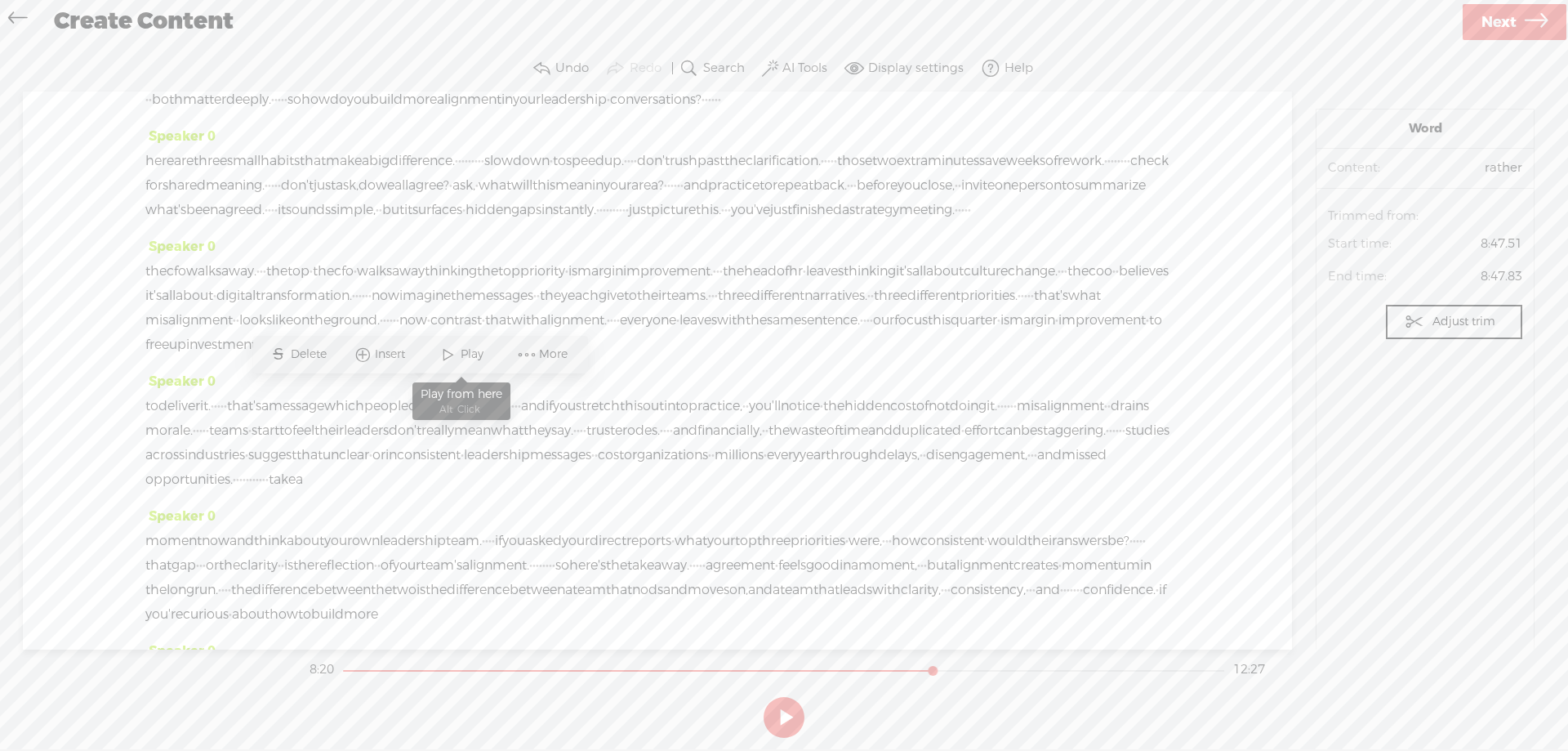
click at [460, 349] on span "Play" at bounding box center [473, 354] width 27 height 16
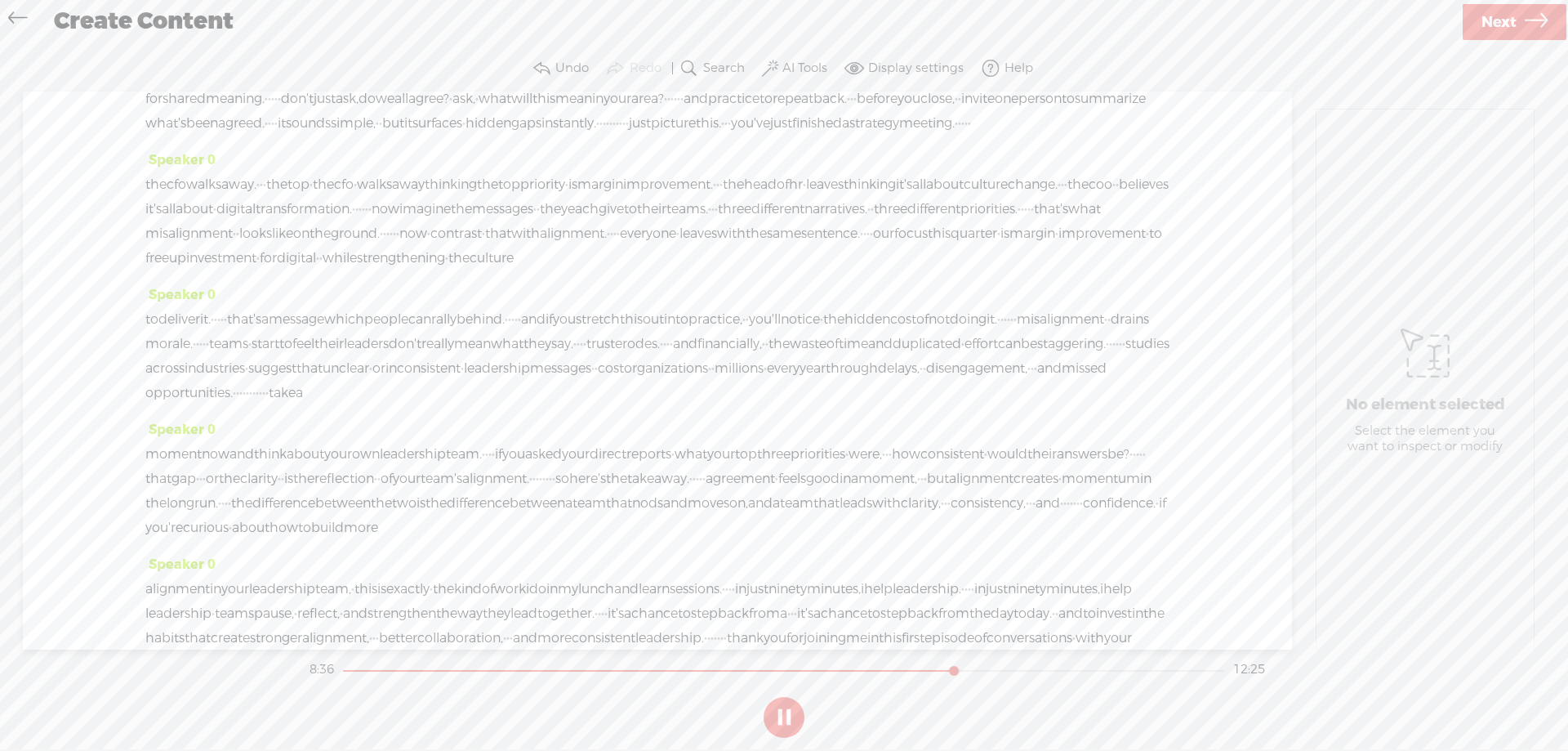
scroll to position [1879, 0]
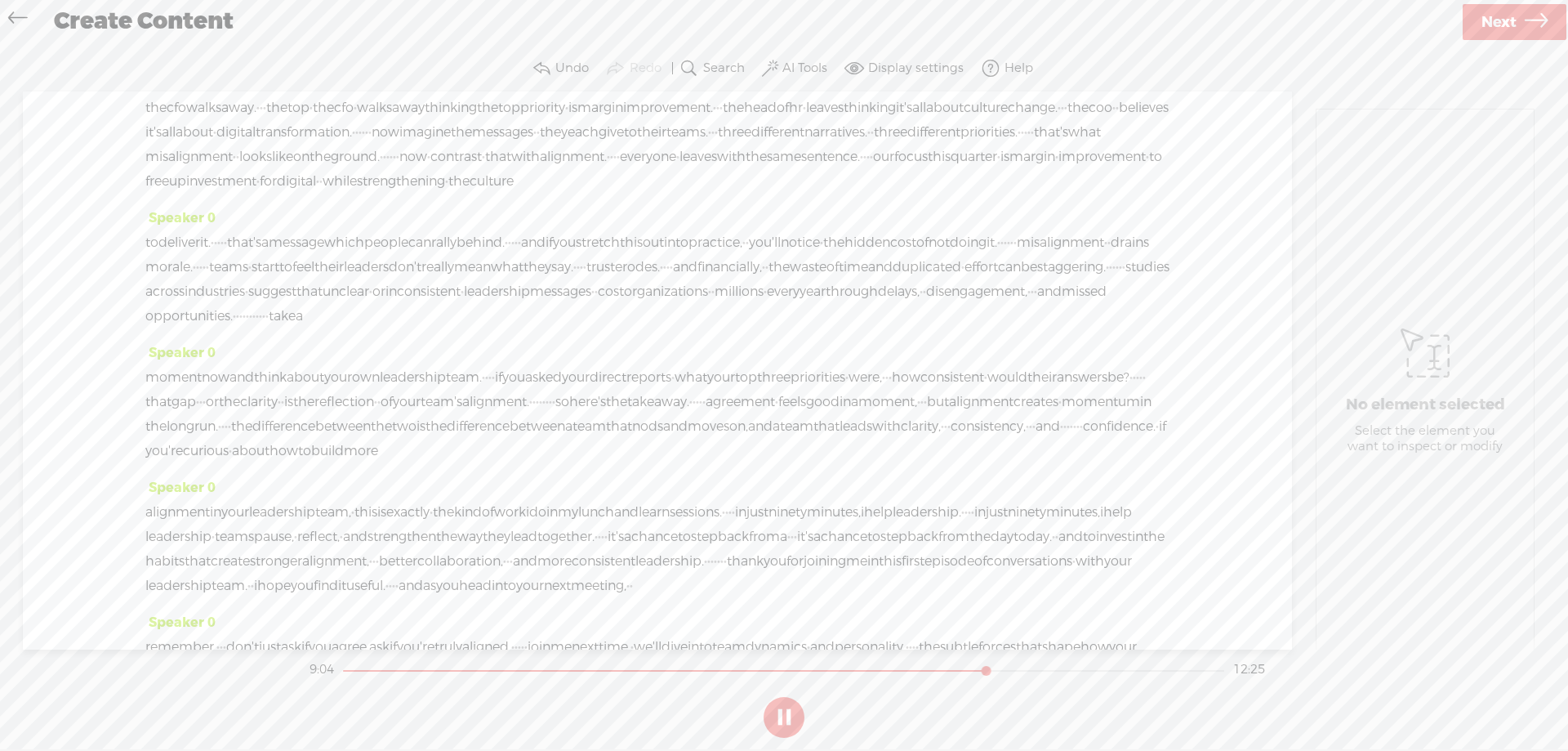
click at [452, 35] on span "·" at bounding box center [451, 22] width 3 height 24
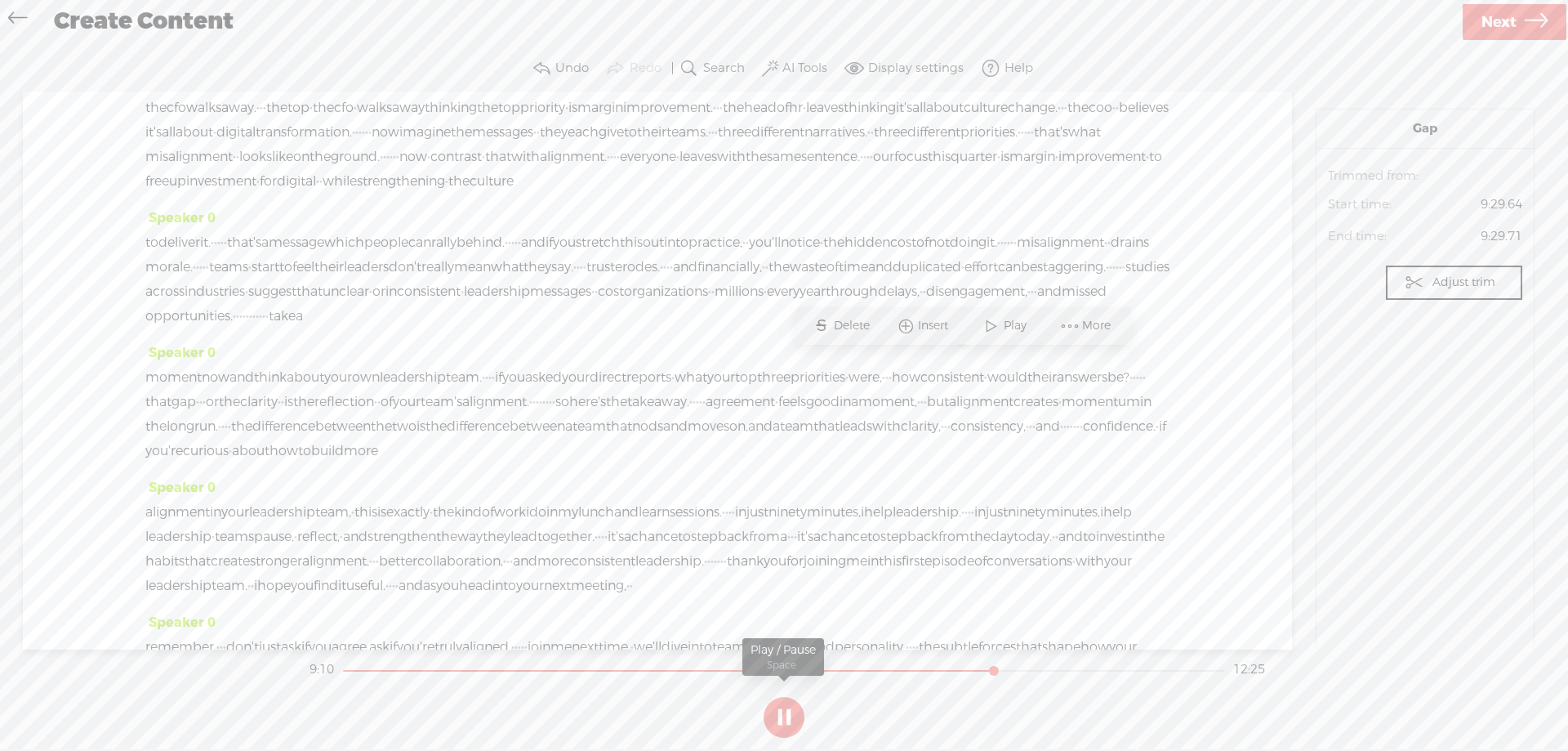
click at [775, 714] on button at bounding box center [784, 717] width 41 height 41
click at [452, 35] on span "·" at bounding box center [451, 22] width 3 height 24
click at [920, 318] on span "Insert" at bounding box center [935, 325] width 35 height 16
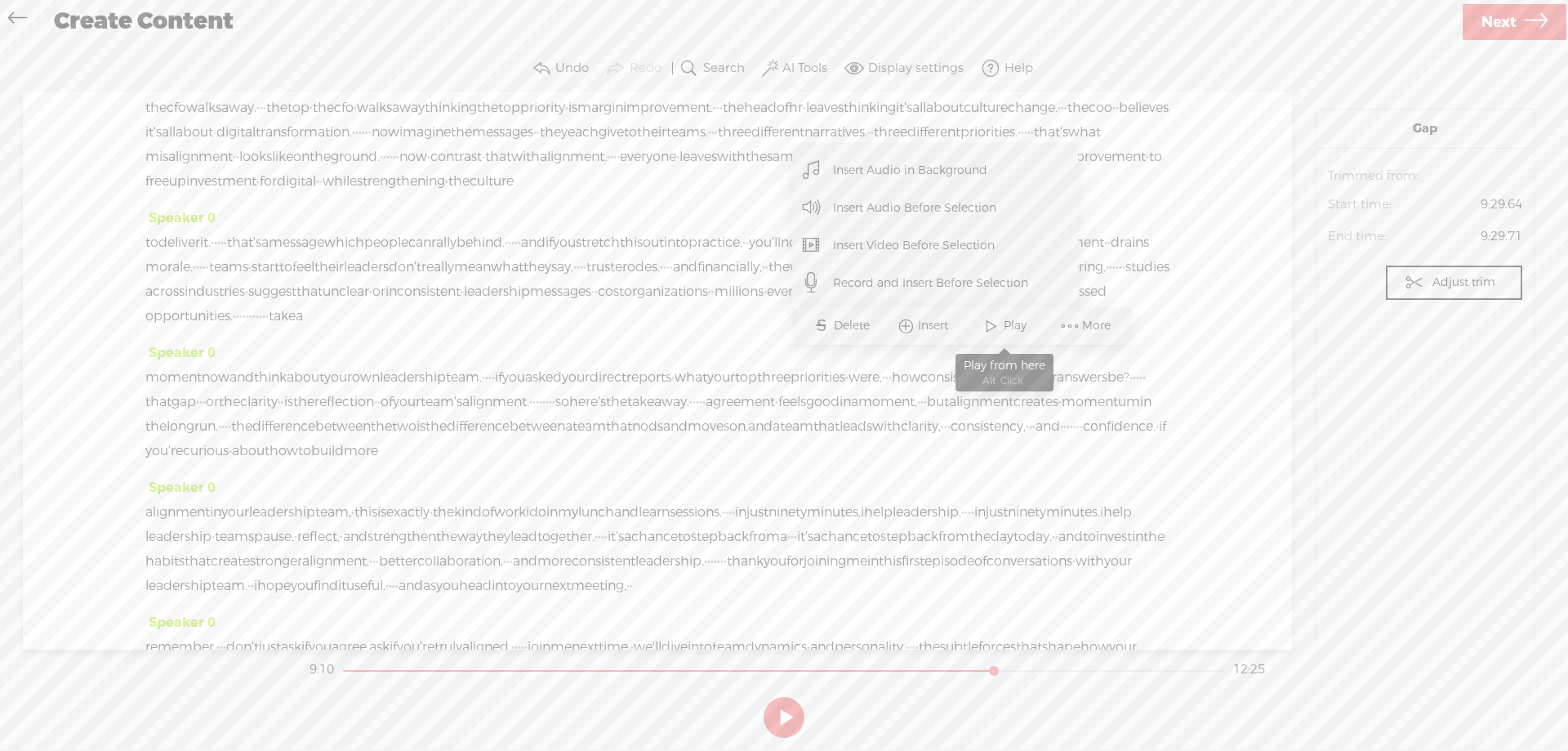
click at [1007, 322] on span "Play" at bounding box center [1017, 325] width 27 height 16
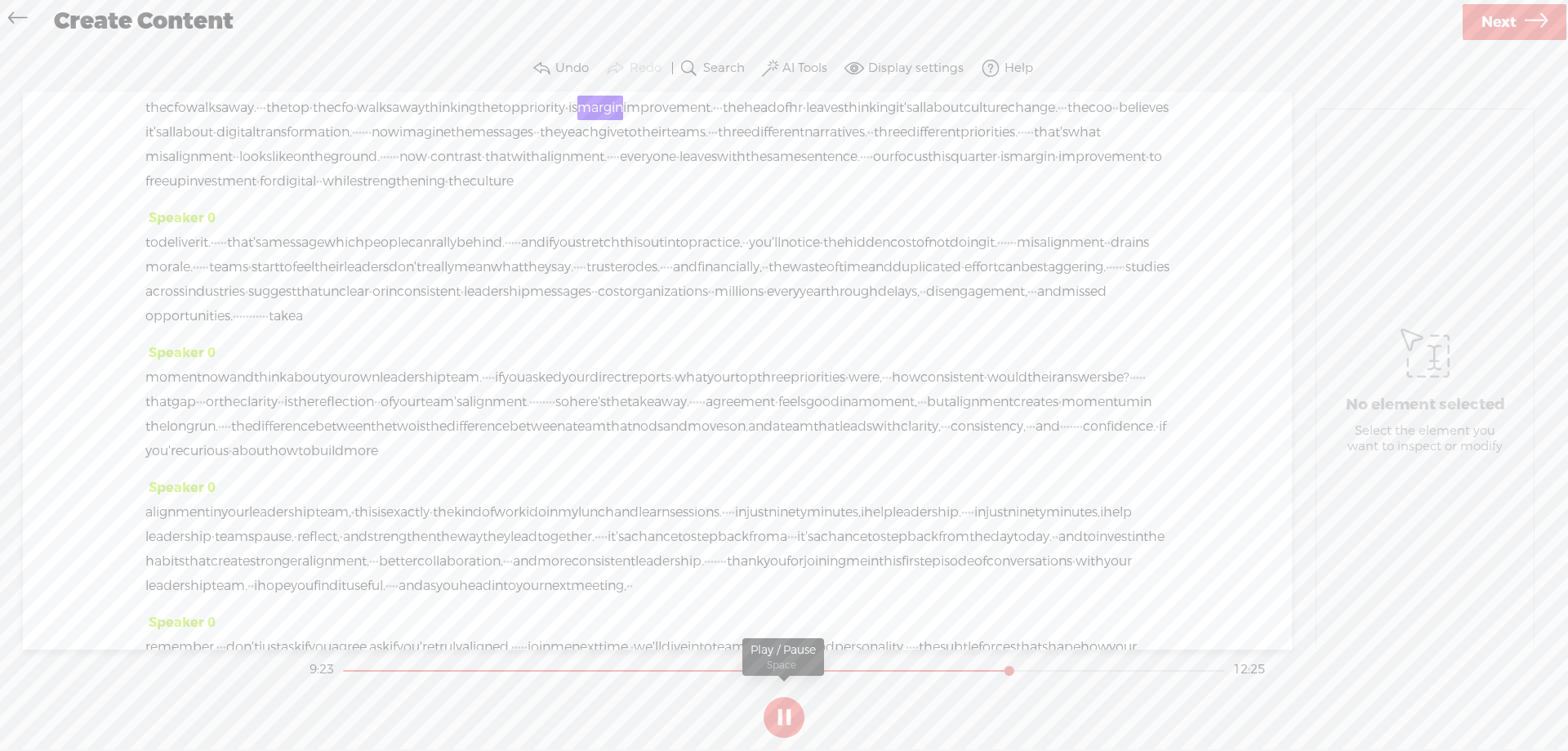
click at [771, 714] on button at bounding box center [784, 717] width 41 height 41
drag, startPoint x: 368, startPoint y: 476, endPoint x: 133, endPoint y: 477, distance: 235.0
click at [133, 477] on div "Speaker 0 · hello and welcome. · · i'm [PERSON_NAME][GEOGRAPHIC_DATA], an organ…" at bounding box center [657, 370] width 1269 height 558
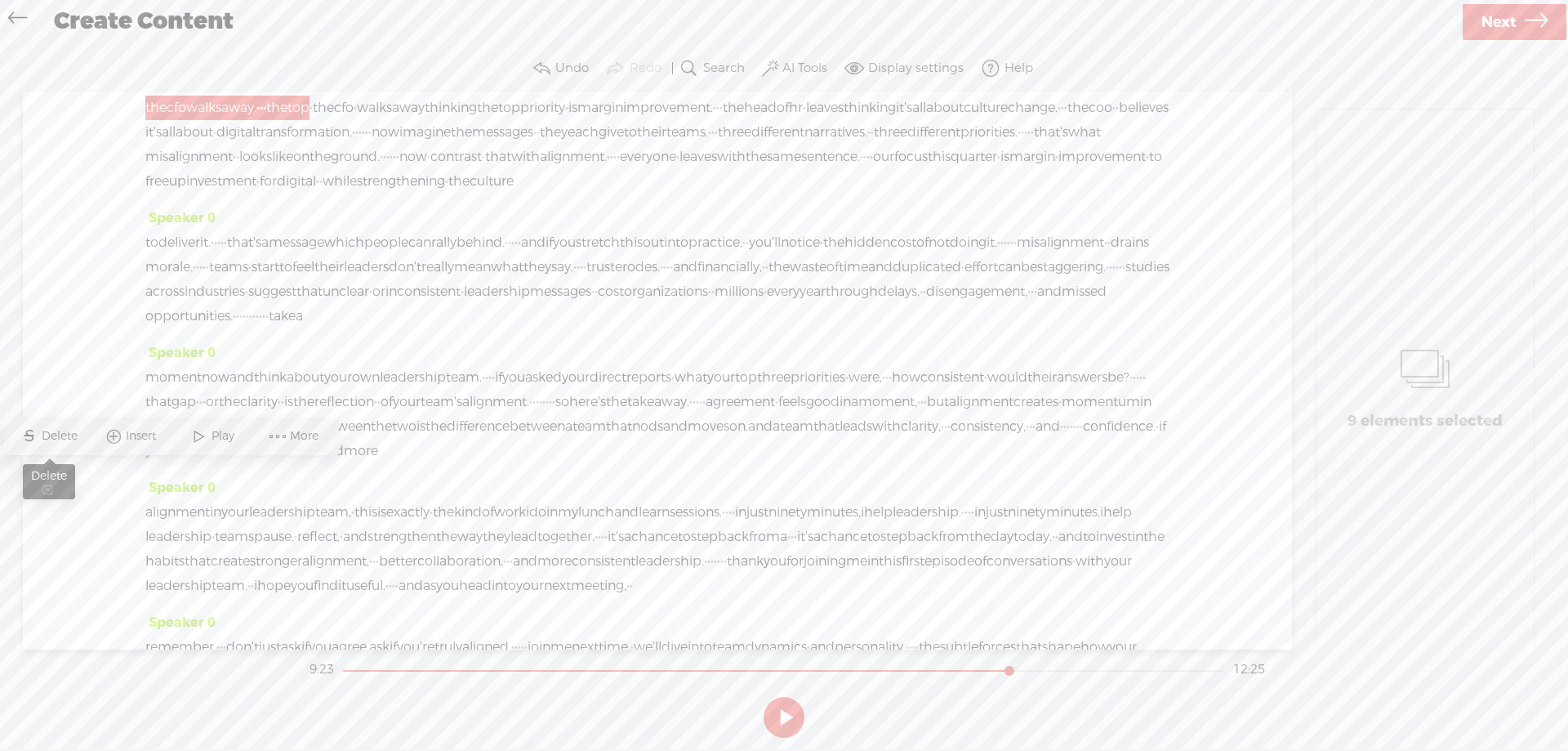
click at [48, 431] on span "Delete" at bounding box center [62, 436] width 40 height 16
click at [965, 59] on span "·" at bounding box center [963, 47] width 3 height 24
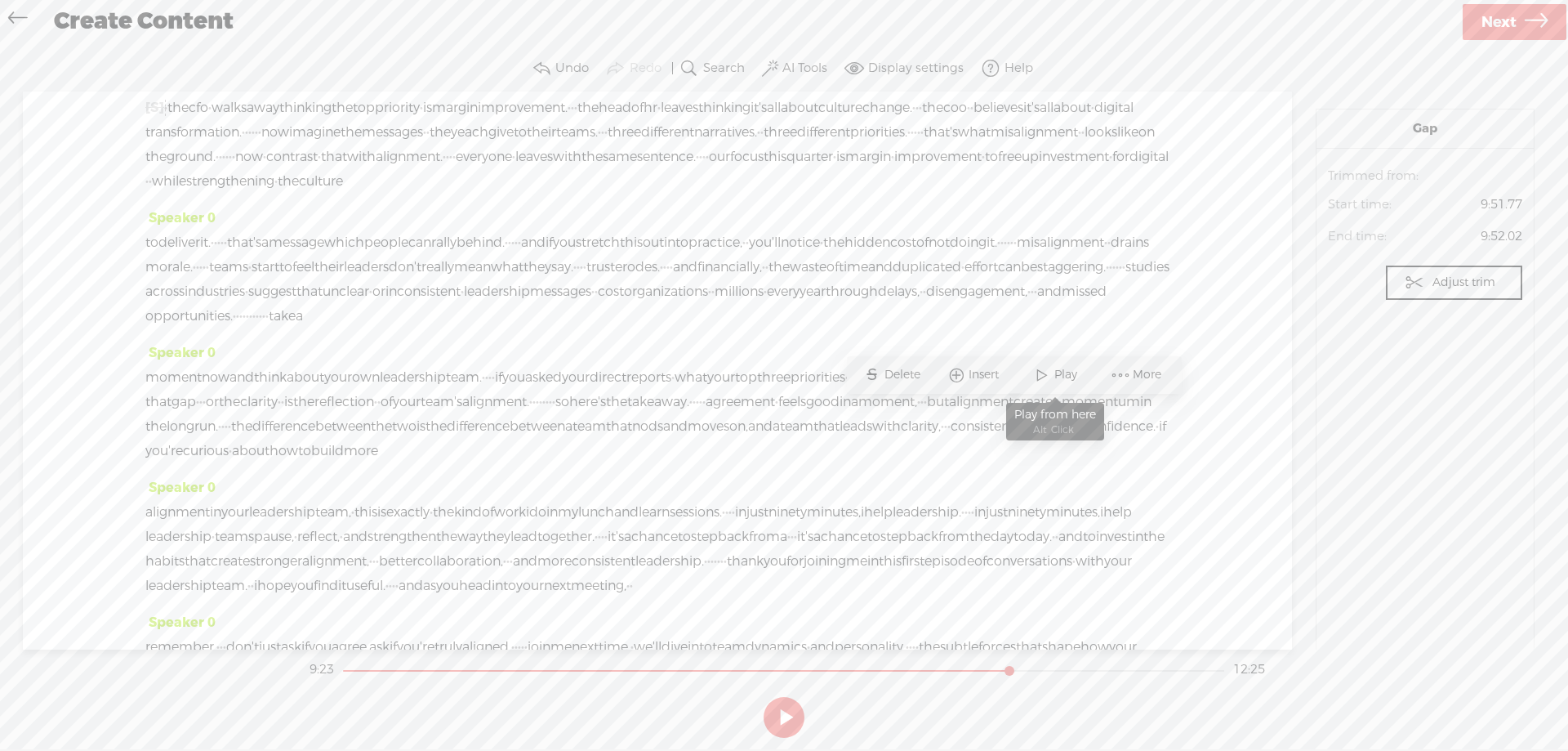
click at [1054, 369] on span "Play" at bounding box center [1067, 375] width 27 height 16
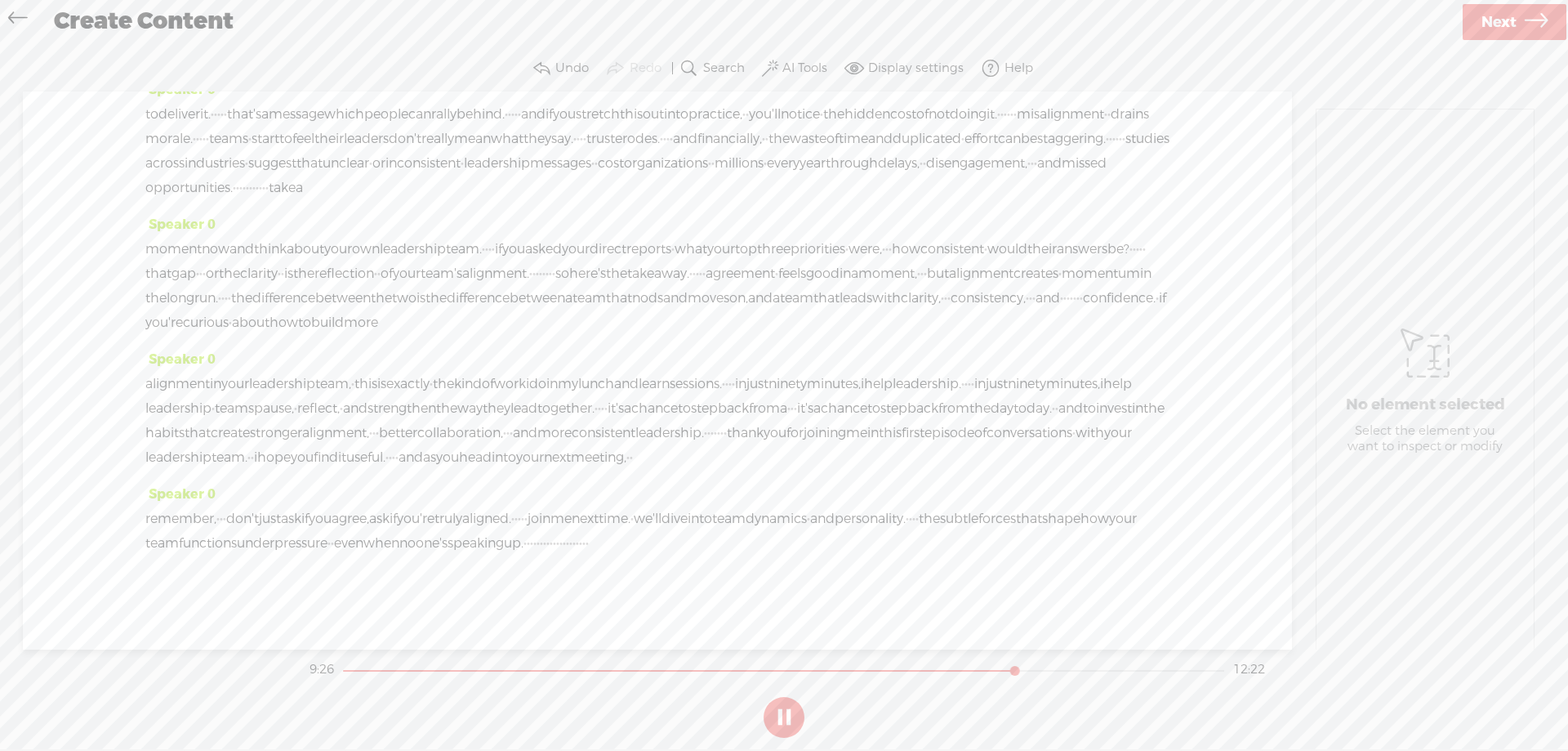
scroll to position [2042, 0]
click at [780, 714] on button at bounding box center [784, 717] width 41 height 41
click at [257, 295] on span "Delete" at bounding box center [267, 297] width 40 height 16
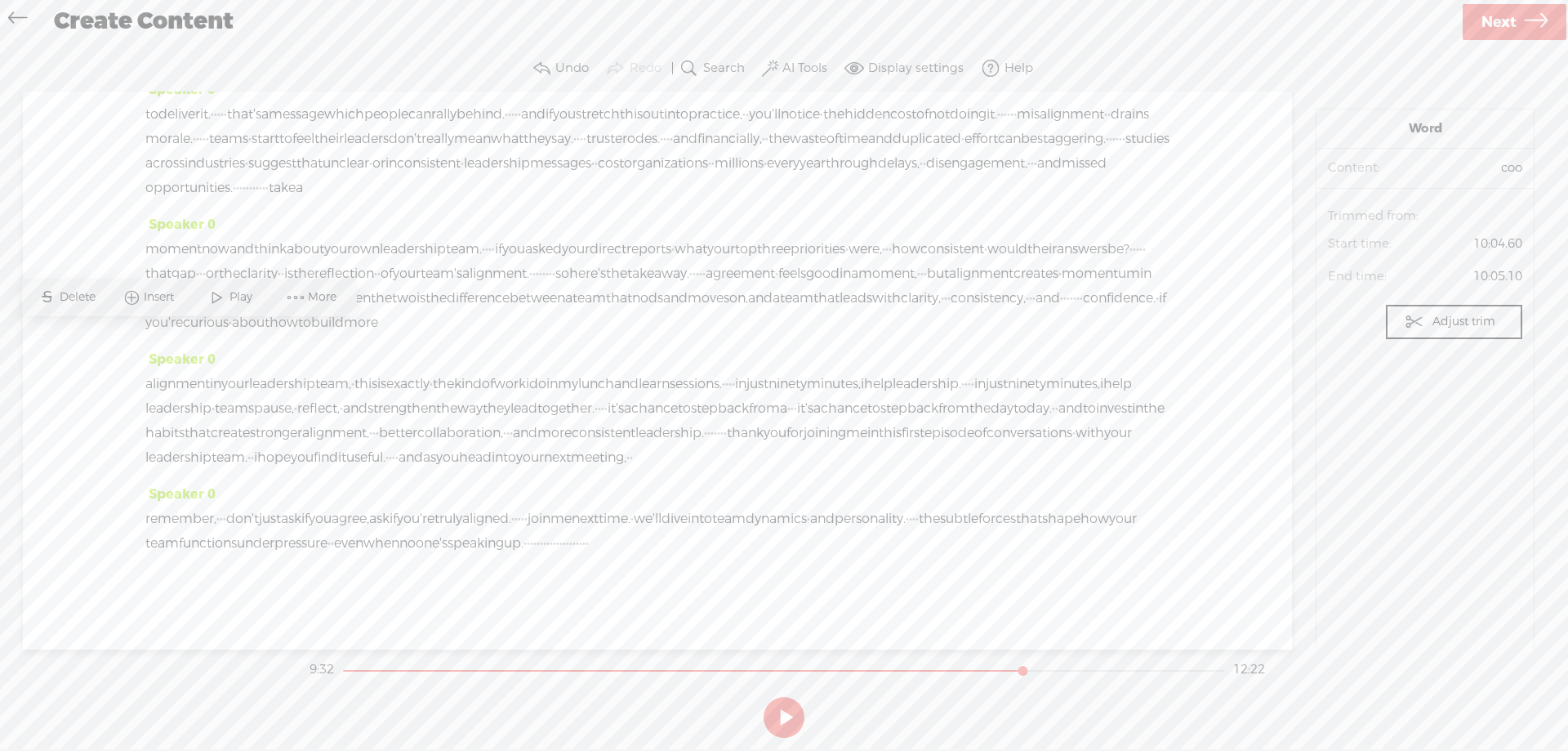
click at [237, 288] on span "Play" at bounding box center [231, 297] width 81 height 29
click at [777, 715] on button at bounding box center [784, 717] width 41 height 41
drag, startPoint x: 912, startPoint y: 360, endPoint x: 233, endPoint y: 383, distance: 679.4
click at [233, 383] on div "alignment in your leadership team, · this is exactly · the kind of work i do in…" at bounding box center [657, 421] width 1024 height 98
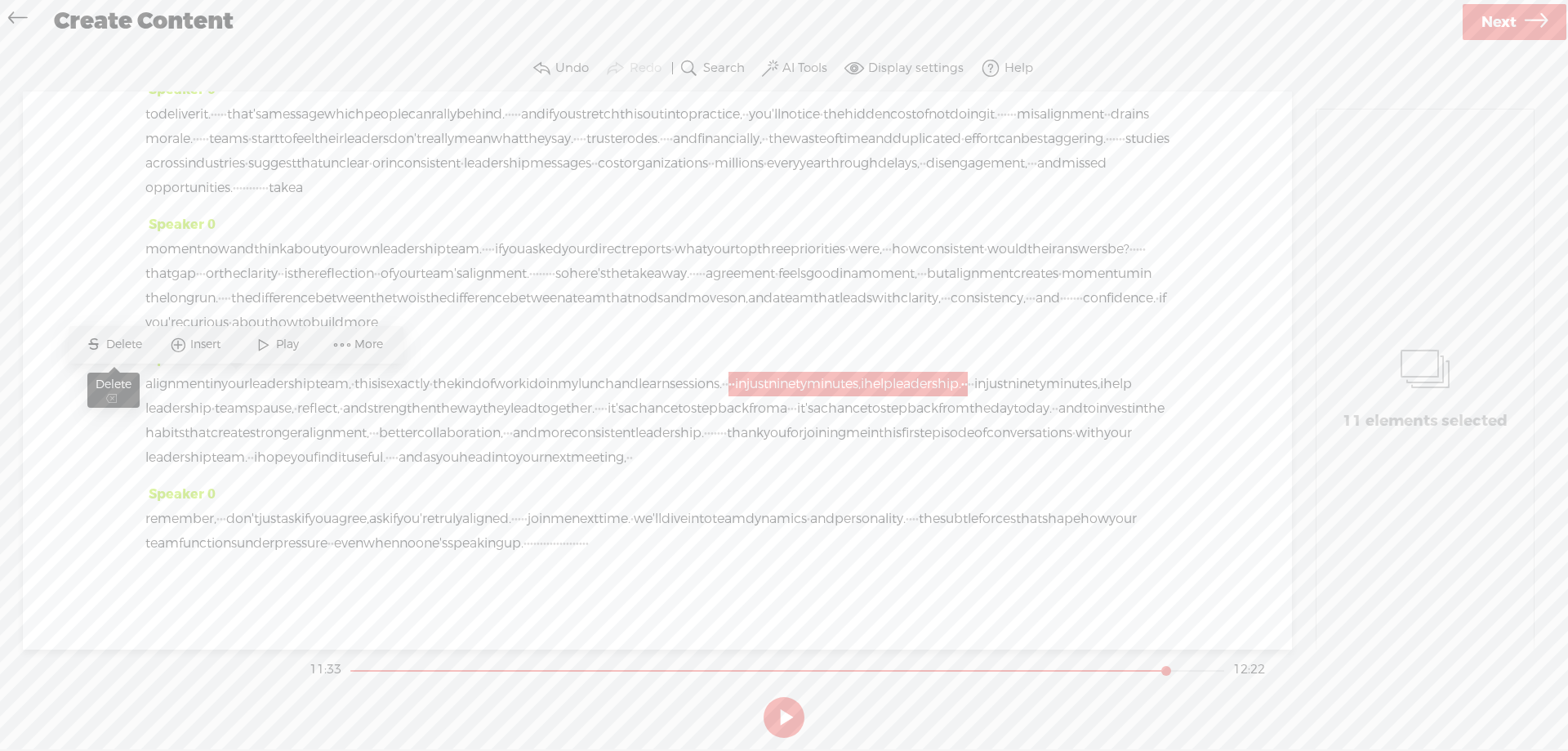
click at [111, 336] on span "S Delete" at bounding box center [114, 345] width 81 height 29
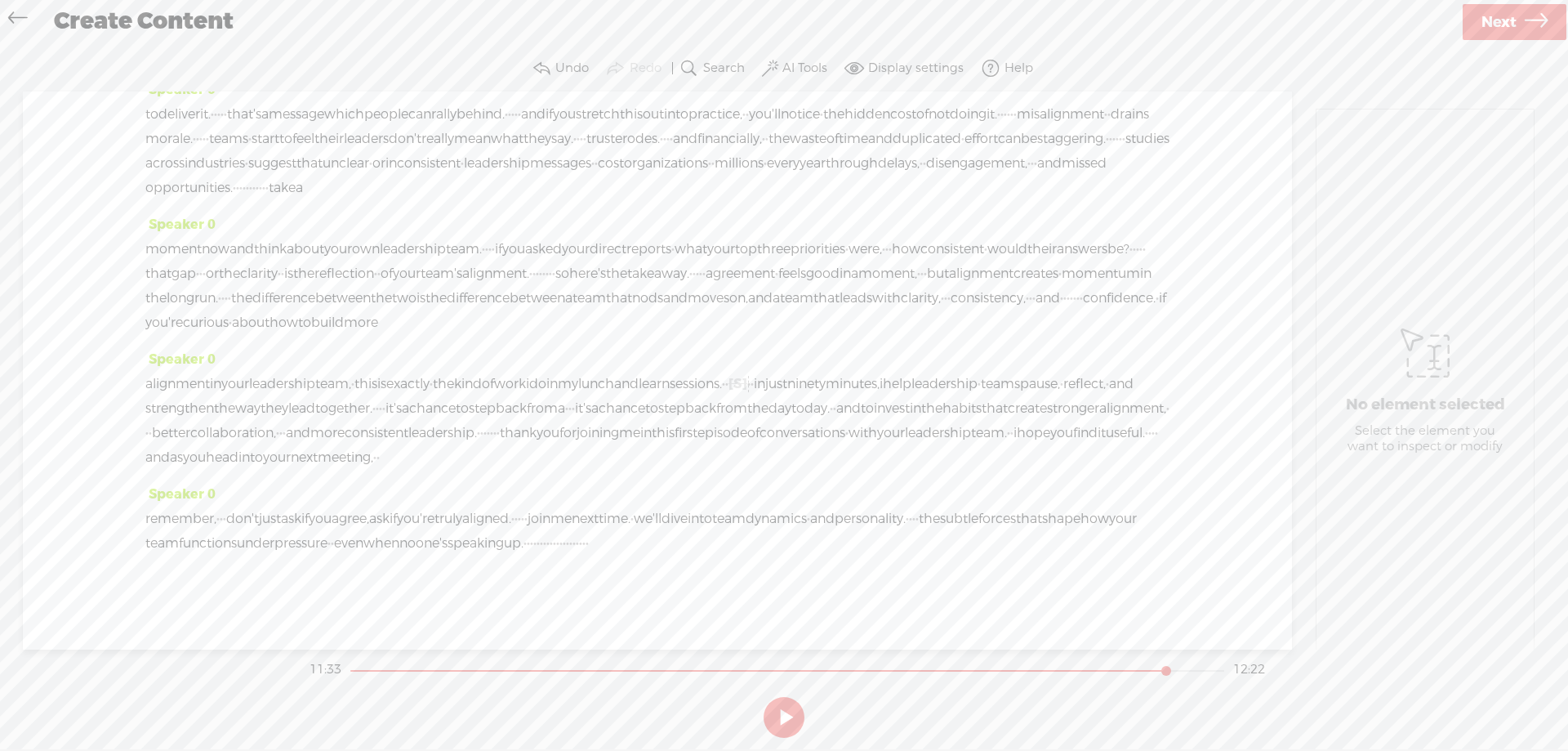
click at [722, 372] on span "sessions." at bounding box center [696, 384] width 52 height 24
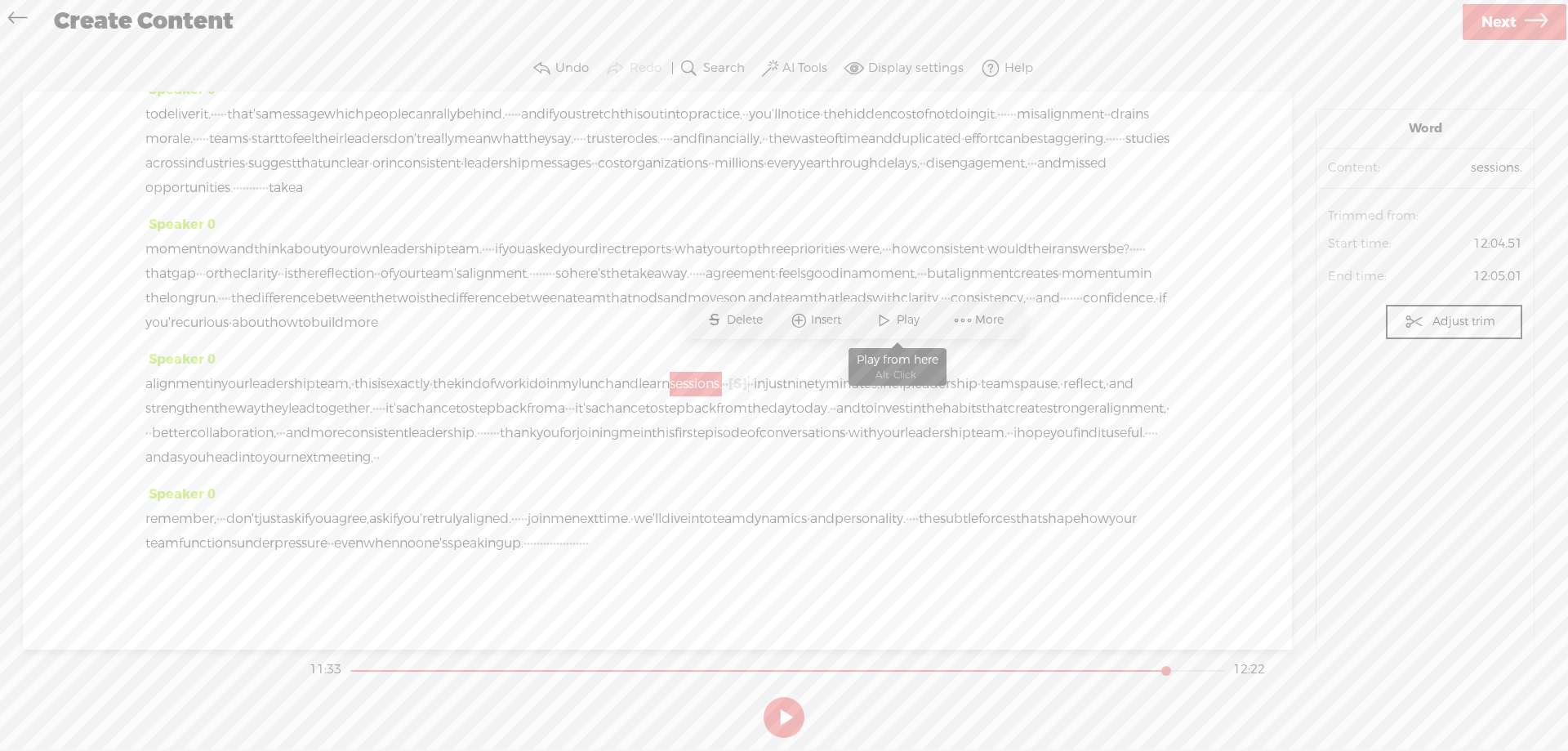
click at [911, 315] on span "Play" at bounding box center [909, 320] width 27 height 16
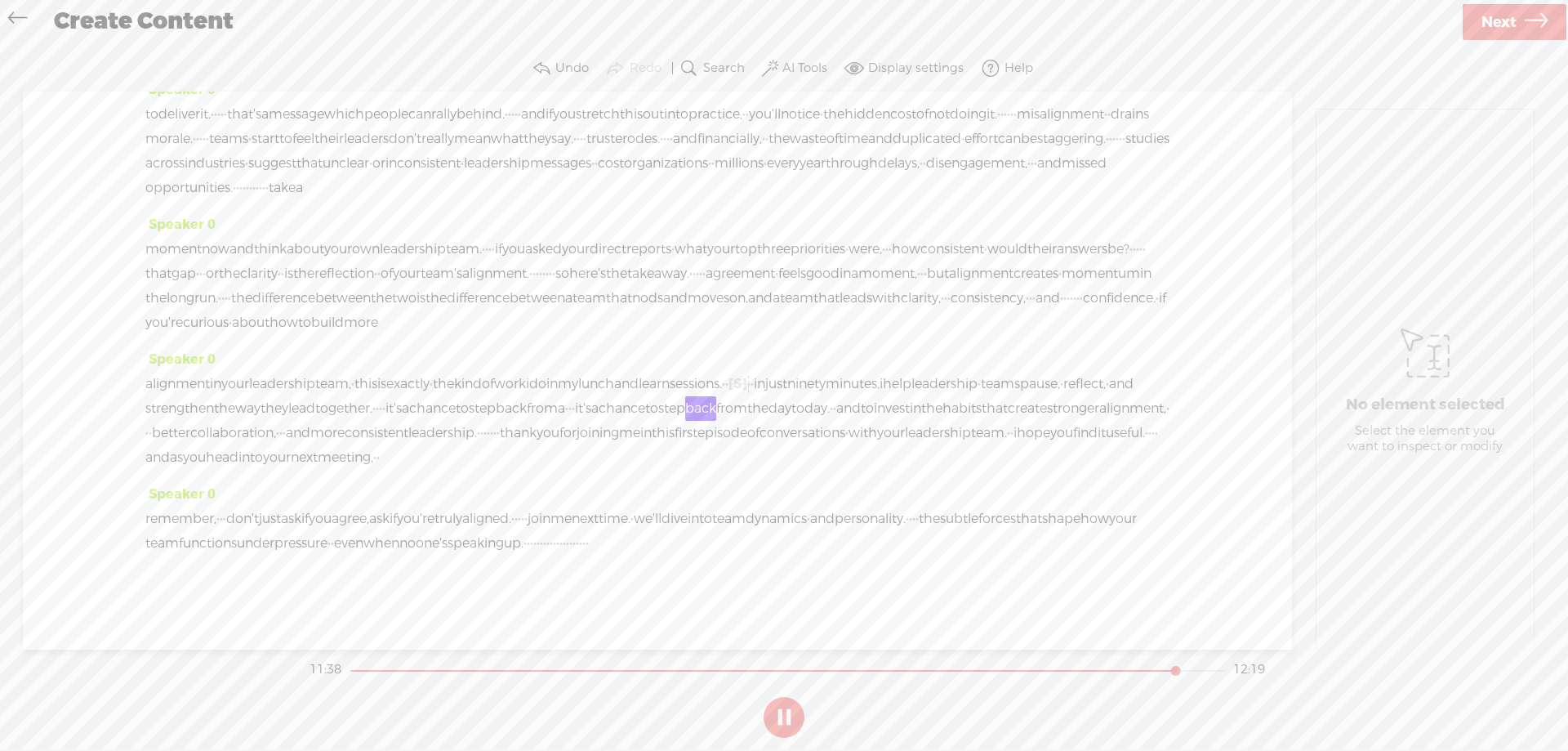
click at [783, 712] on button at bounding box center [784, 717] width 41 height 41
drag, startPoint x: 719, startPoint y: 385, endPoint x: 987, endPoint y: 383, distance: 268.0
click at [987, 383] on div "alignment in your leadership team, · this is exactly · the kind of work i do in…" at bounding box center [657, 421] width 1024 height 98
click at [867, 335] on span "S Delete" at bounding box center [865, 345] width 81 height 29
click at [1109, 386] on span "and" at bounding box center [1121, 384] width 24 height 24
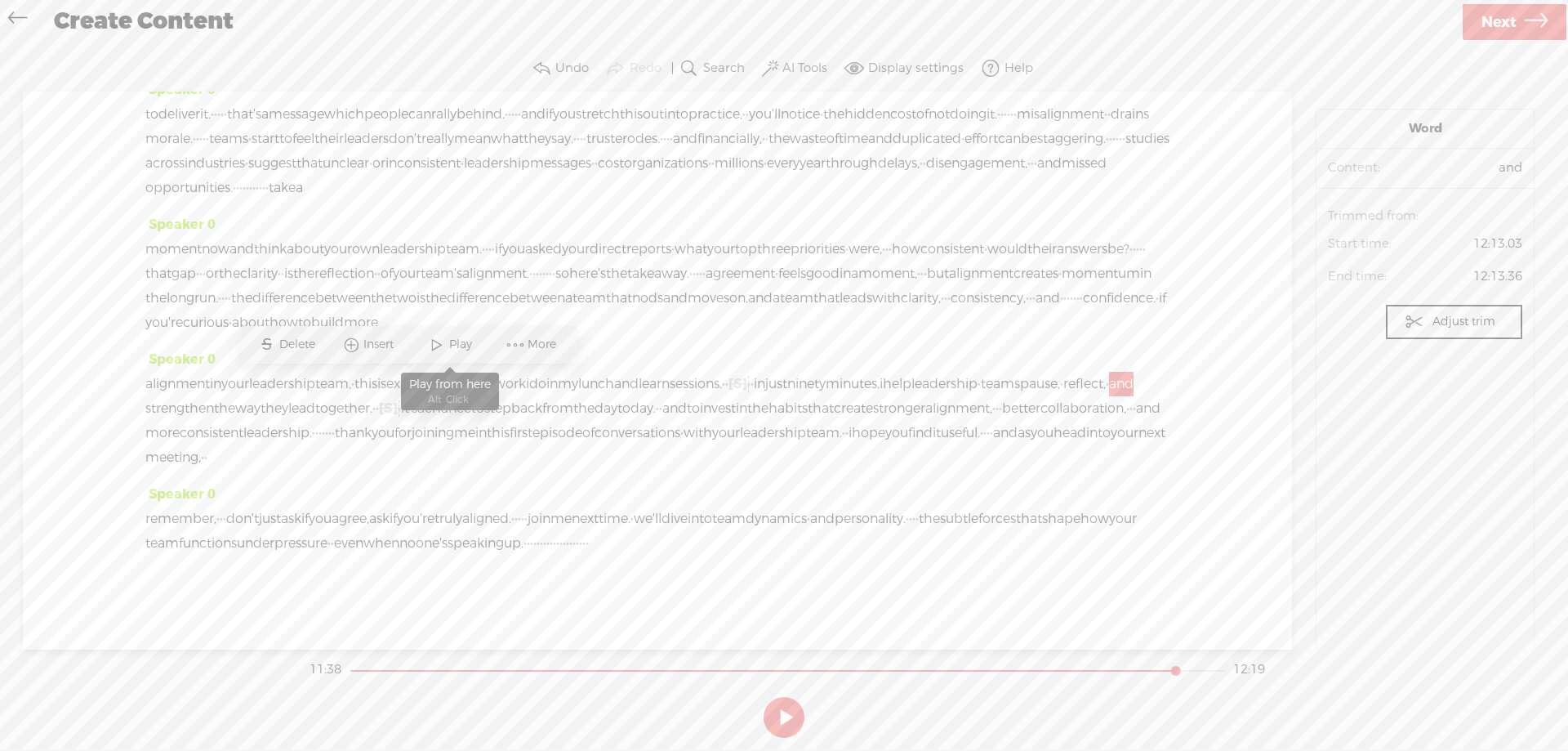
click at [452, 339] on span "Play" at bounding box center [462, 344] width 27 height 16
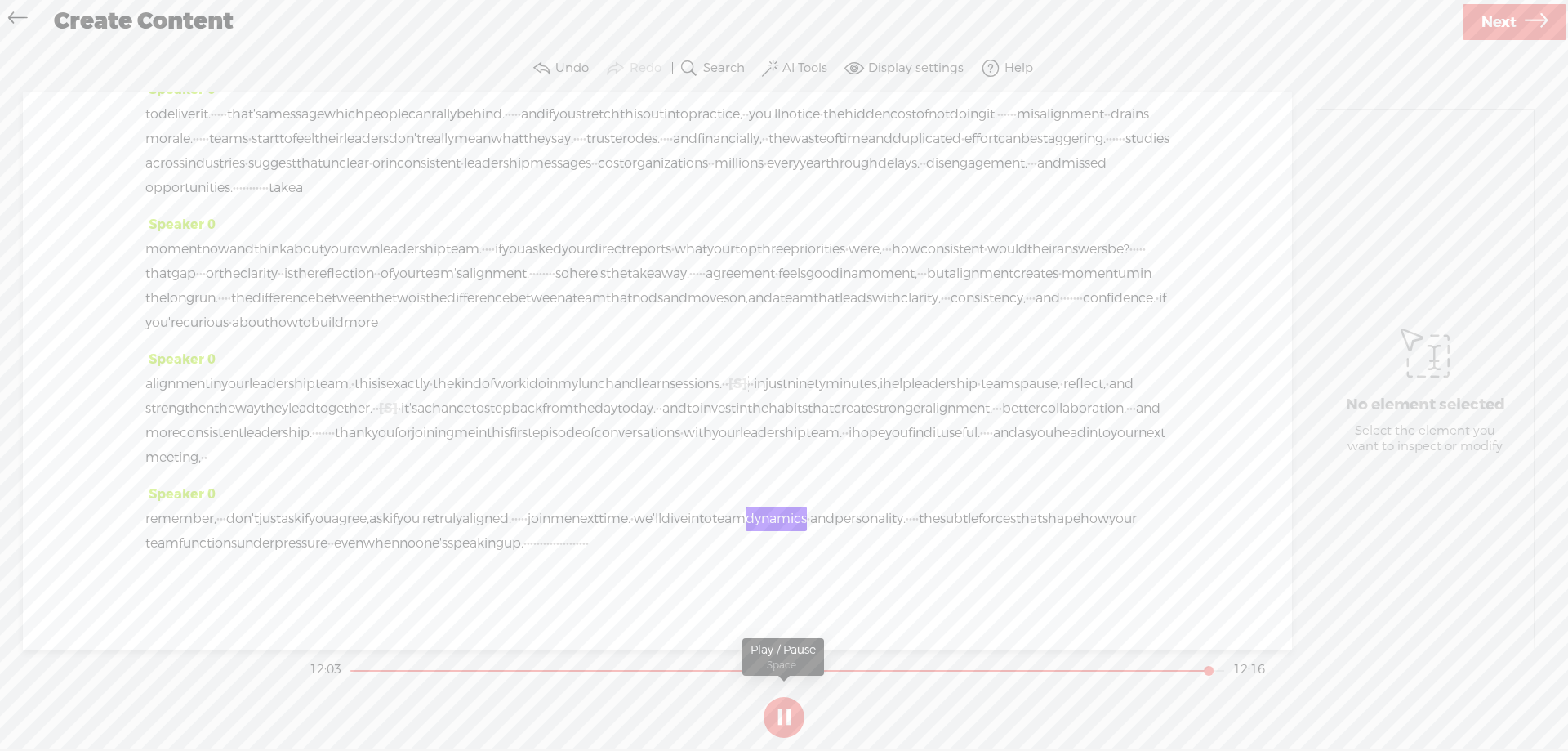
click at [779, 710] on button at bounding box center [784, 717] width 41 height 41
click at [389, 514] on span "ask" at bounding box center [380, 519] width 21 height 24
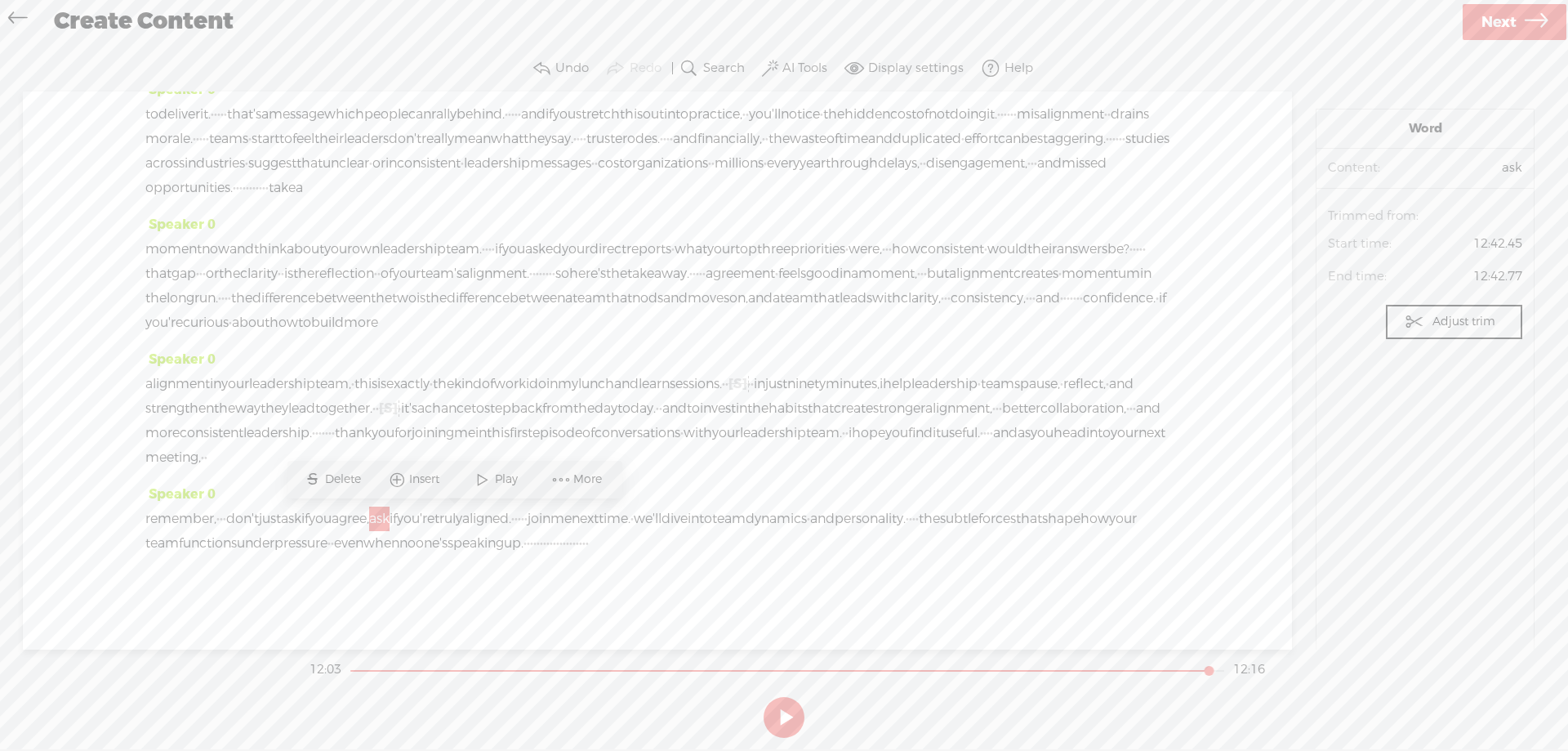
click at [409, 473] on span "Insert" at bounding box center [426, 480] width 35 height 16
click at [596, 480] on span "More" at bounding box center [589, 480] width 33 height 16
click at [223, 519] on span "·" at bounding box center [221, 519] width 3 height 24
click at [382, 474] on span "More" at bounding box center [373, 480] width 33 height 16
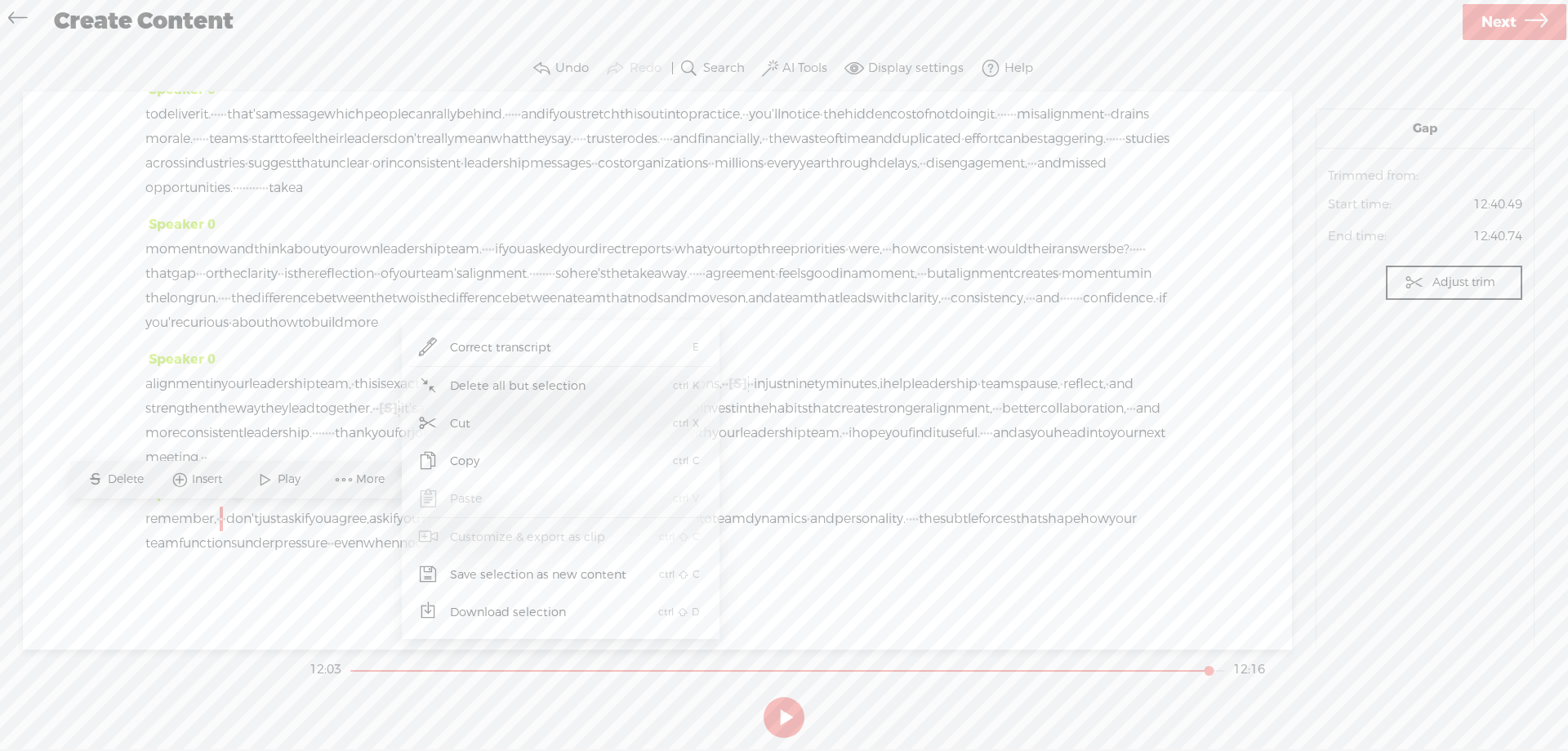
click at [468, 455] on span "Copy" at bounding box center [465, 461] width 94 height 36
click at [389, 519] on span "ask" at bounding box center [380, 519] width 21 height 24
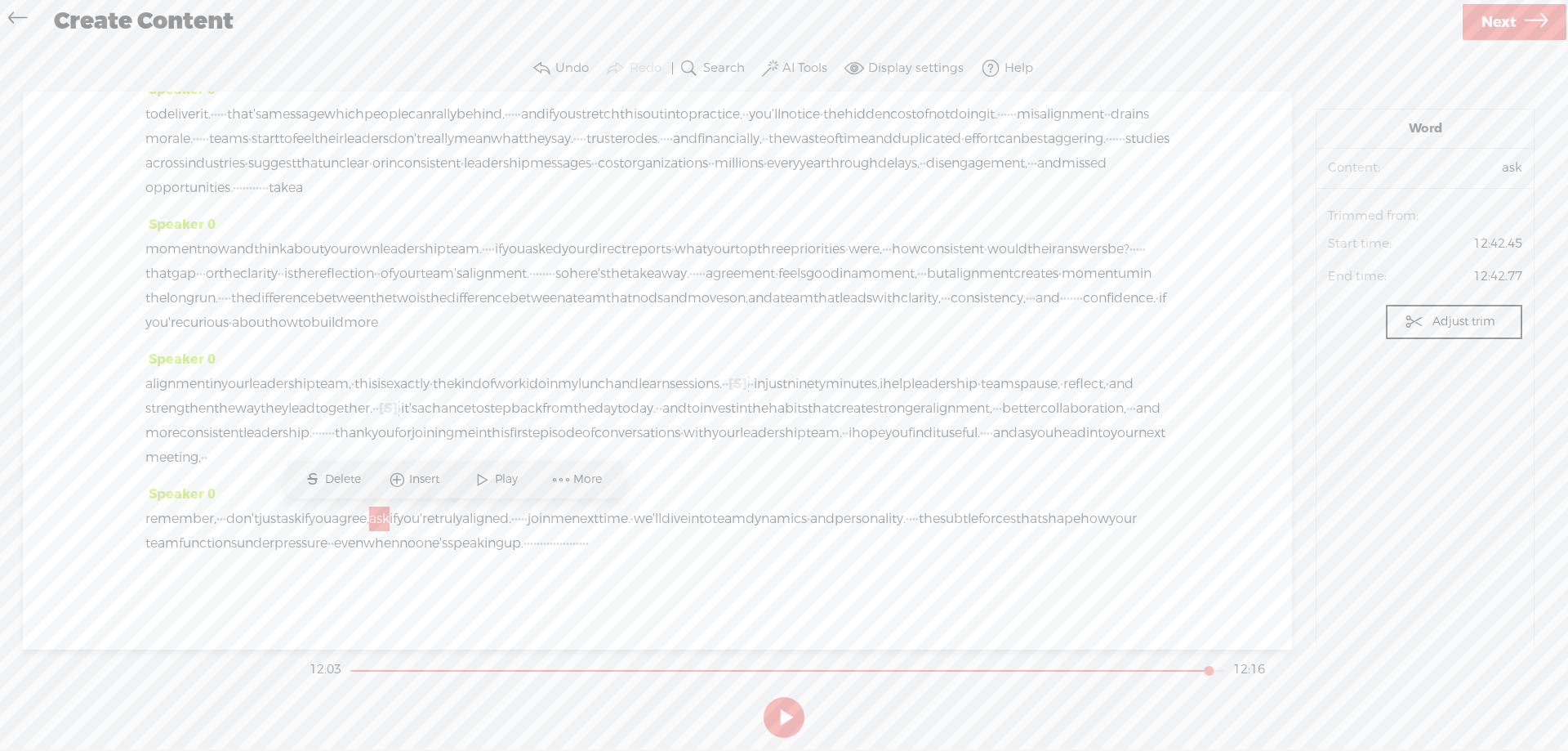
click at [389, 515] on span "ask" at bounding box center [380, 519] width 21 height 24
click at [369, 519] on span "agree," at bounding box center [350, 519] width 37 height 24
click at [389, 515] on span "ask" at bounding box center [380, 519] width 21 height 24
click at [576, 476] on span "More" at bounding box center [589, 480] width 33 height 16
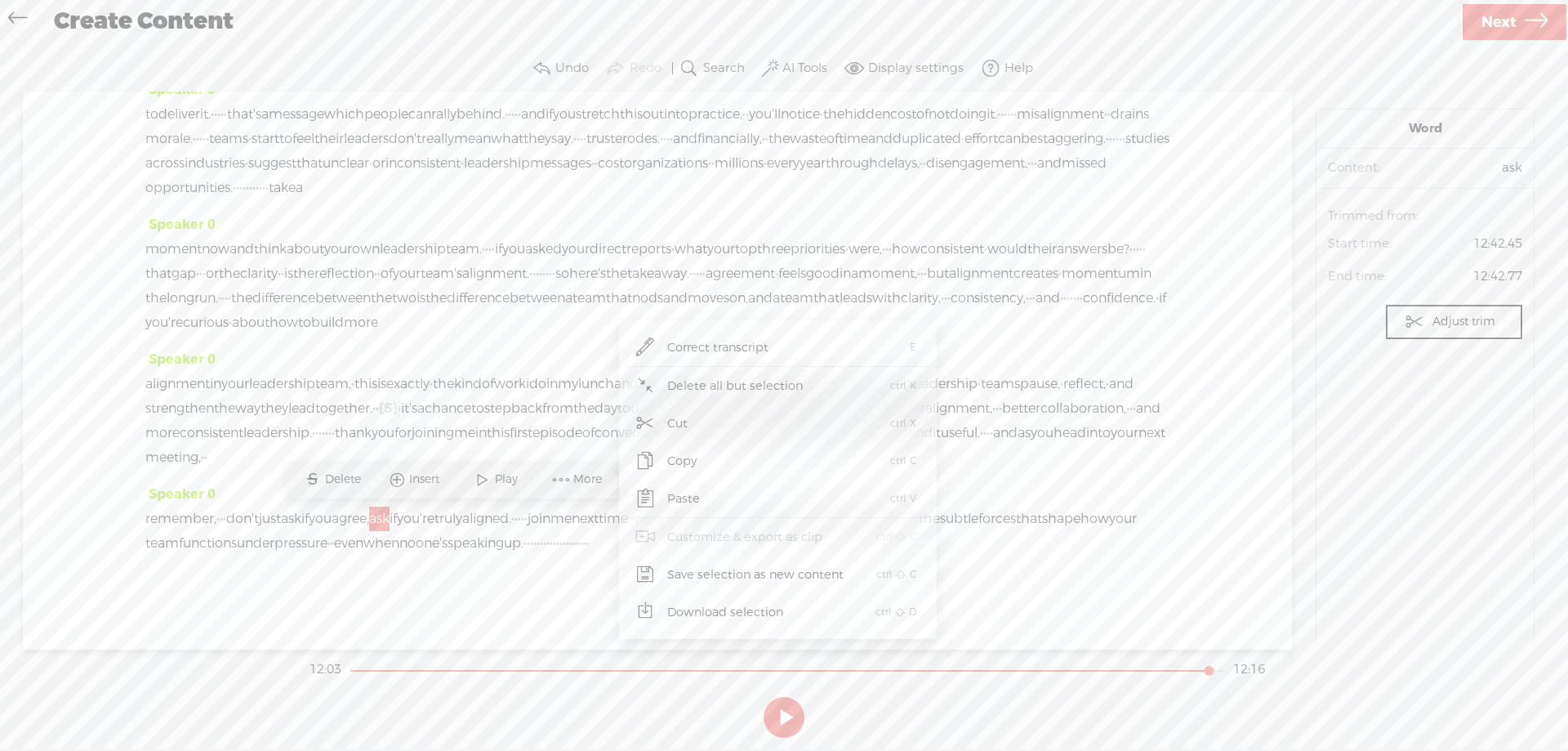
click at [685, 490] on span "Paste" at bounding box center [684, 499] width 97 height 36
click at [259, 515] on span "don't" at bounding box center [243, 519] width 33 height 24
click at [310, 476] on span at bounding box center [300, 480] width 24 height 29
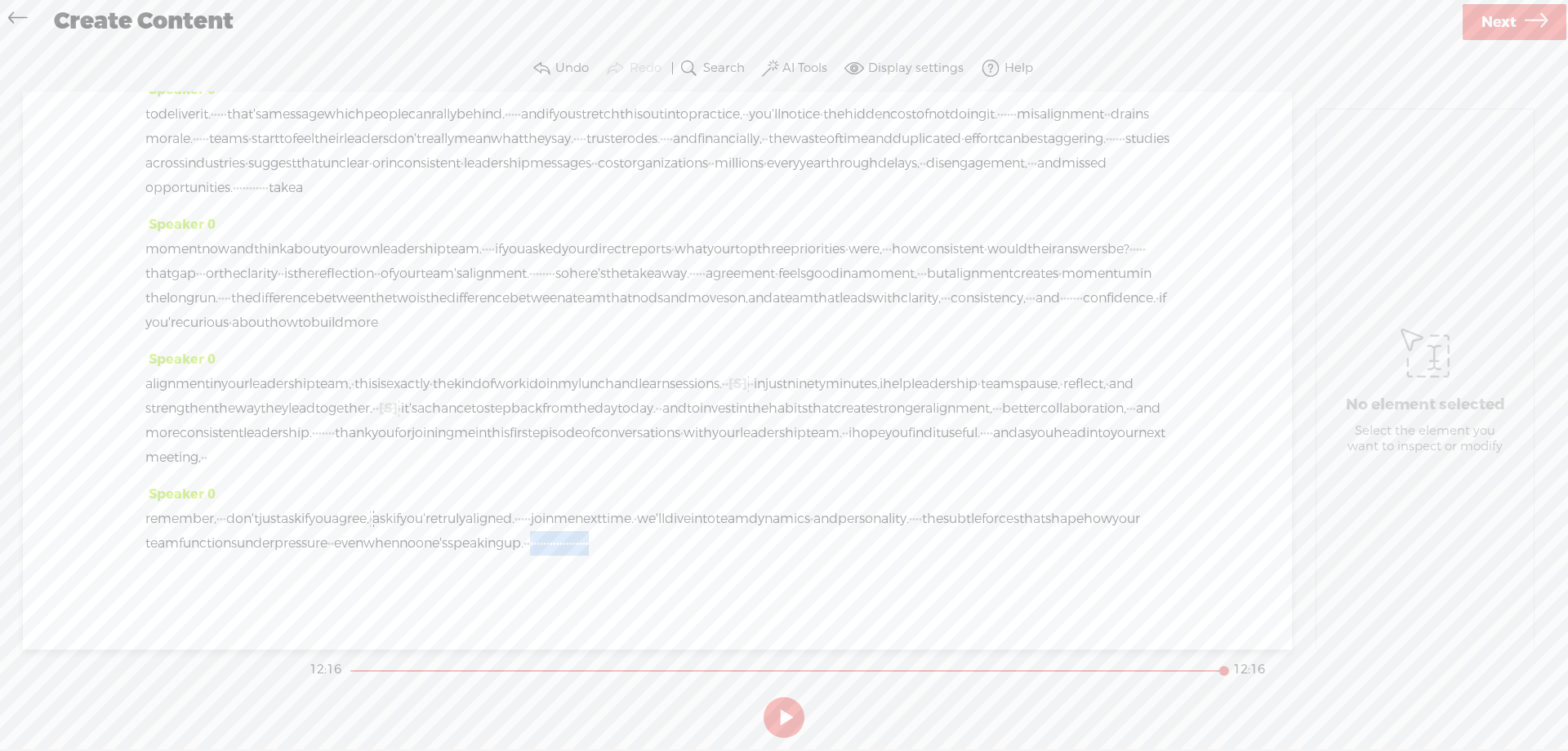
drag, startPoint x: 934, startPoint y: 544, endPoint x: 1122, endPoint y: 543, distance: 188.0
click at [1122, 543] on div "remember, · · · don't just ask if you agree, · ask if you're truly aligned. · ·…" at bounding box center [657, 531] width 1024 height 49
click at [974, 496] on span "Delete" at bounding box center [990, 504] width 40 height 16
click at [896, 71] on label "Display settings" at bounding box center [916, 69] width 95 height 16
click at [1123, 49] on section "Undo Redo Search Remove Background Noise AI Tools Display settings Autoscroll H…" at bounding box center [784, 69] width 1535 height 46
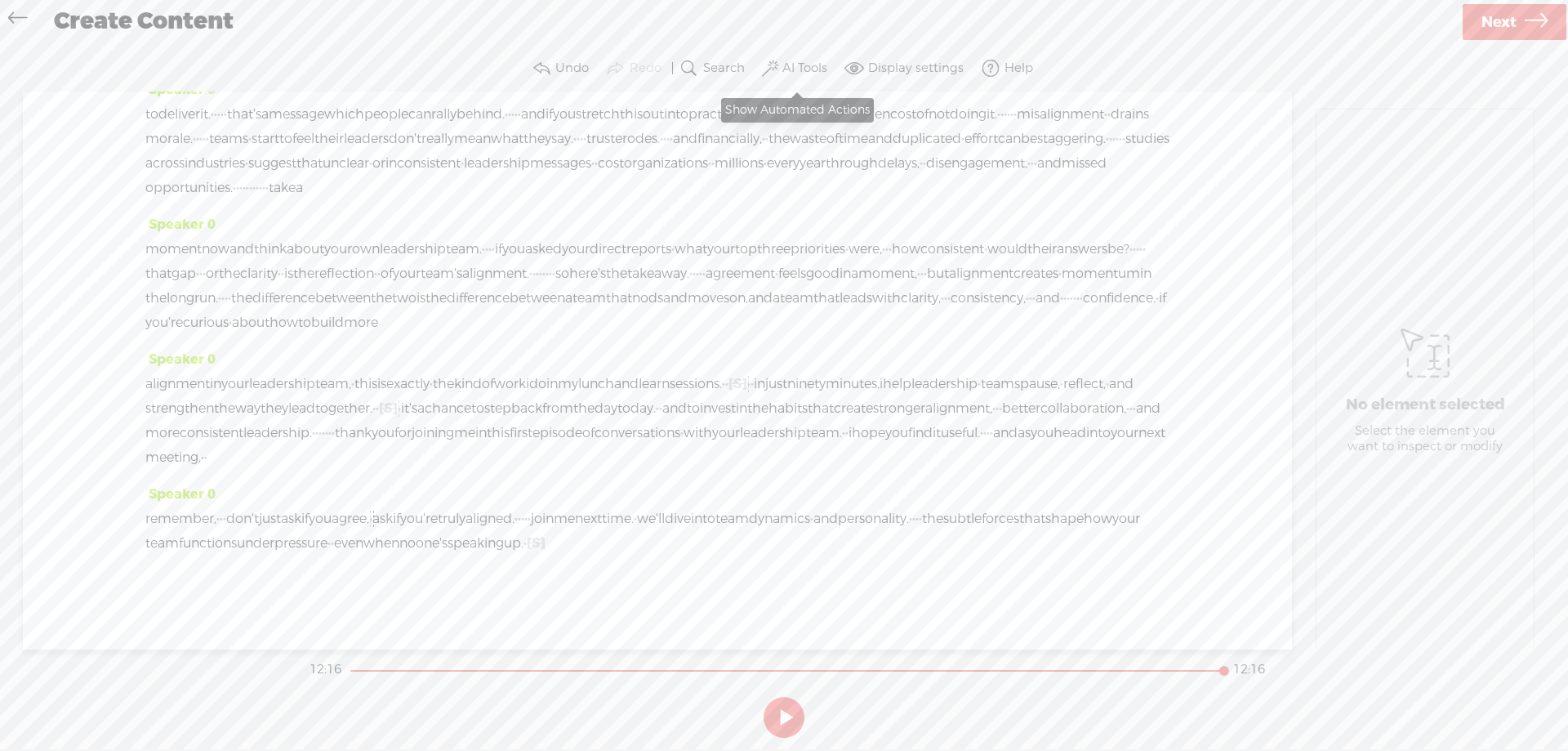
click at [797, 62] on label "AI Tools" at bounding box center [805, 69] width 45 height 16
click at [1235, 282] on div "Speaker 0 · hello and welcome. · · i'm [PERSON_NAME][GEOGRAPHIC_DATA], an organ…" at bounding box center [657, 370] width 1269 height 558
click at [1497, 21] on span "Next" at bounding box center [1499, 23] width 36 height 42
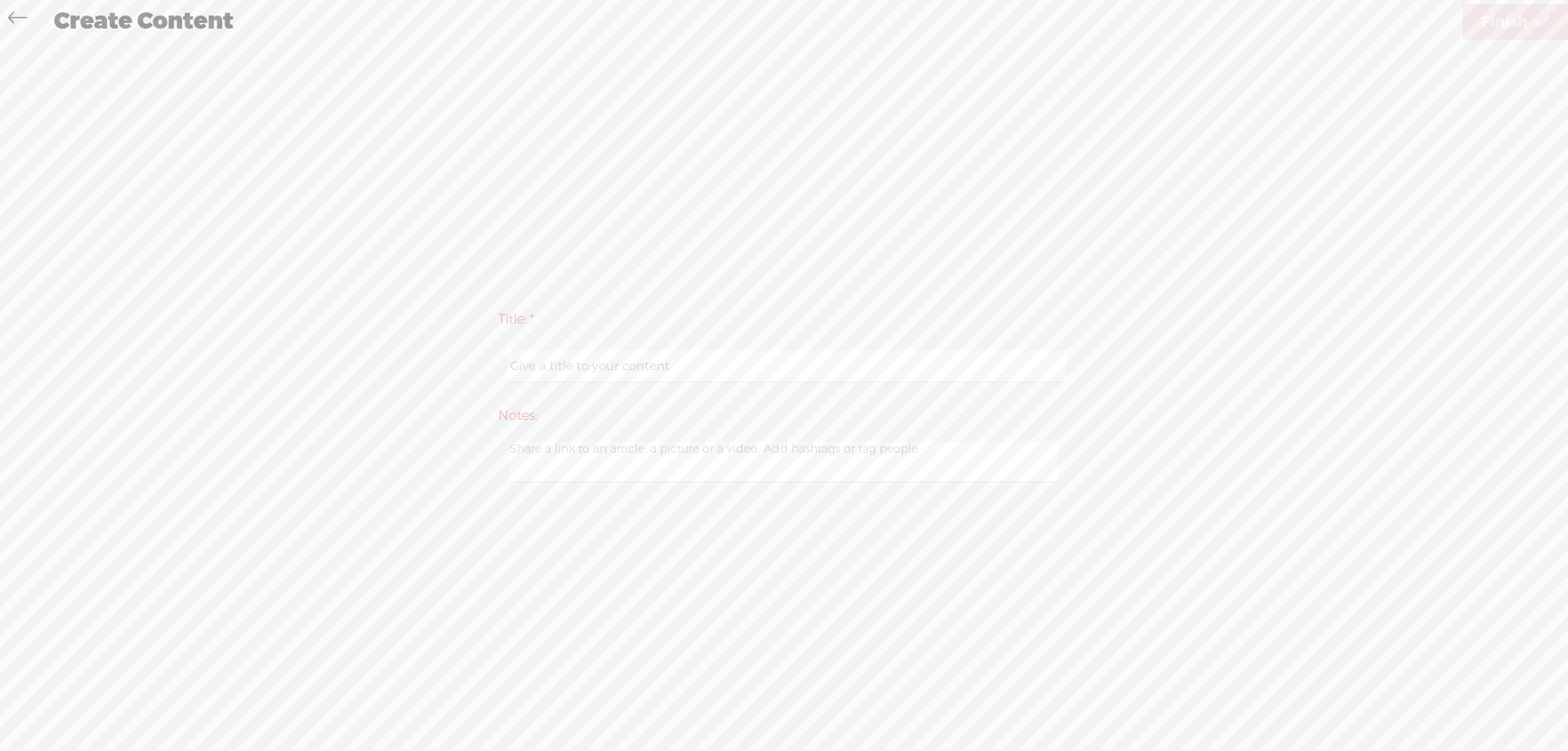
click at [541, 363] on input "text" at bounding box center [786, 366] width 559 height 32
type input "Episode 1"
click at [1489, 22] on span "Finish" at bounding box center [1504, 23] width 46 height 42
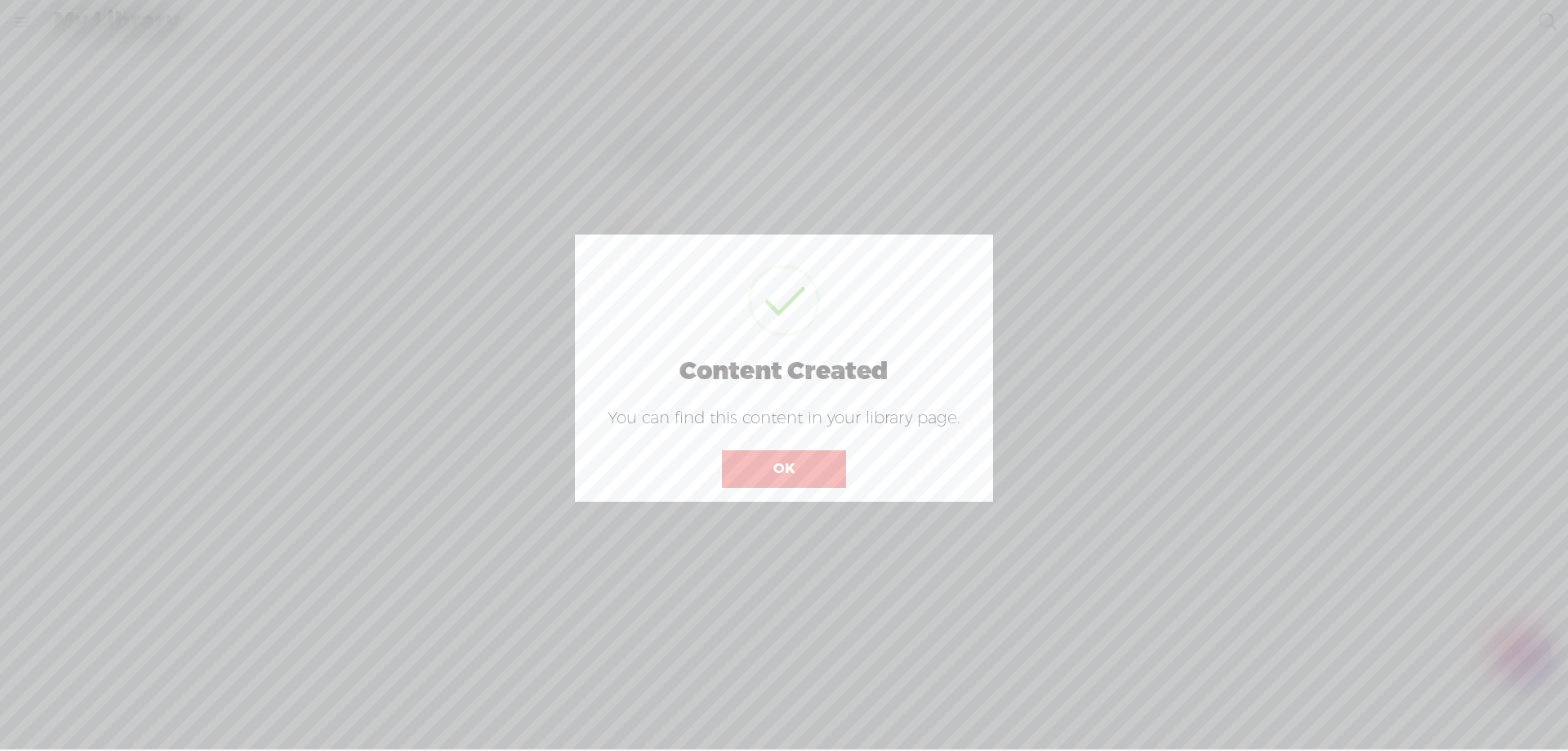
click at [785, 471] on button "OK" at bounding box center [784, 468] width 124 height 37
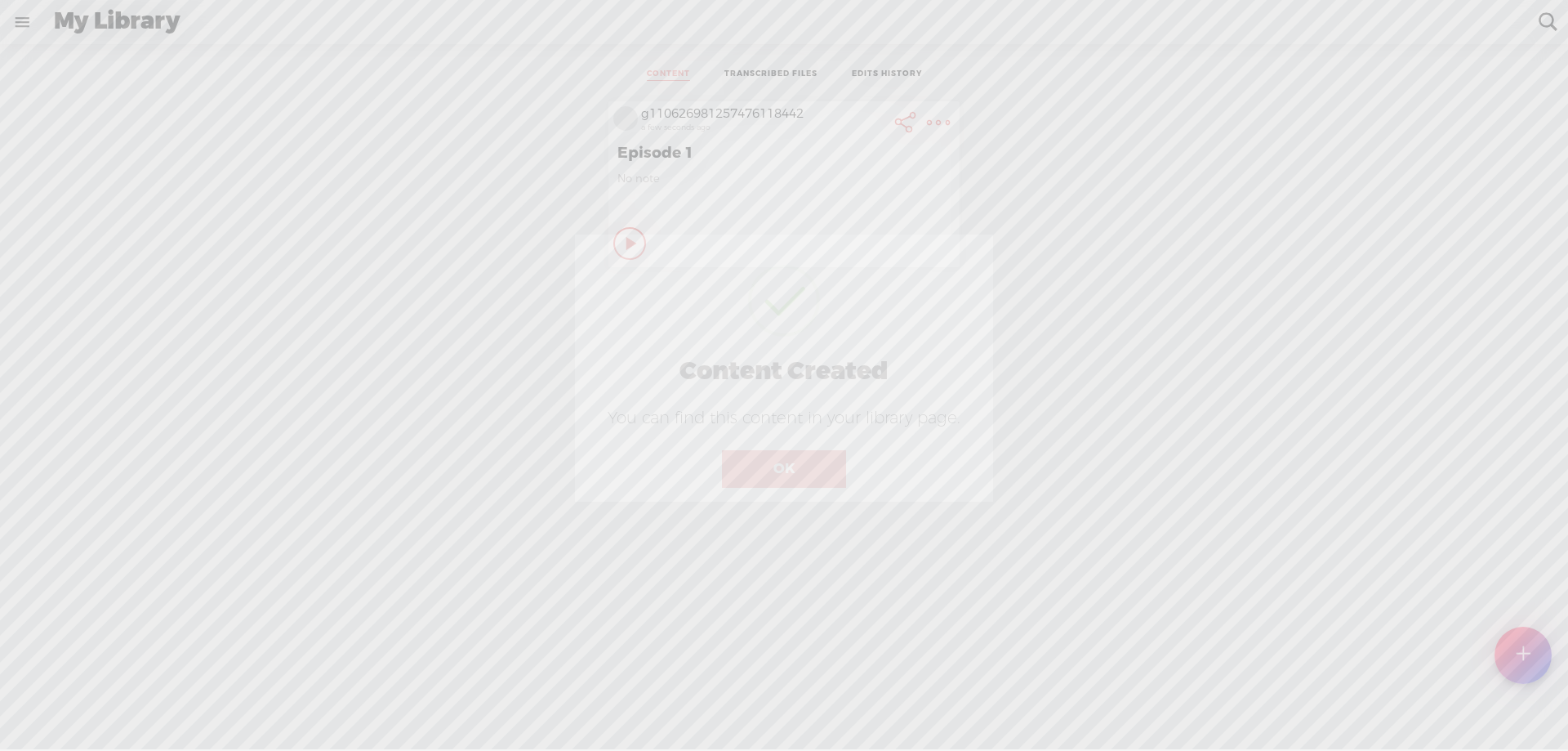
click at [785, 471] on body "Hold on tight . . . g110626981257476118442 HOME MY CONTENT MY CHANNEL MY LIBRAR…" at bounding box center [784, 375] width 1568 height 749
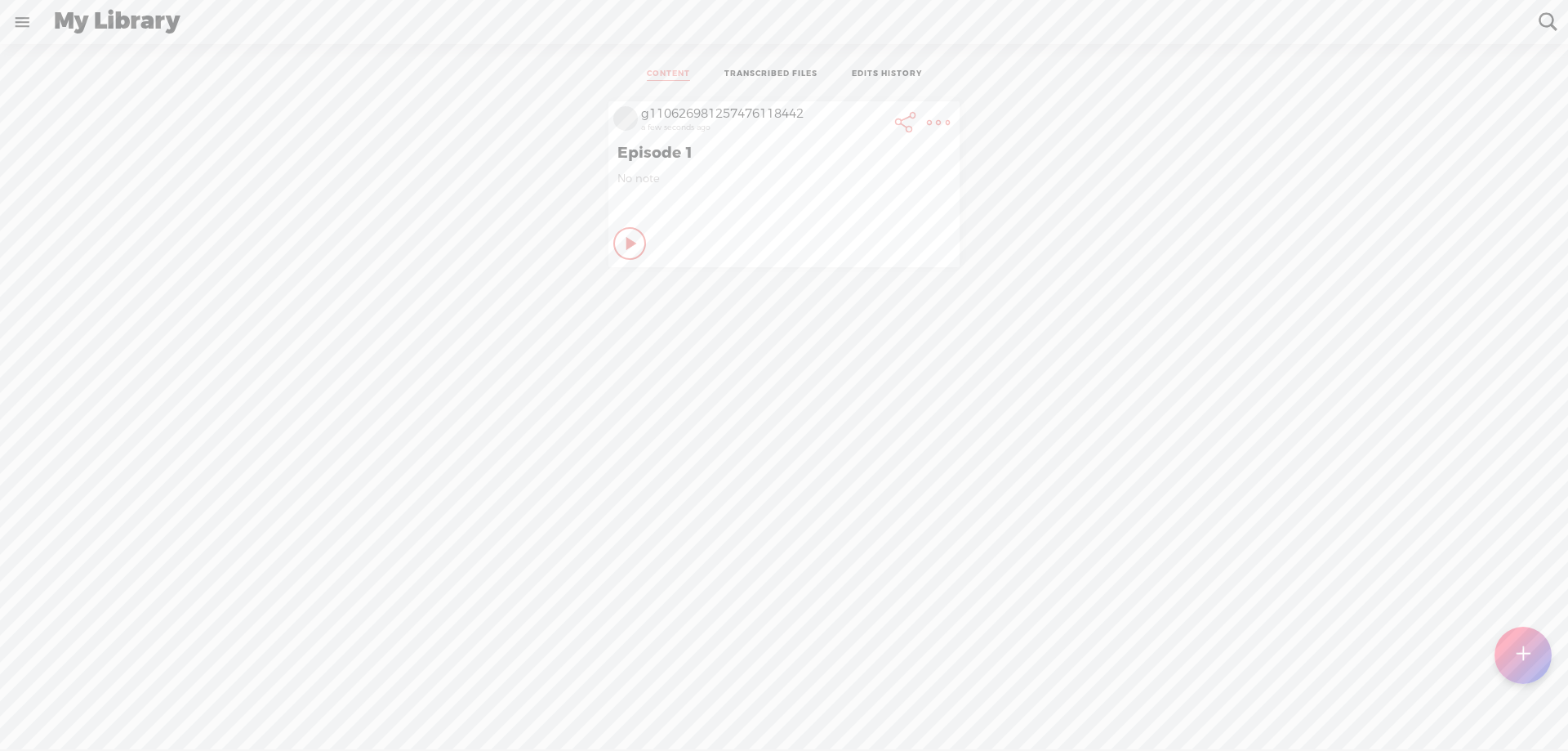
click at [929, 122] on t at bounding box center [938, 122] width 23 height 23
click at [869, 294] on link "Download Audio" at bounding box center [844, 290] width 185 height 37
click at [634, 311] on span "Download .wav file" at bounding box center [648, 309] width 139 height 36
